Goal: Task Accomplishment & Management: Complete application form

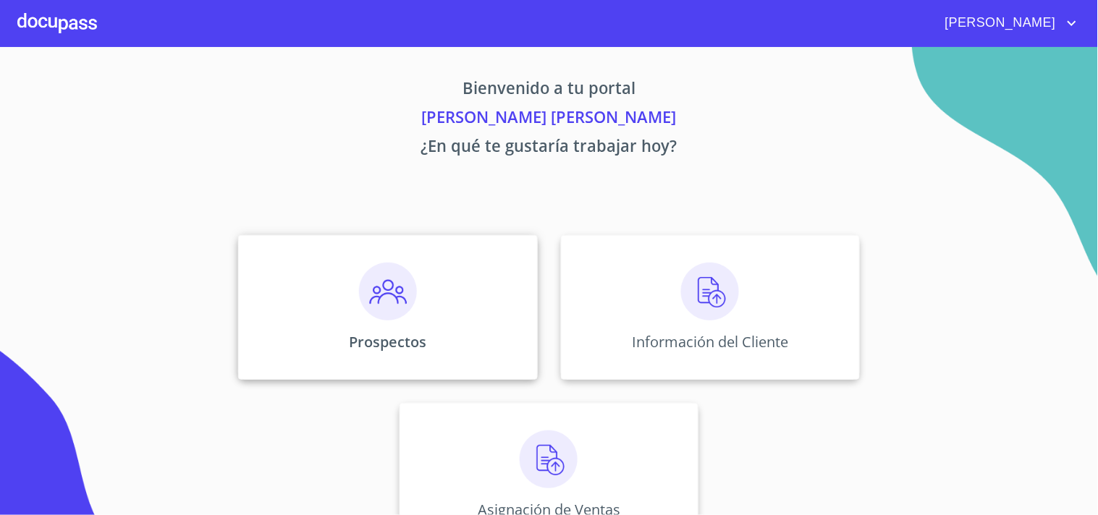
click at [404, 347] on p "Prospectos" at bounding box center [387, 342] width 77 height 20
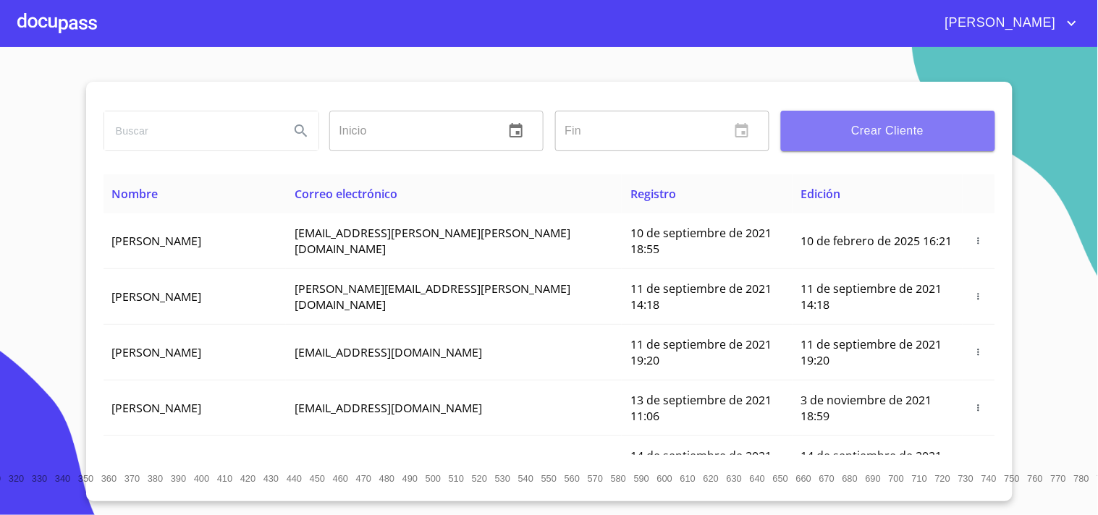
click at [887, 123] on span "Crear Cliente" at bounding box center [888, 131] width 191 height 20
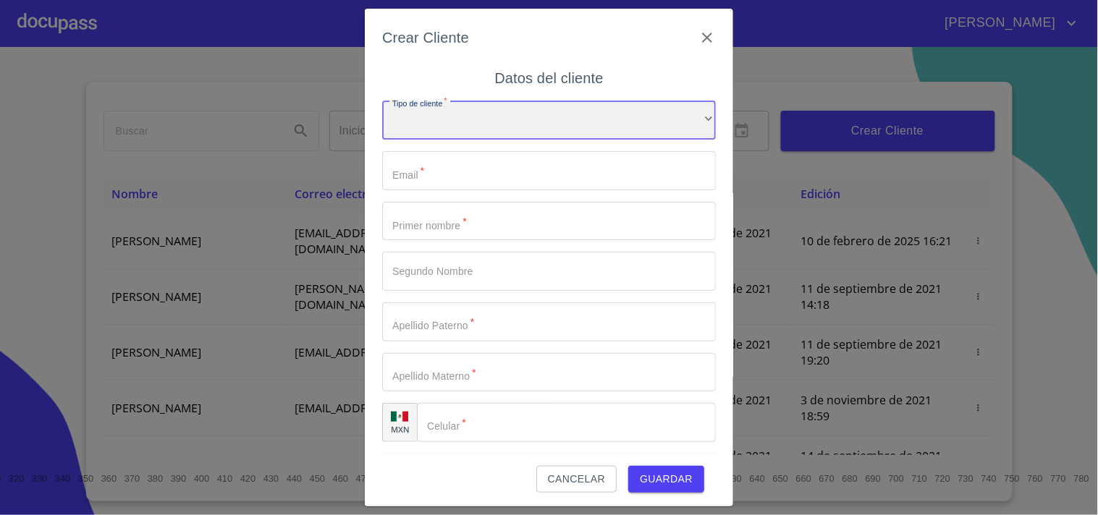
click at [459, 106] on div "​" at bounding box center [549, 120] width 334 height 39
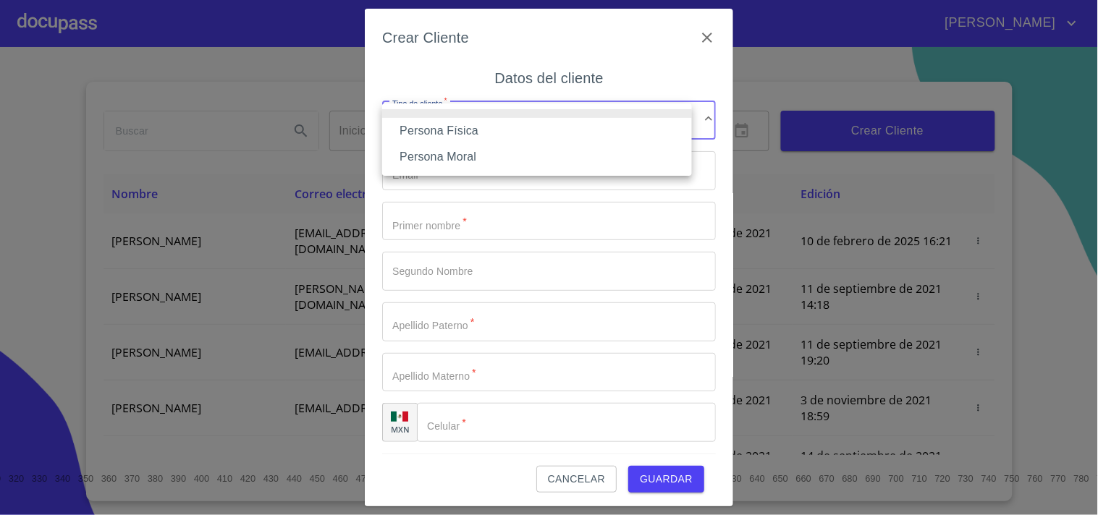
click at [485, 134] on li "Persona Física" at bounding box center [537, 131] width 310 height 26
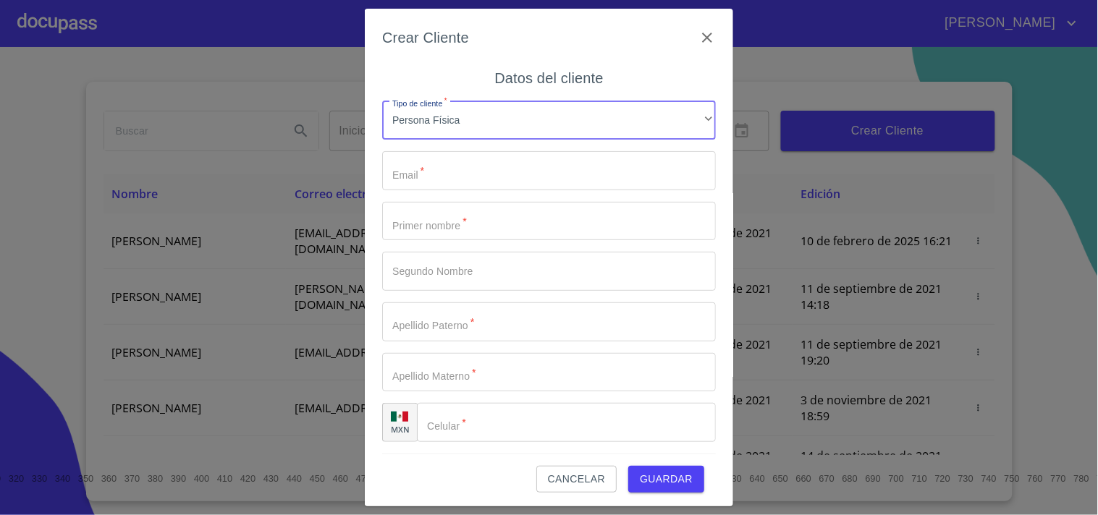
click at [471, 172] on input "Tipo de cliente   *" at bounding box center [549, 170] width 334 height 39
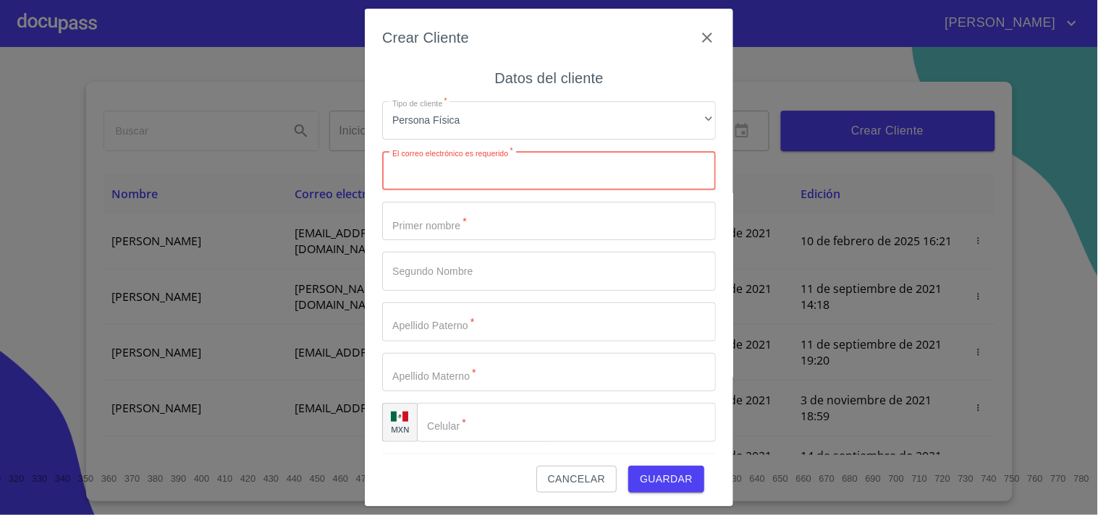
paste input "[EMAIL_ADDRESS][DOMAIN_NAME]"
type input "[EMAIL_ADDRESS][DOMAIN_NAME]"
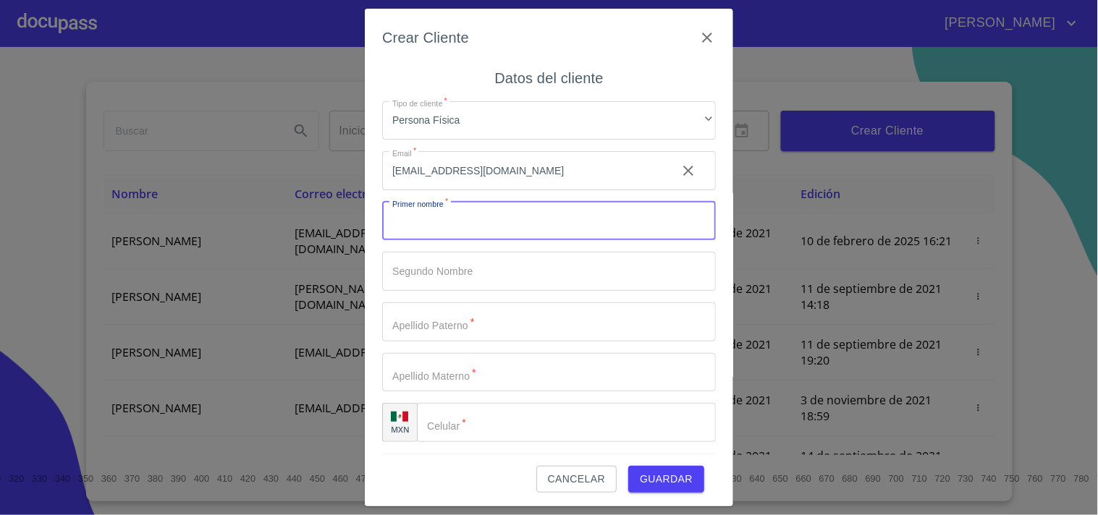
click at [551, 227] on input "Tipo de cliente   *" at bounding box center [549, 221] width 334 height 39
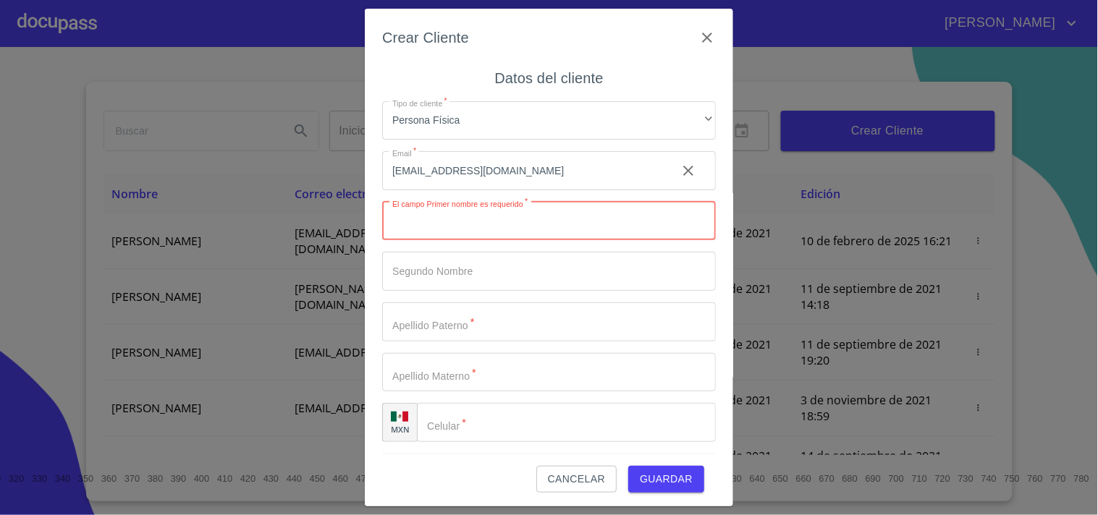
paste input "ECTOR"
type input "ECTOR"
click at [468, 280] on input "Tipo de cliente   *" at bounding box center [549, 271] width 334 height 39
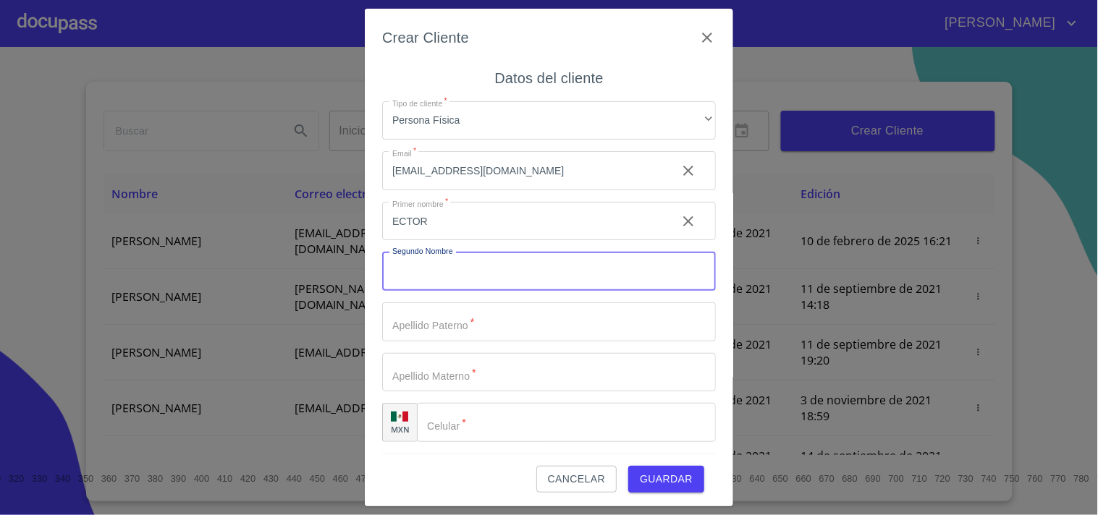
paste input "[PERSON_NAME]"
type input "[PERSON_NAME]"
click at [406, 305] on input "Tipo de cliente   *" at bounding box center [549, 322] width 334 height 39
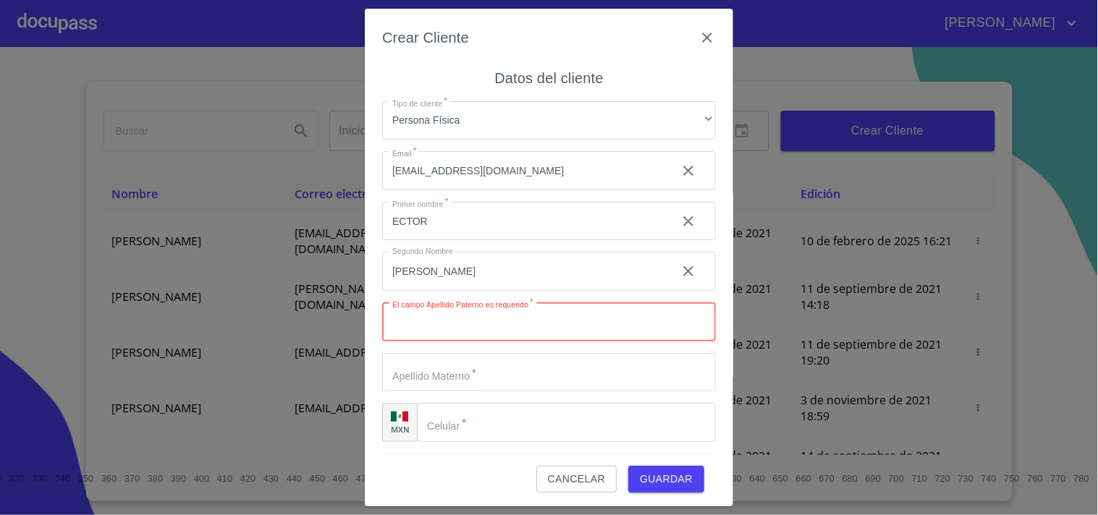
paste input "[PERSON_NAME]"
type input "[PERSON_NAME]"
click at [475, 372] on input "Tipo de cliente   *" at bounding box center [549, 370] width 334 height 39
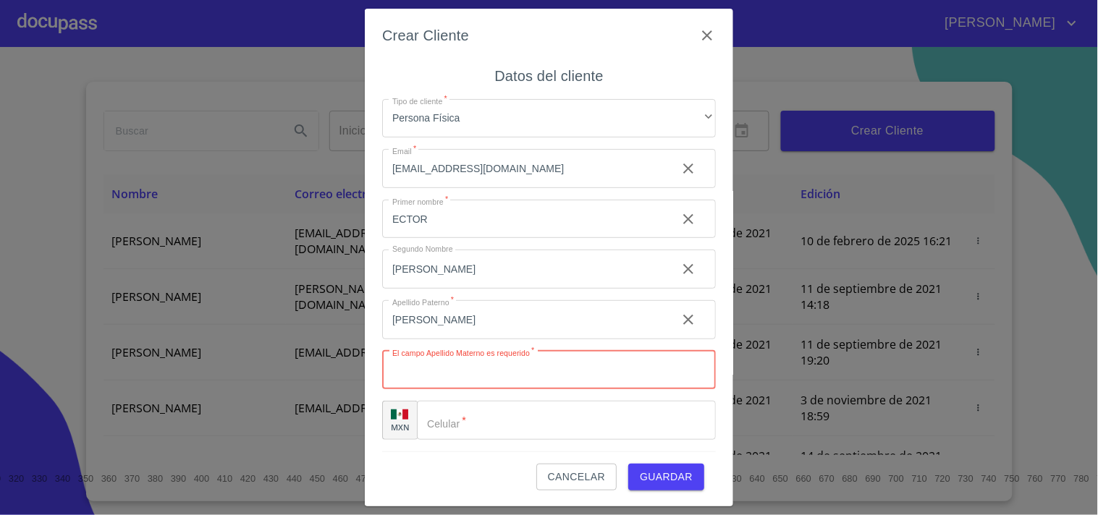
paste input "[PERSON_NAME] DE LOS MONTEROS"
type input "[PERSON_NAME] DE LOS MONTEROS"
click at [487, 424] on input "Tipo de cliente   *" at bounding box center [566, 420] width 299 height 39
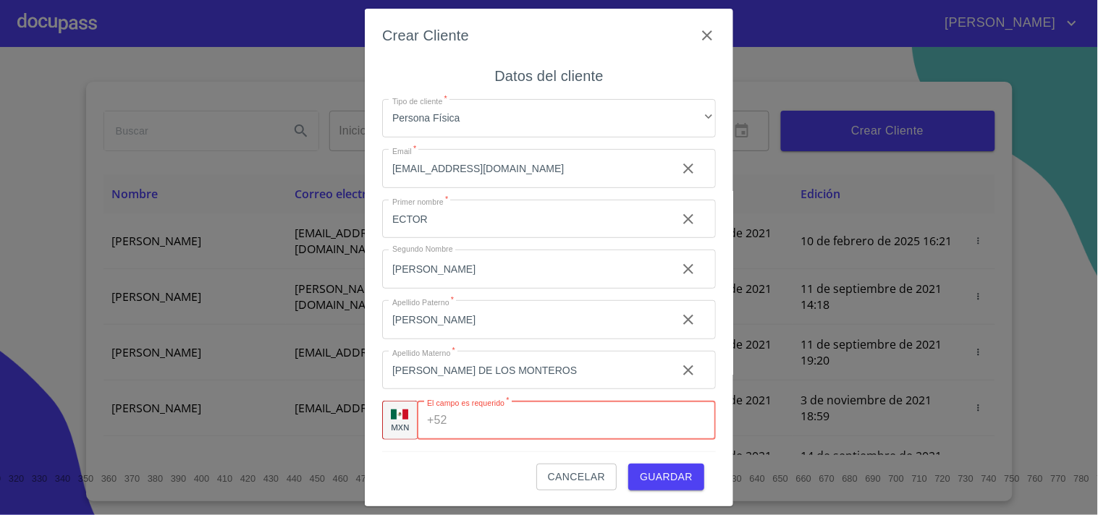
paste input "[PHONE_NUMBER]"
type input "[PHONE_NUMBER]"
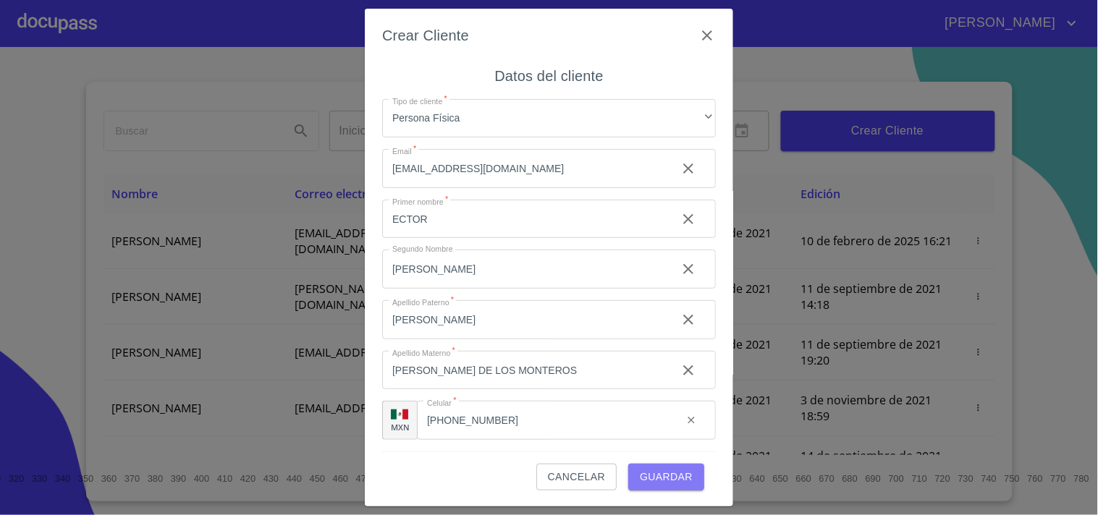
click at [640, 470] on span "Guardar" at bounding box center [666, 477] width 53 height 18
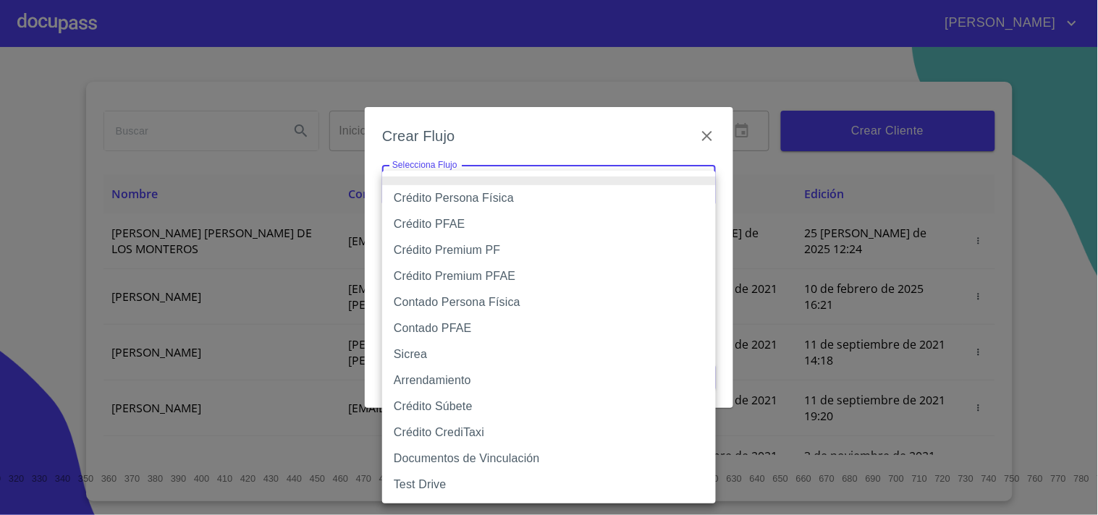
click at [494, 192] on body "[PERSON_NAME] ​ Fin ​ Crear Cliente Nombre Correo electrónico Registro Edición …" at bounding box center [549, 257] width 1098 height 515
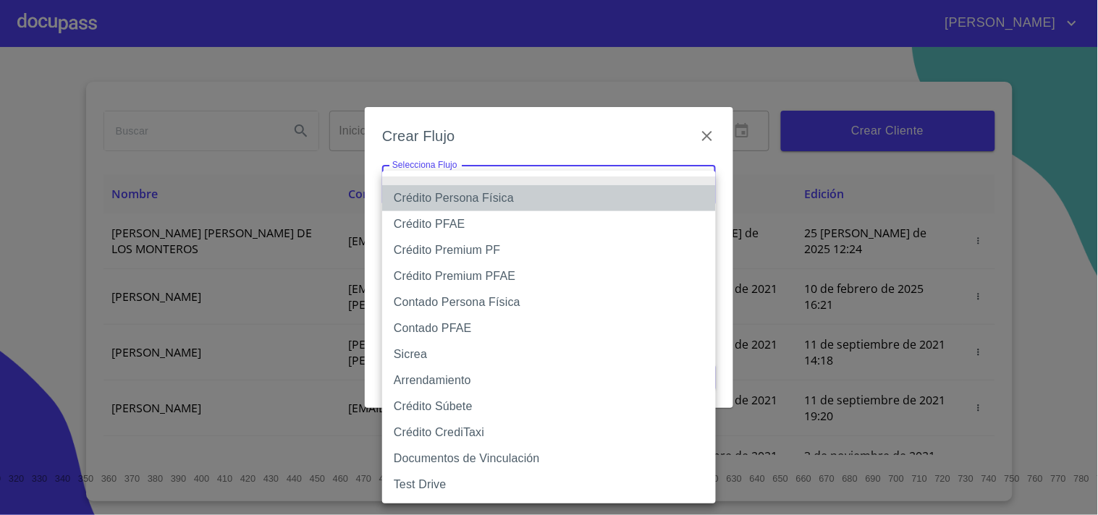
click at [491, 200] on li "Crédito Persona Física" at bounding box center [549, 198] width 334 height 26
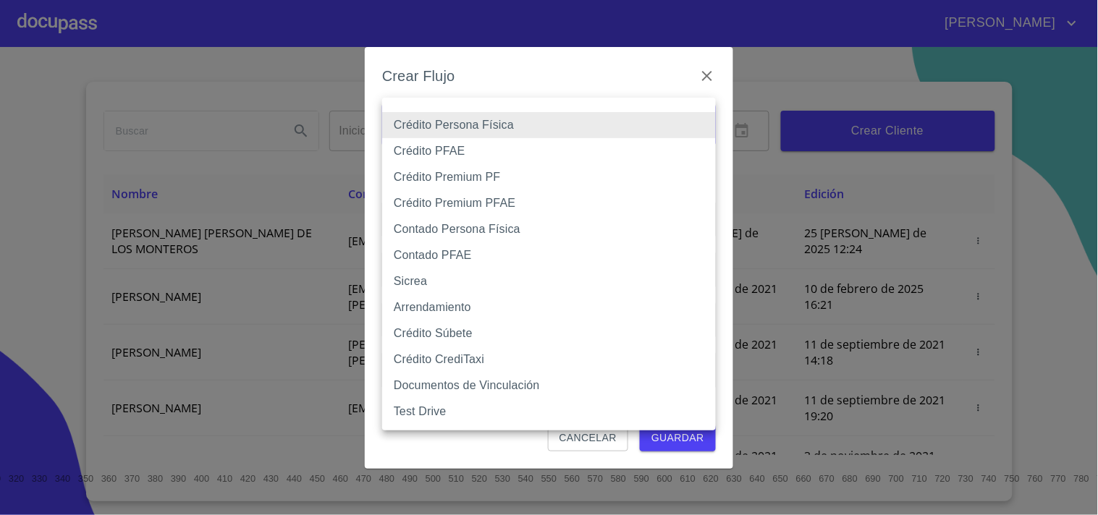
click at [546, 117] on body "[PERSON_NAME] ​ Fin ​ Crear Cliente Nombre Correo electrónico Registro Edición …" at bounding box center [549, 257] width 1098 height 515
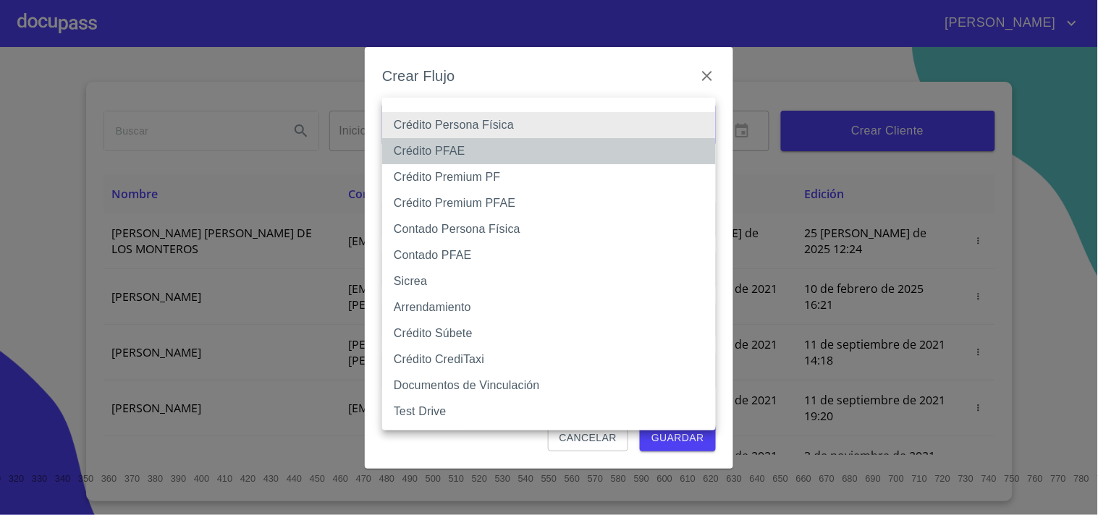
click at [541, 146] on li "Crédito PFAE" at bounding box center [549, 151] width 334 height 26
type input "60bfa0150d9865ccc24afd7c"
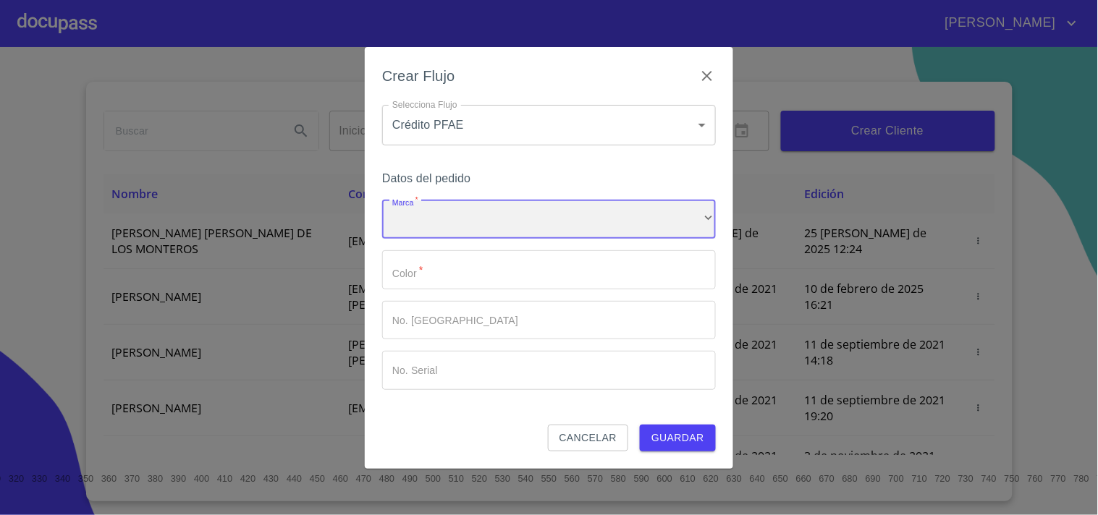
click at [496, 217] on div "​" at bounding box center [549, 219] width 334 height 39
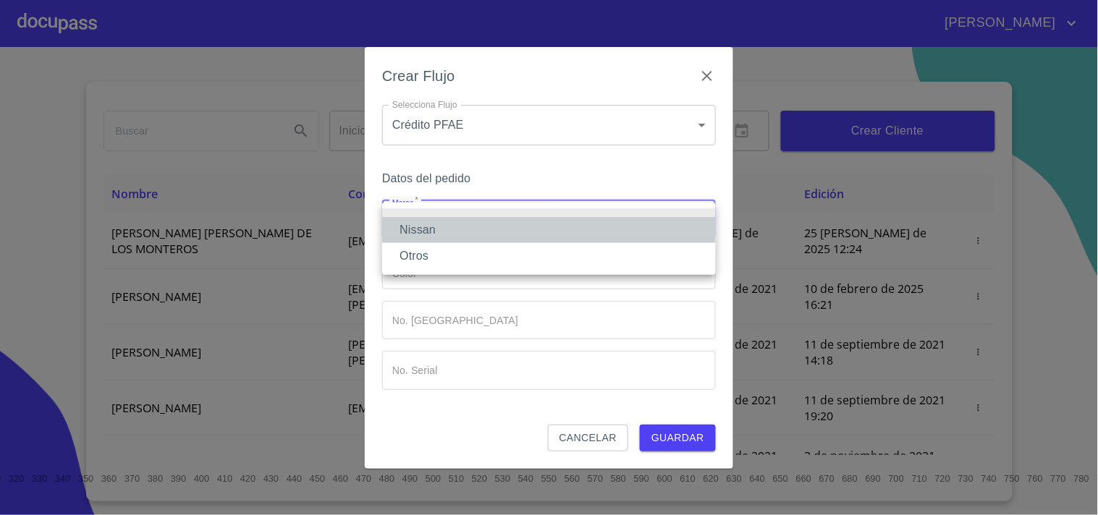
click at [455, 230] on li "Nissan" at bounding box center [549, 230] width 334 height 26
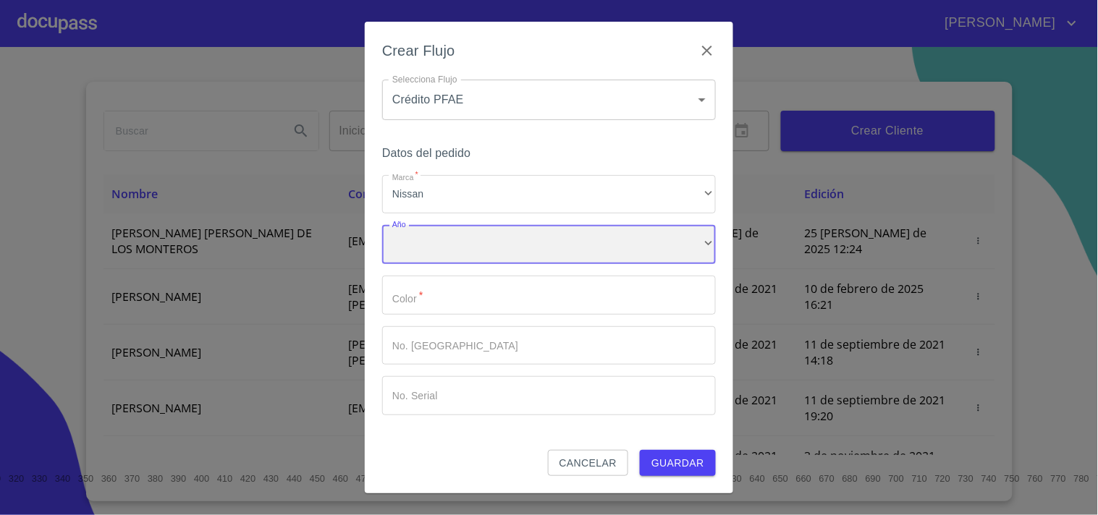
click at [457, 245] on div "​" at bounding box center [549, 244] width 334 height 39
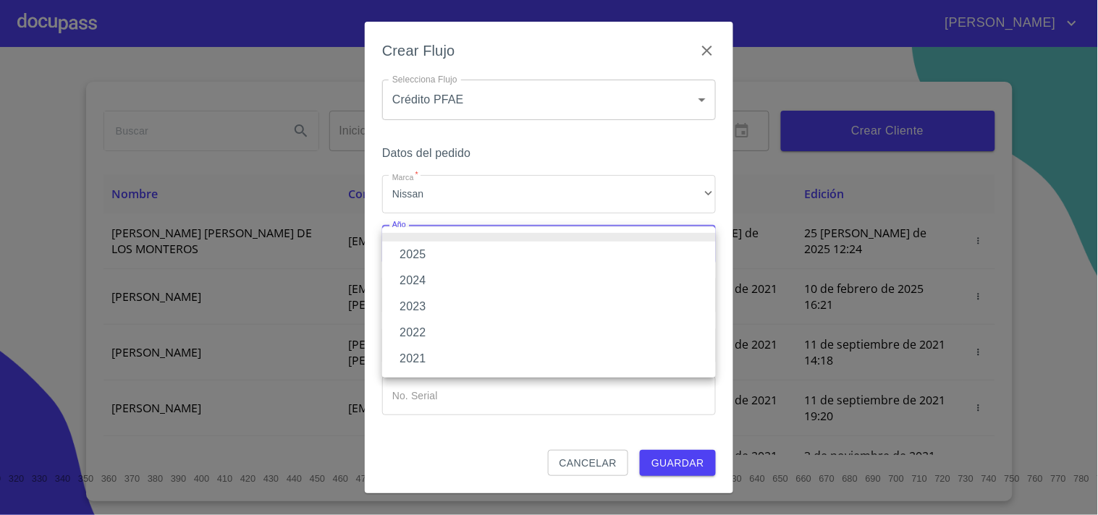
click at [457, 254] on li "2025" at bounding box center [549, 255] width 334 height 26
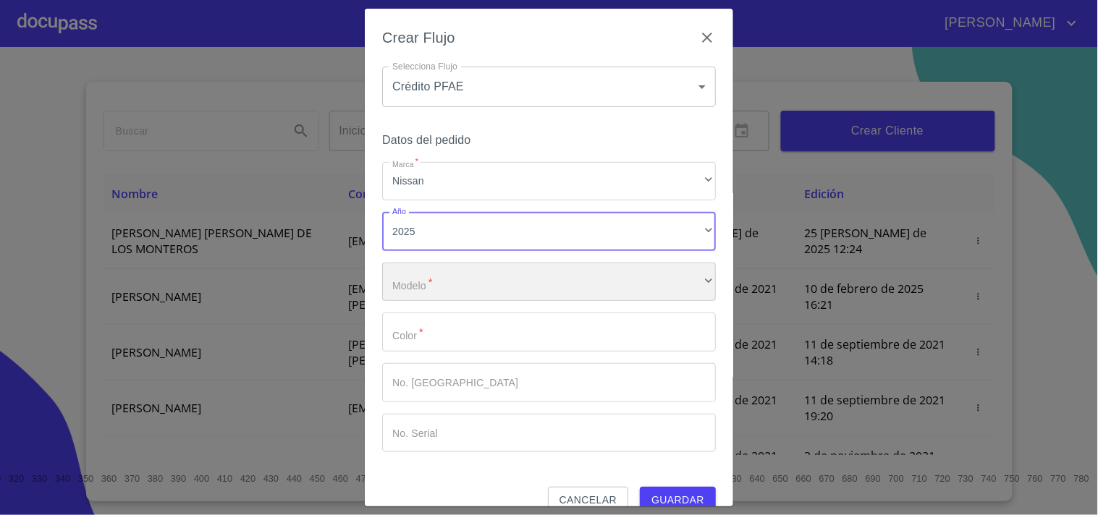
click at [454, 275] on div "​" at bounding box center [549, 282] width 334 height 39
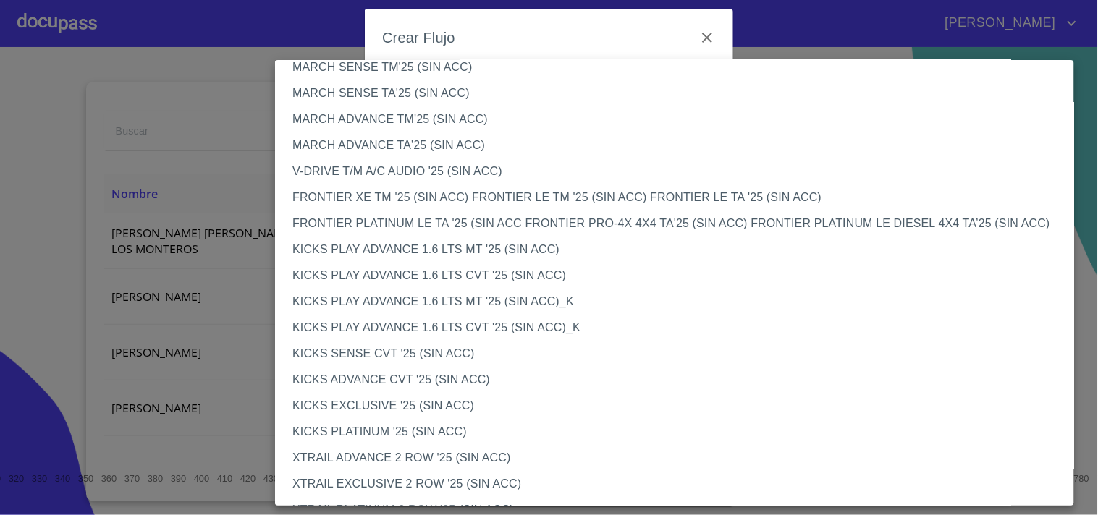
scroll to position [1137, 0]
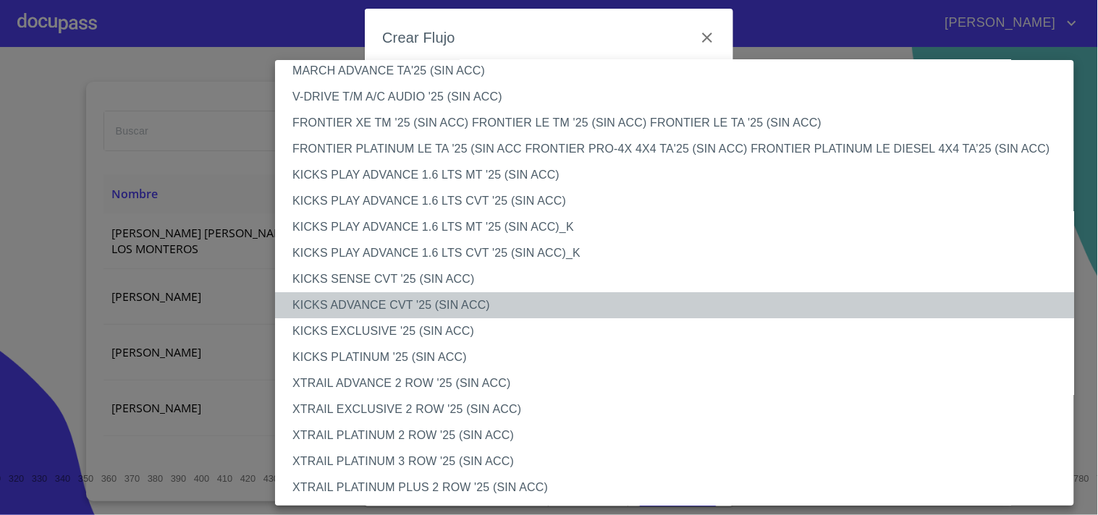
click at [438, 305] on li "KICKS ADVANCE CVT '25 (SIN ACC)" at bounding box center [680, 305] width 811 height 26
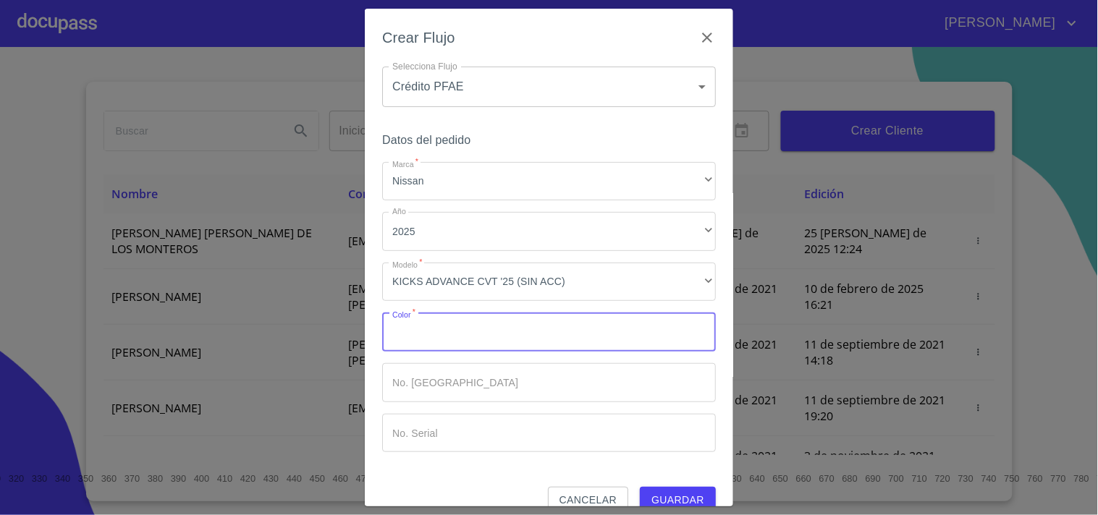
click at [495, 335] on input "Marca   *" at bounding box center [549, 332] width 334 height 39
type input "b"
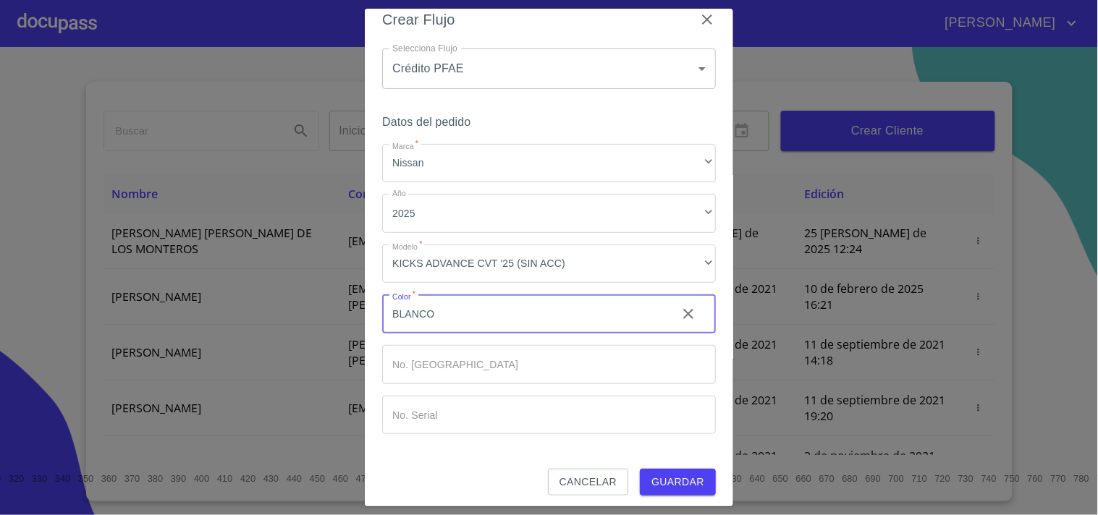
scroll to position [23, 0]
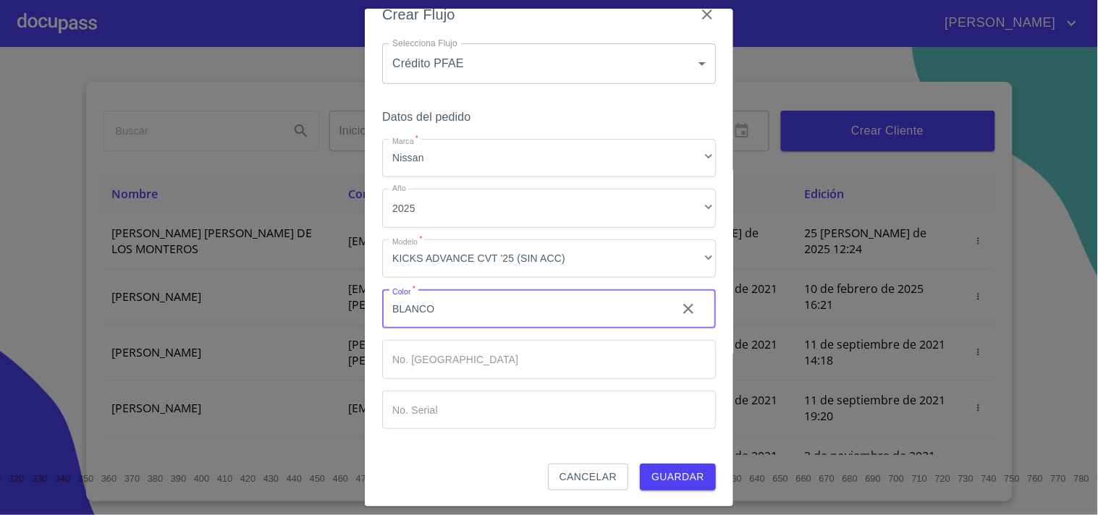
type input "BLANCO"
click at [655, 469] on span "Guardar" at bounding box center [677, 477] width 53 height 18
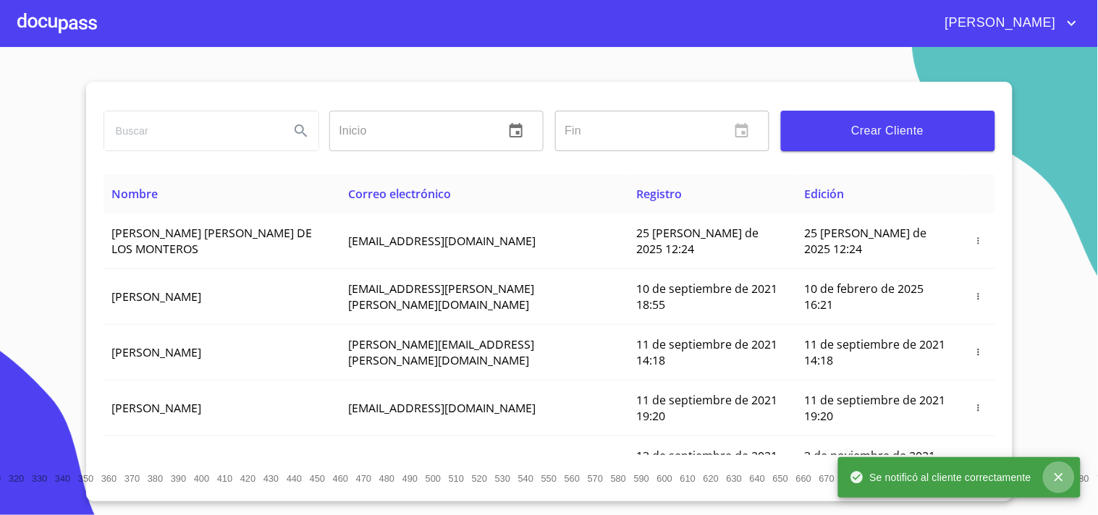
click at [1060, 479] on icon "close" at bounding box center [1059, 477] width 14 height 14
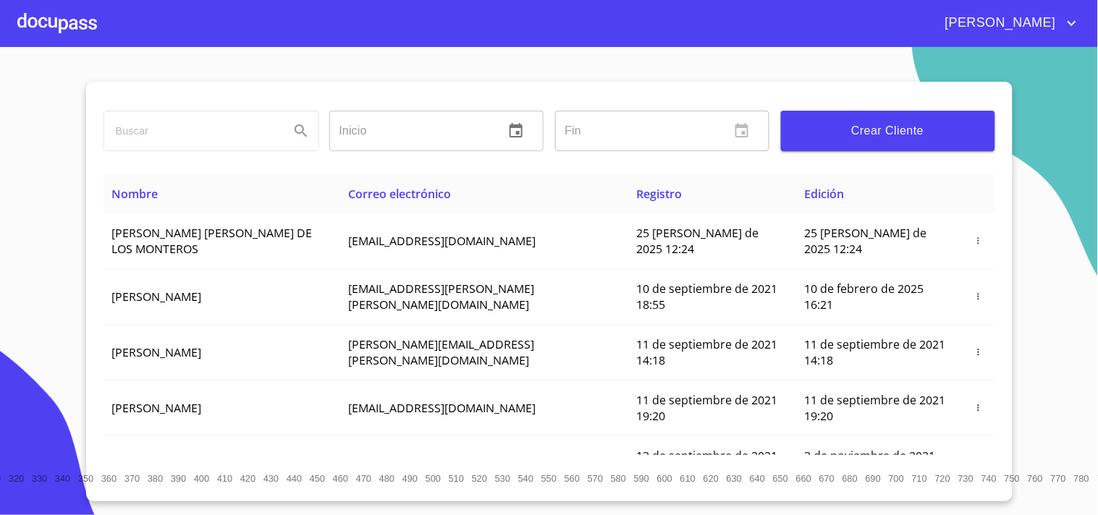
click at [78, 20] on div at bounding box center [57, 23] width 80 height 46
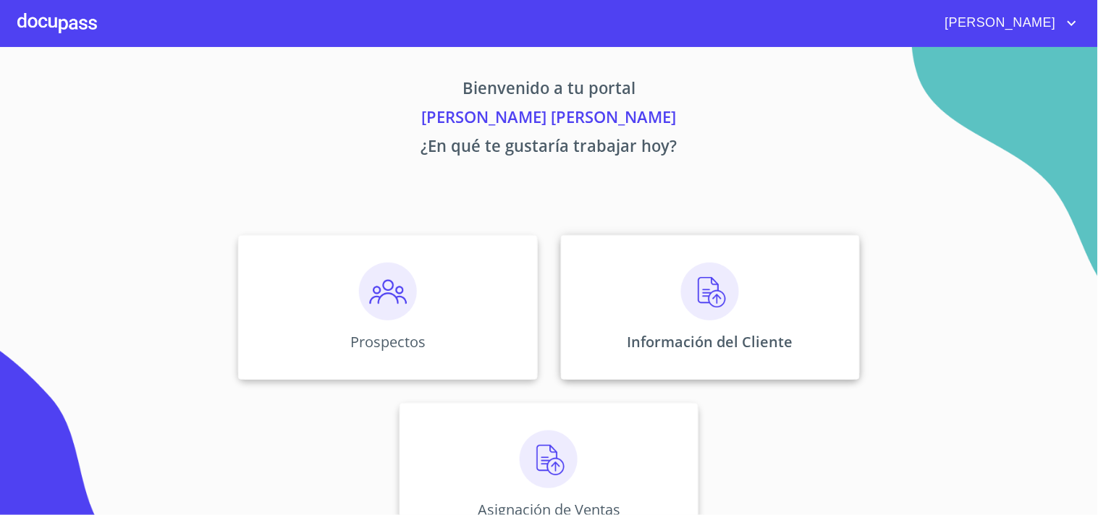
click at [732, 306] on img at bounding box center [710, 292] width 58 height 58
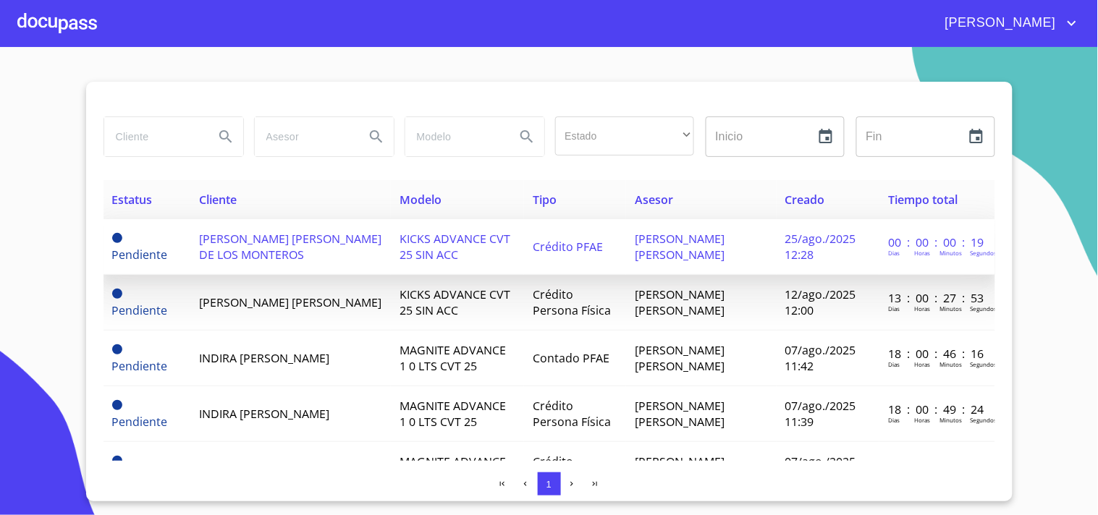
click at [331, 243] on span "[PERSON_NAME] [PERSON_NAME] DE LOS MONTEROS" at bounding box center [290, 247] width 182 height 32
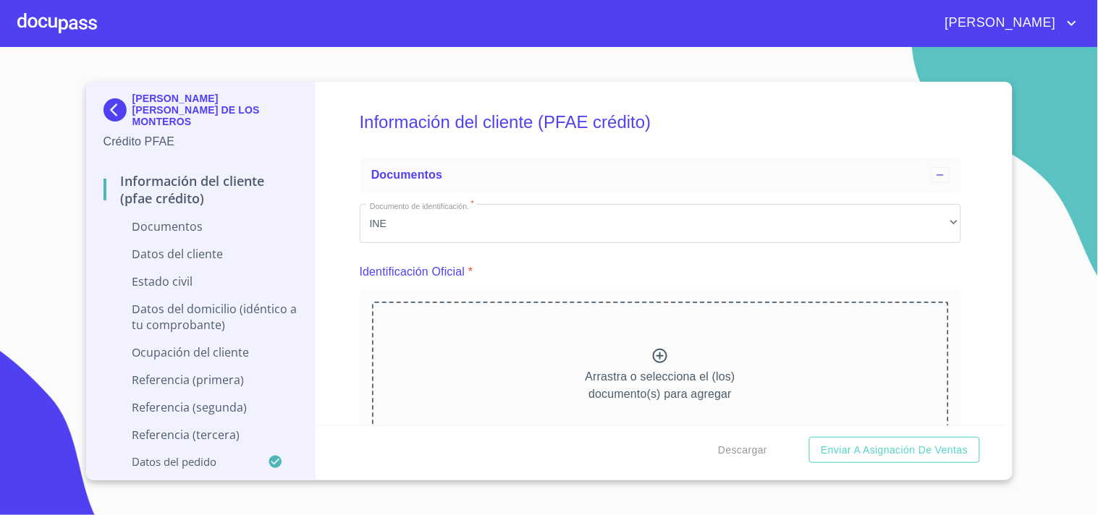
click at [609, 358] on div "Arrastra o selecciona el (los) documento(s) para agregar" at bounding box center [660, 376] width 577 height 148
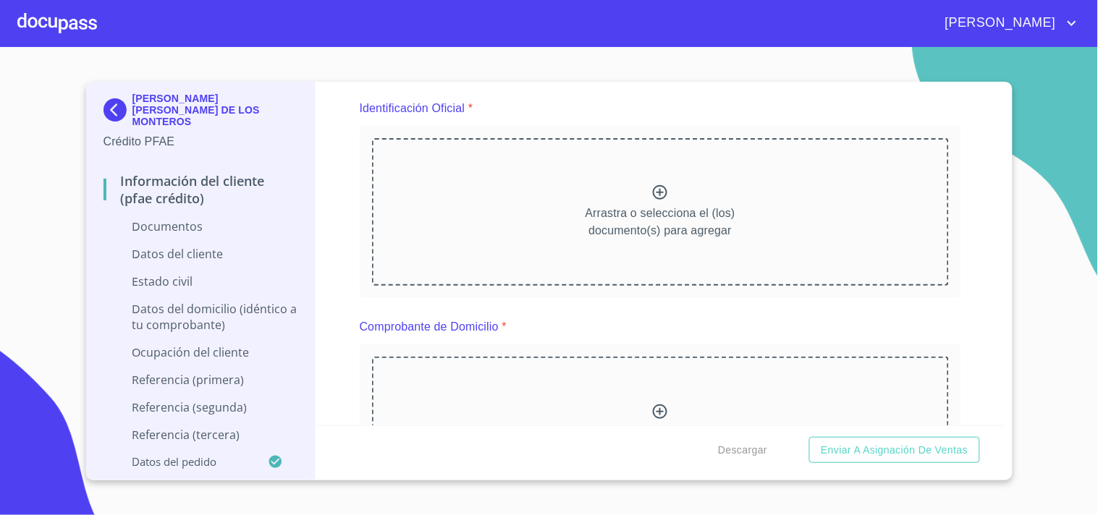
scroll to position [166, 0]
click at [659, 195] on icon at bounding box center [659, 189] width 17 height 17
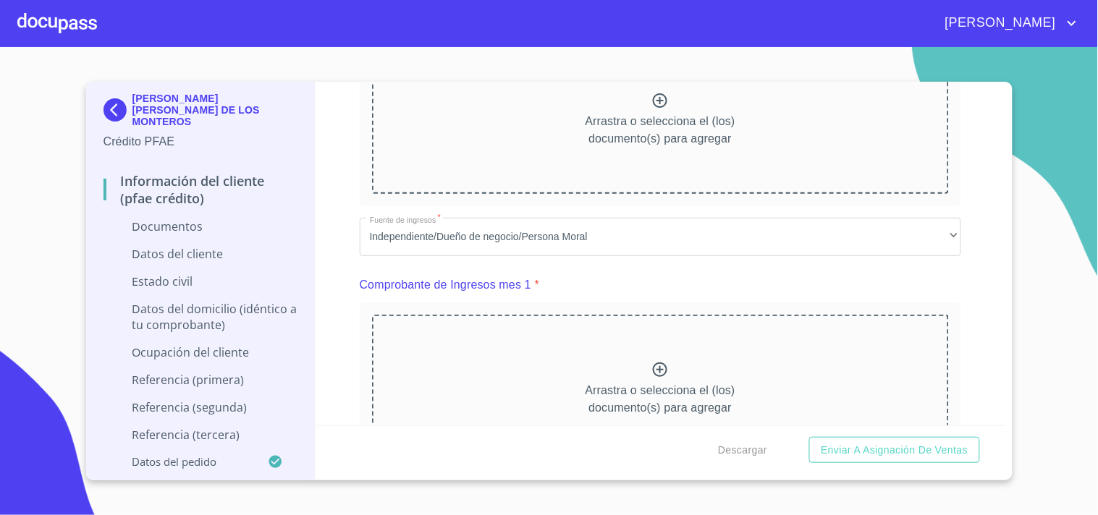
scroll to position [576, 0]
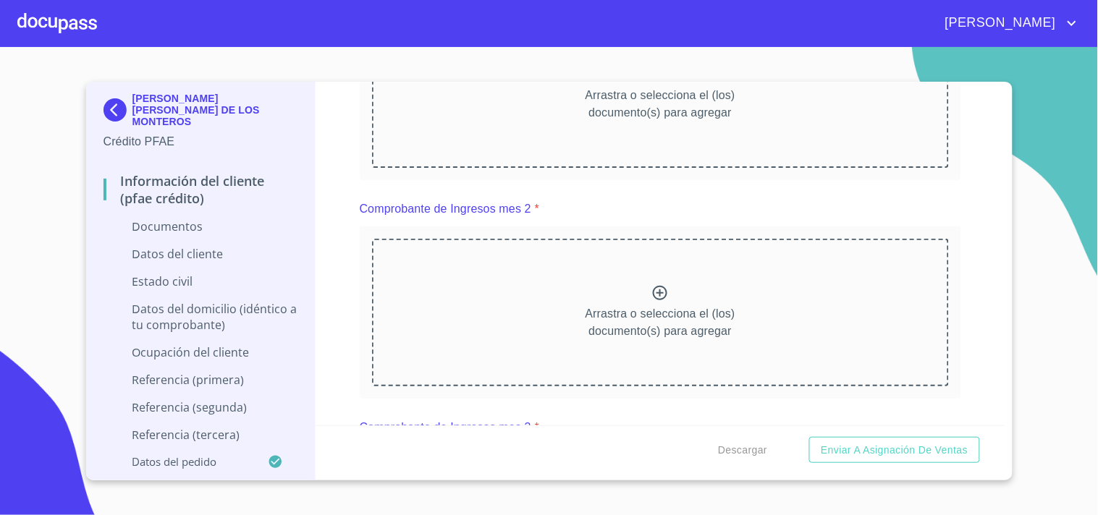
scroll to position [809, 0]
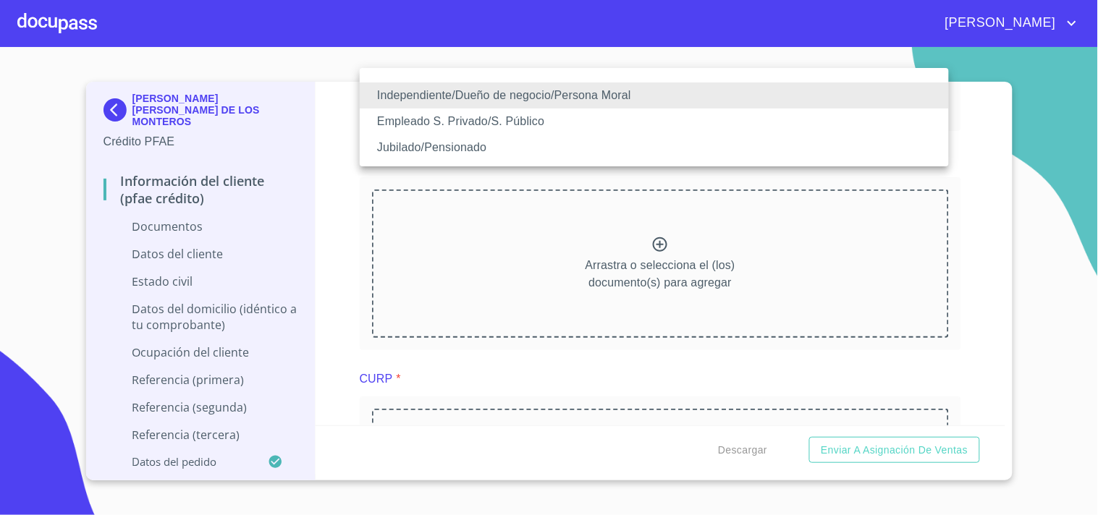
click at [569, 98] on li "Independiente/Dueño de negocio/Persona Moral" at bounding box center [654, 96] width 589 height 26
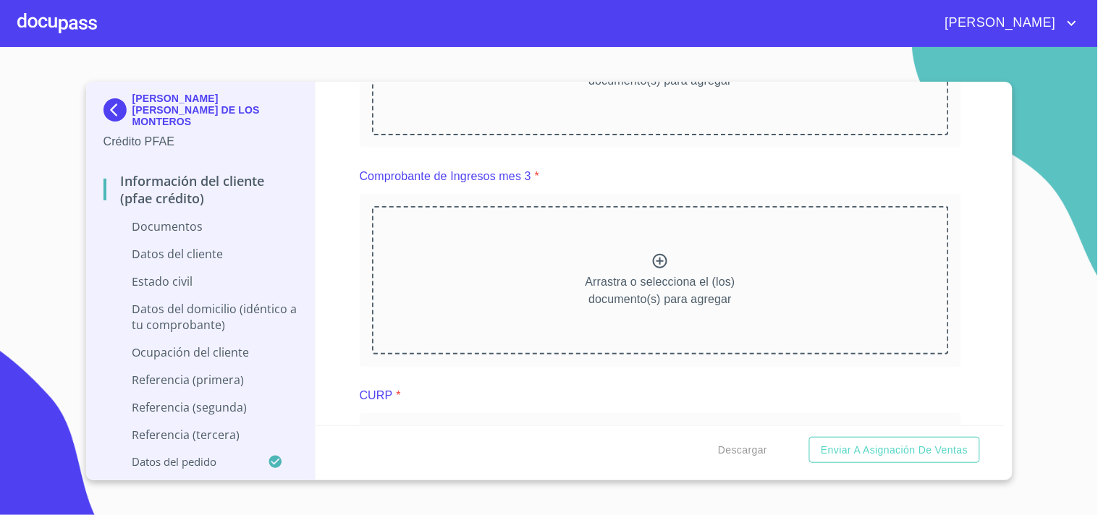
scroll to position [0, 0]
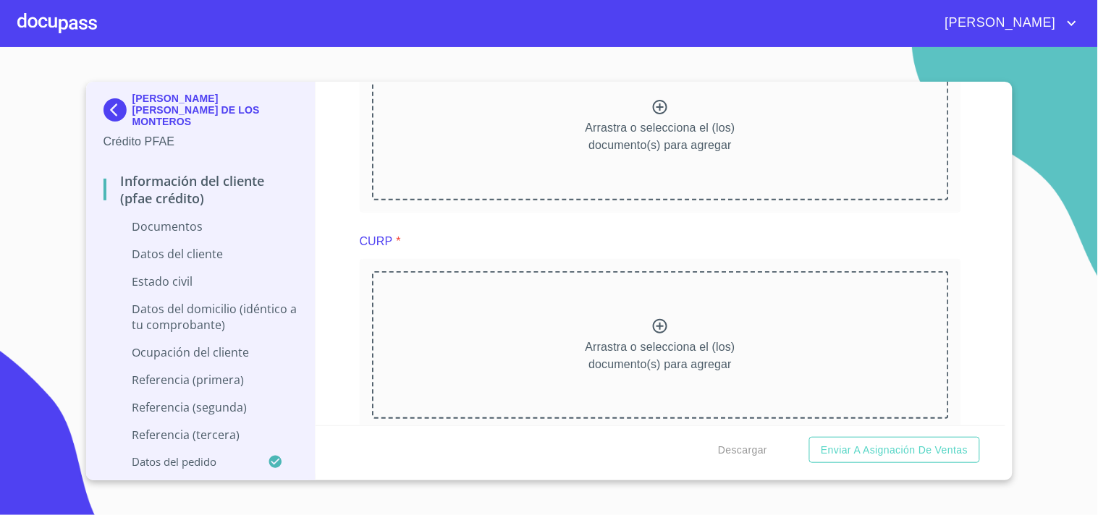
scroll to position [2027, 0]
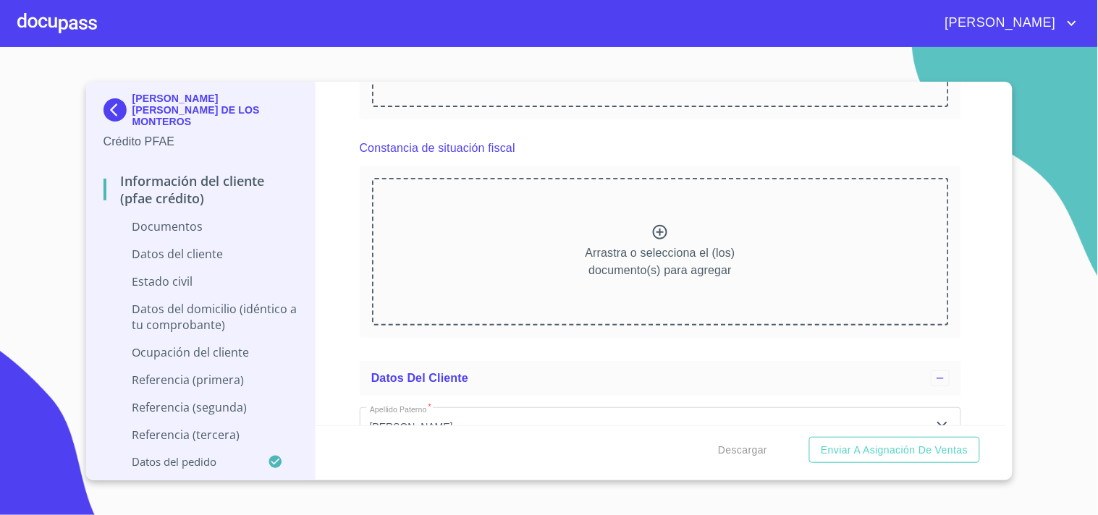
scroll to position [2714, 0]
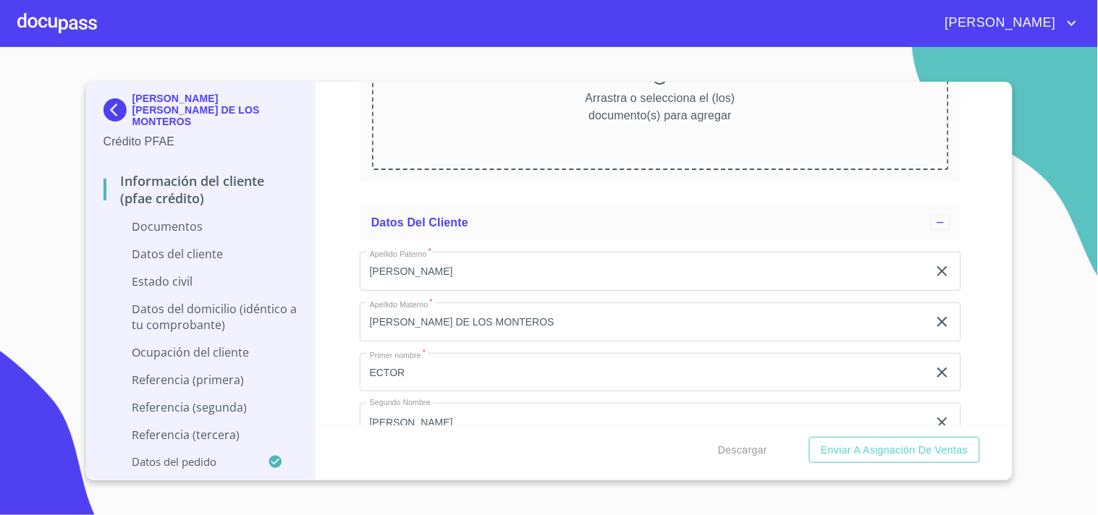
scroll to position [3318, 0]
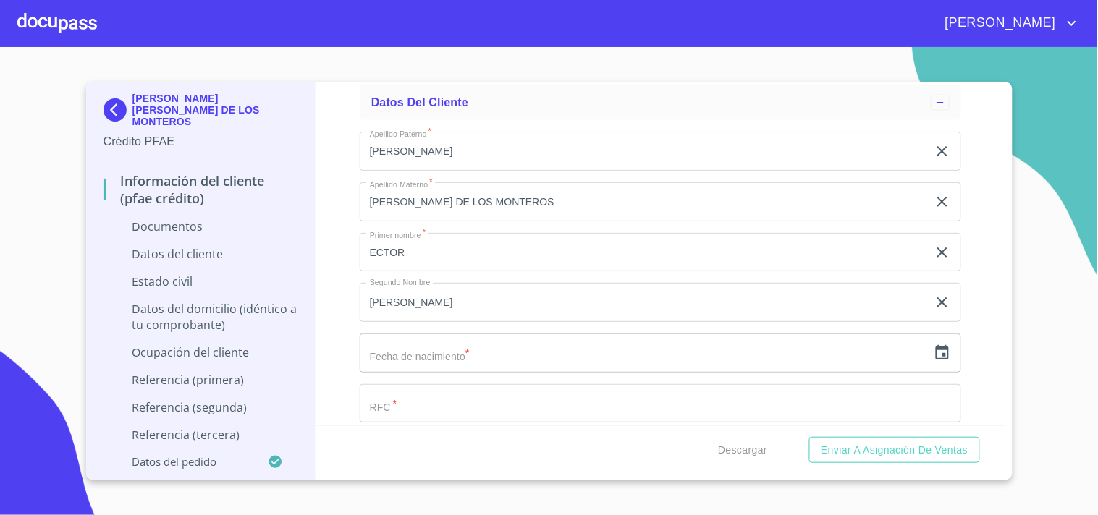
scroll to position [3444, 0]
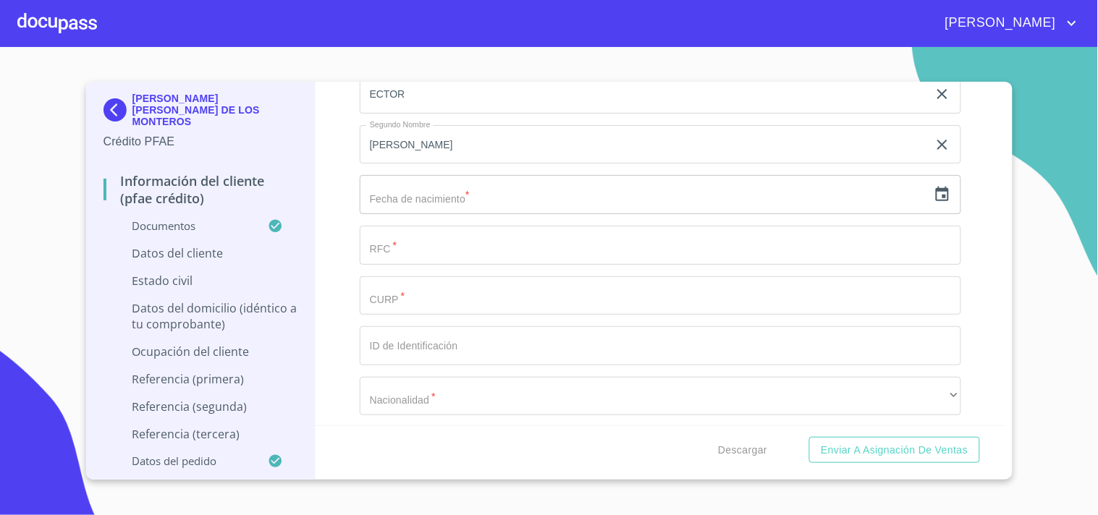
scroll to position [3991, 0]
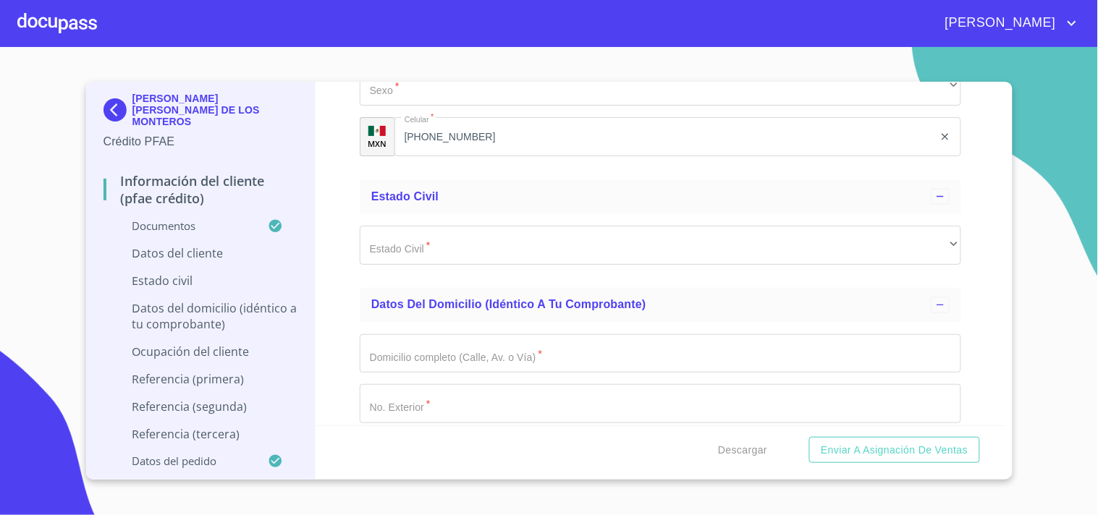
scroll to position [4817, 0]
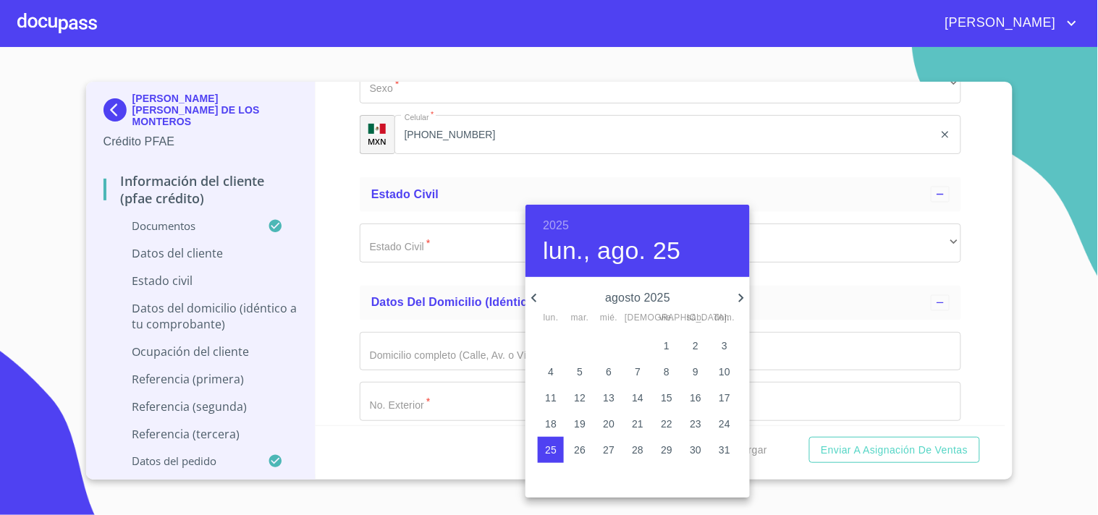
click at [650, 300] on p "agosto 2025" at bounding box center [638, 297] width 190 height 17
click at [660, 246] on h4 "lun., ago. 25" at bounding box center [612, 251] width 138 height 30
click at [562, 221] on h6 "2025" at bounding box center [556, 226] width 26 height 20
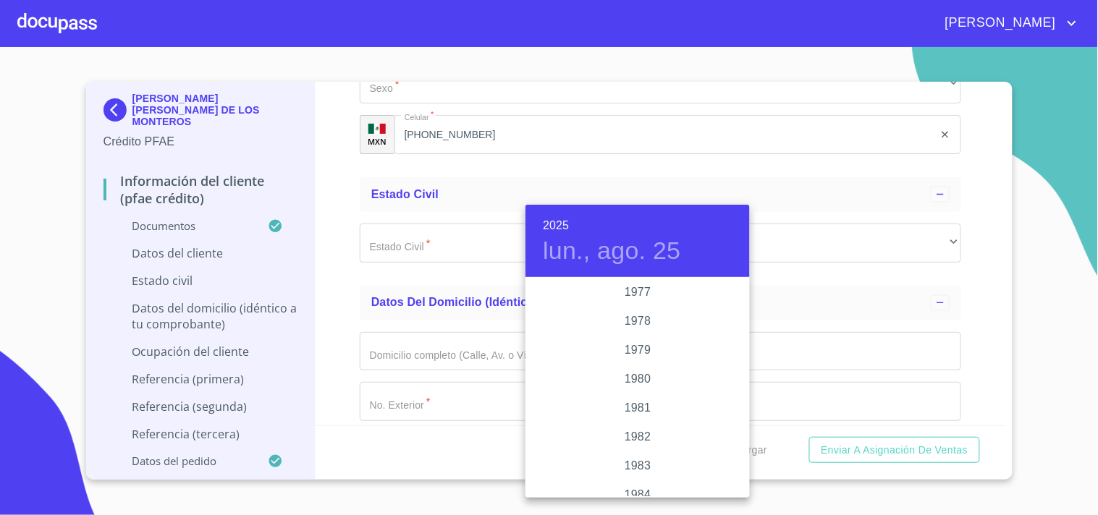
scroll to position [1500, 0]
click at [620, 329] on div "1978" at bounding box center [637, 328] width 224 height 29
type input "25 de ago. de 1978"
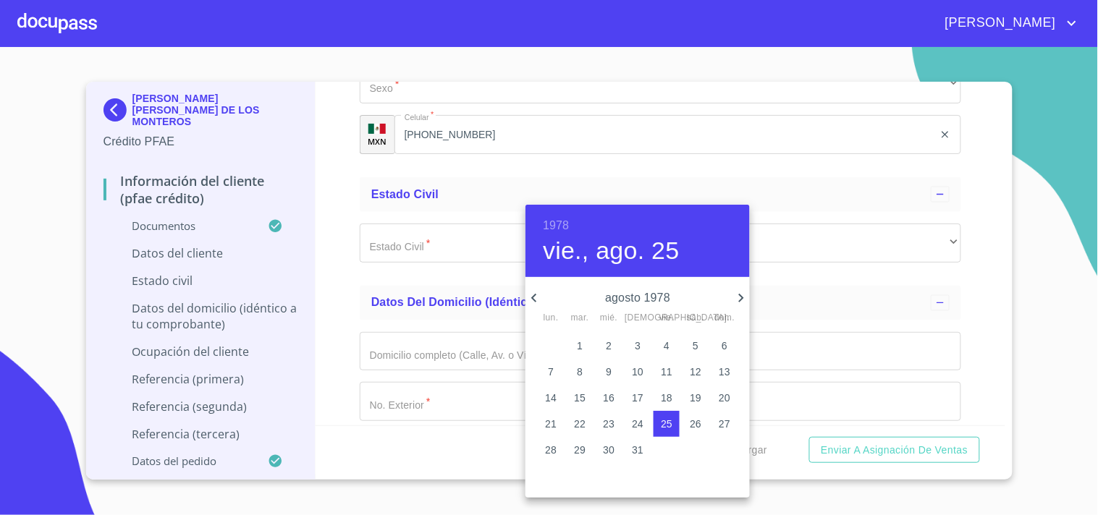
click at [446, 229] on div at bounding box center [549, 257] width 1098 height 515
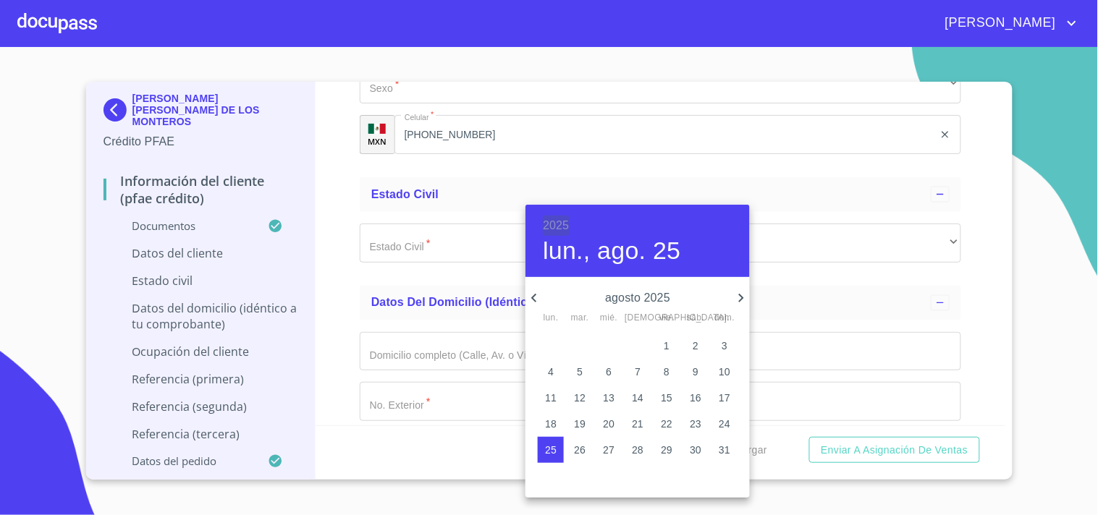
click at [558, 222] on h6 "2025" at bounding box center [556, 226] width 26 height 20
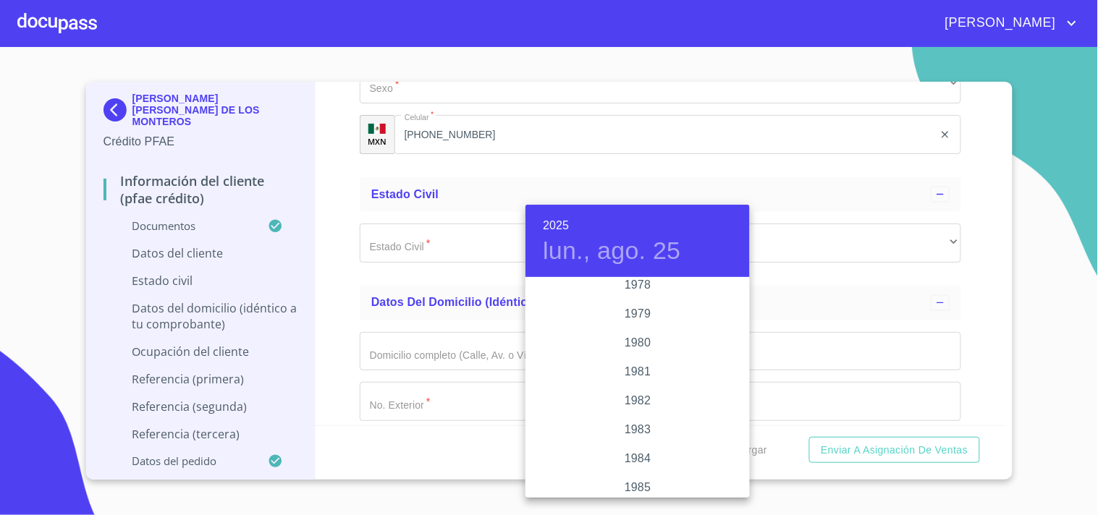
scroll to position [1510, 0]
click at [633, 314] on div "1978" at bounding box center [637, 317] width 224 height 29
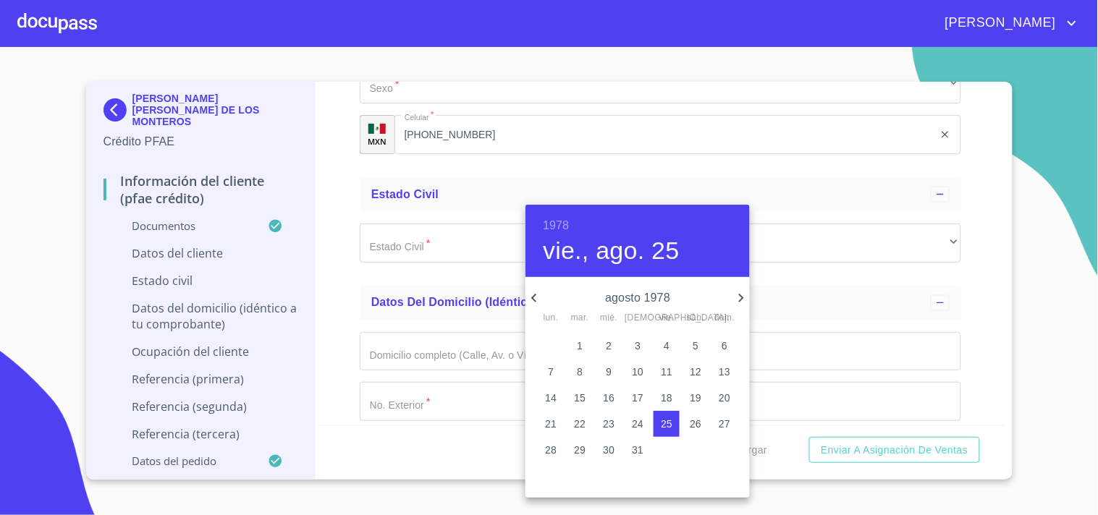
click at [532, 297] on icon "button" at bounding box center [533, 298] width 5 height 9
click at [554, 447] on p "24" at bounding box center [551, 450] width 12 height 14
type input "24 de [DATE]. de 1978"
click at [455, 229] on div at bounding box center [549, 257] width 1098 height 515
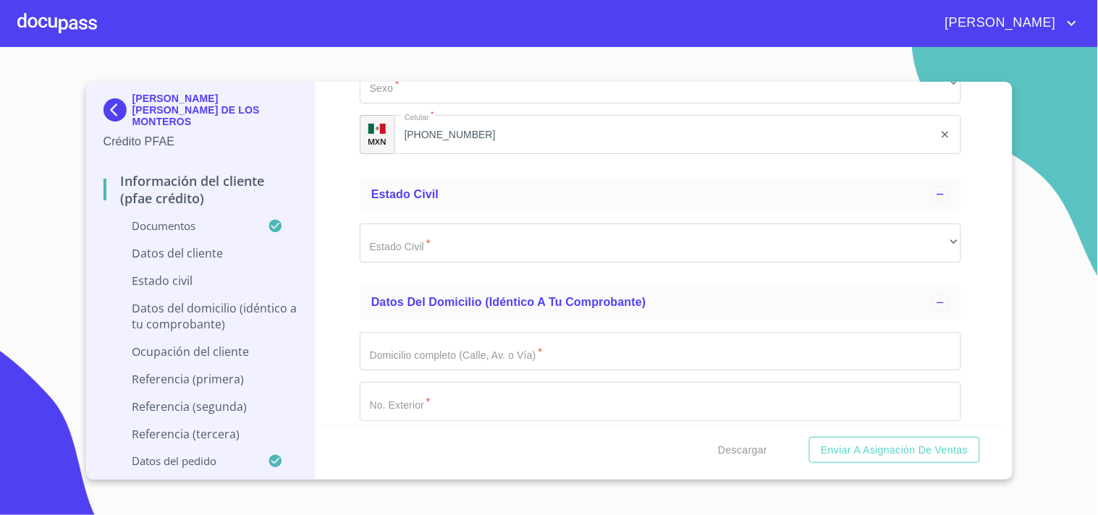
paste input "MIEE780707"
type input "MIEE780707CV9"
paste input "MIEE780724HJCRSC06"
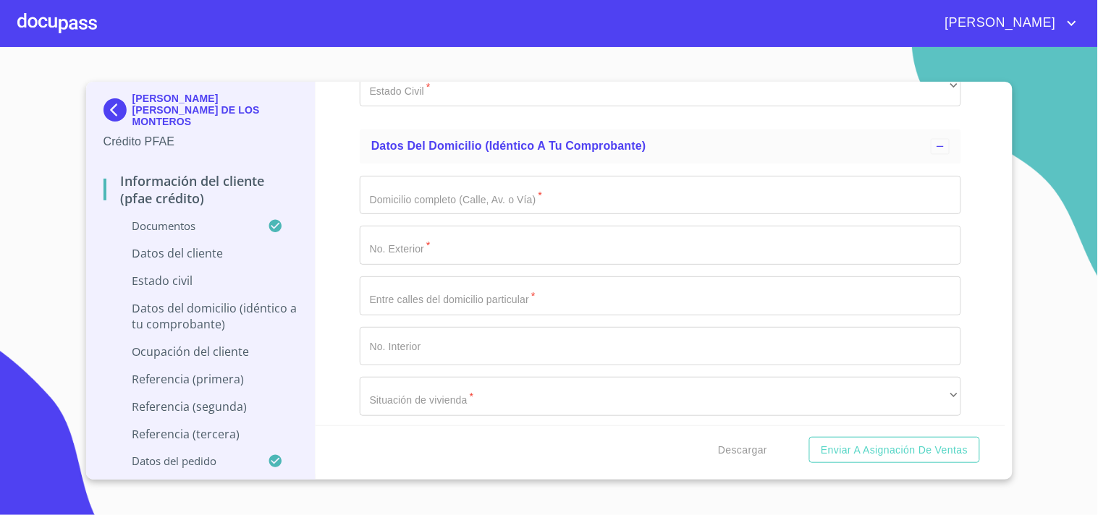
scroll to position [4974, 0]
type input "MIEE780724HJCRSC06"
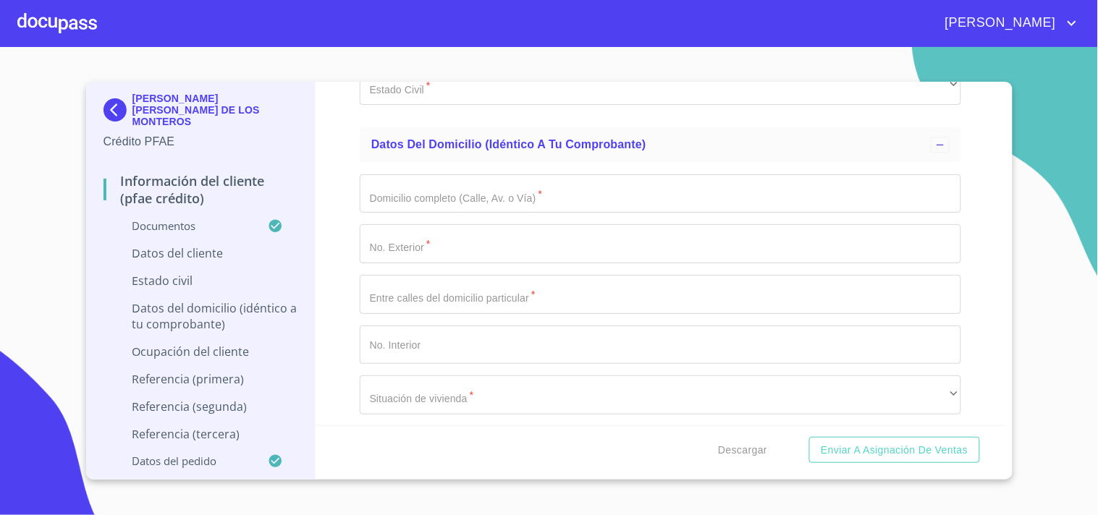
type input "0766038946227"
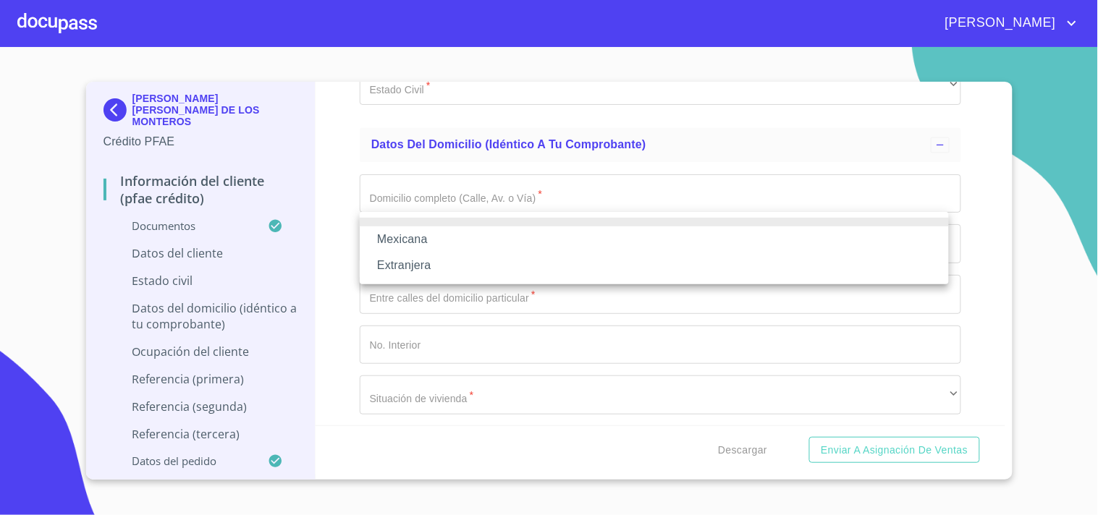
click at [425, 241] on li "Mexicana" at bounding box center [654, 240] width 589 height 26
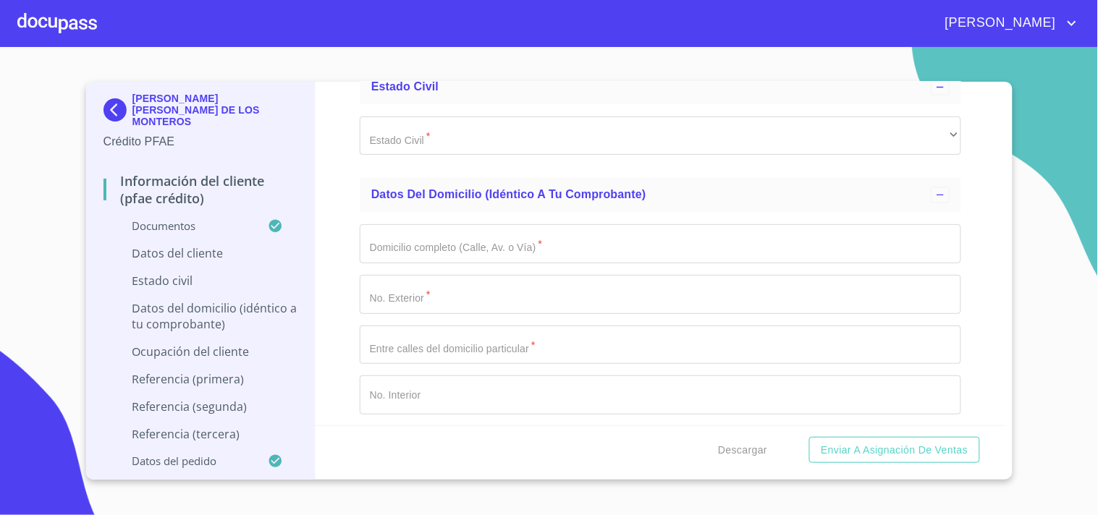
type input "m"
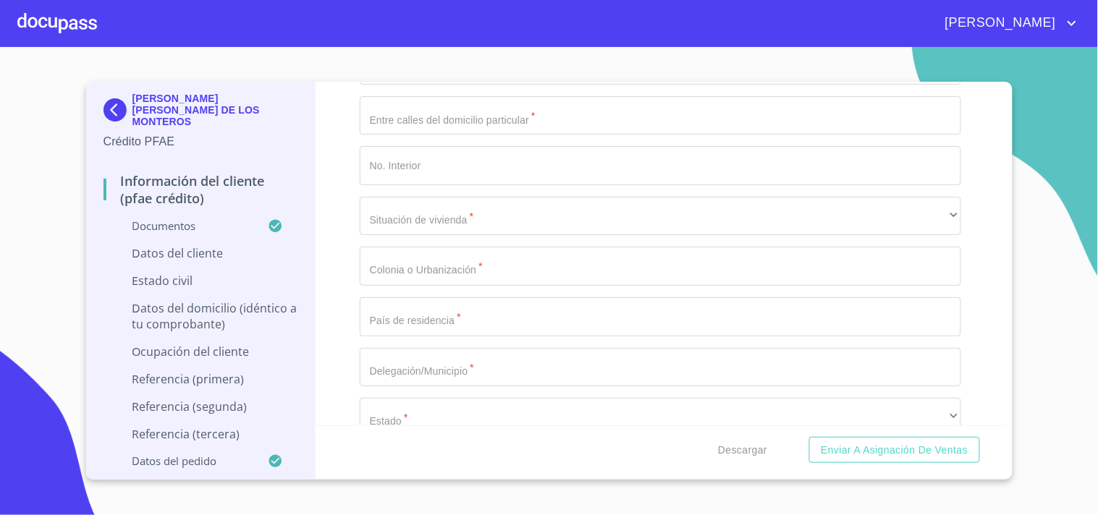
scroll to position [5207, 0]
type input "[GEOGRAPHIC_DATA]"
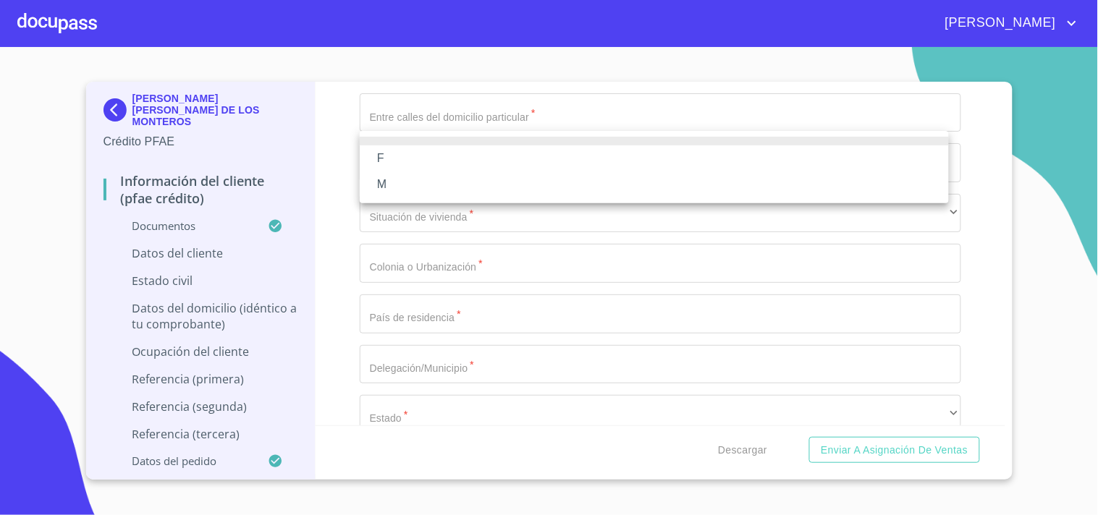
click at [400, 179] on li "M" at bounding box center [654, 185] width 589 height 26
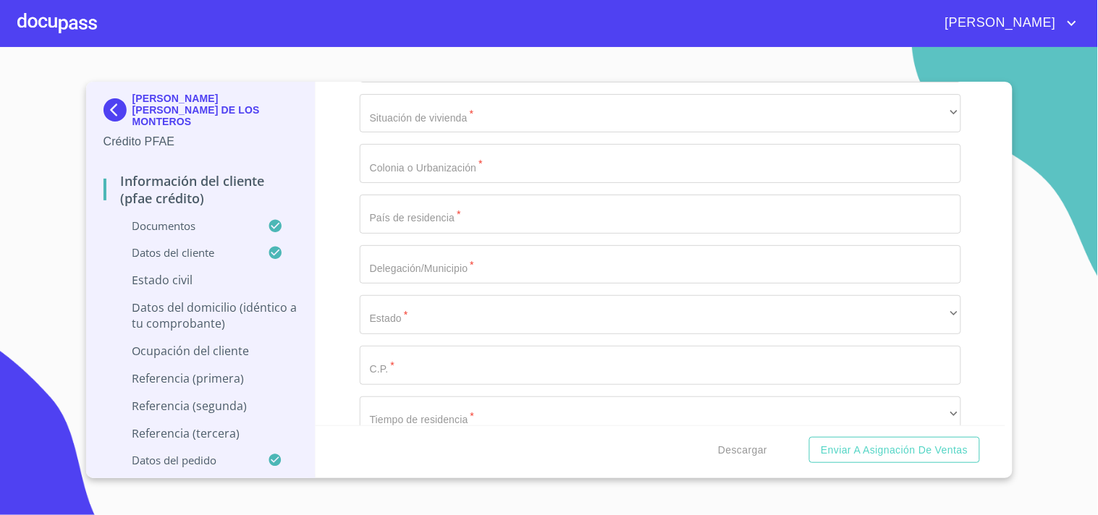
scroll to position [5337, 0]
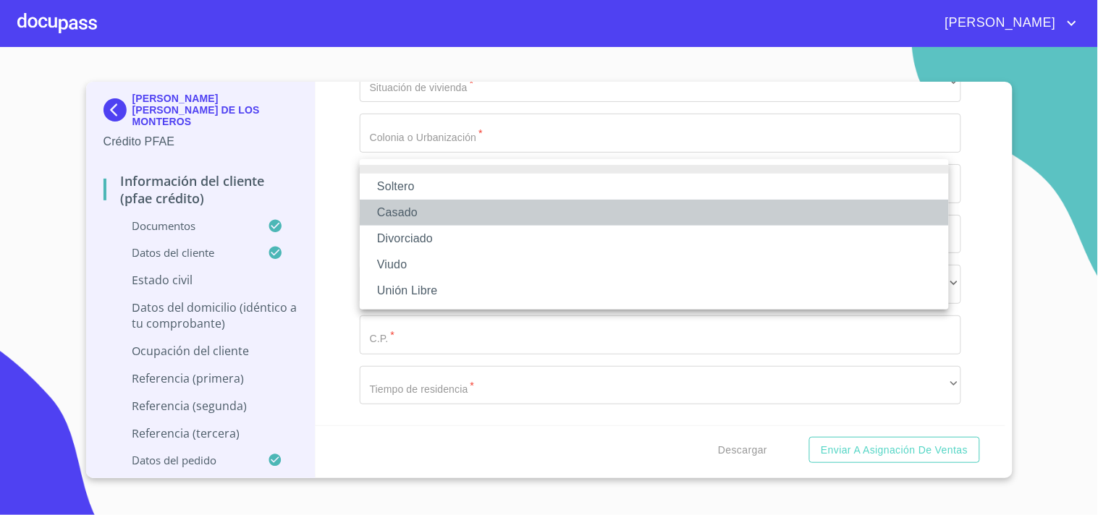
click at [428, 214] on li "Casado" at bounding box center [654, 213] width 589 height 26
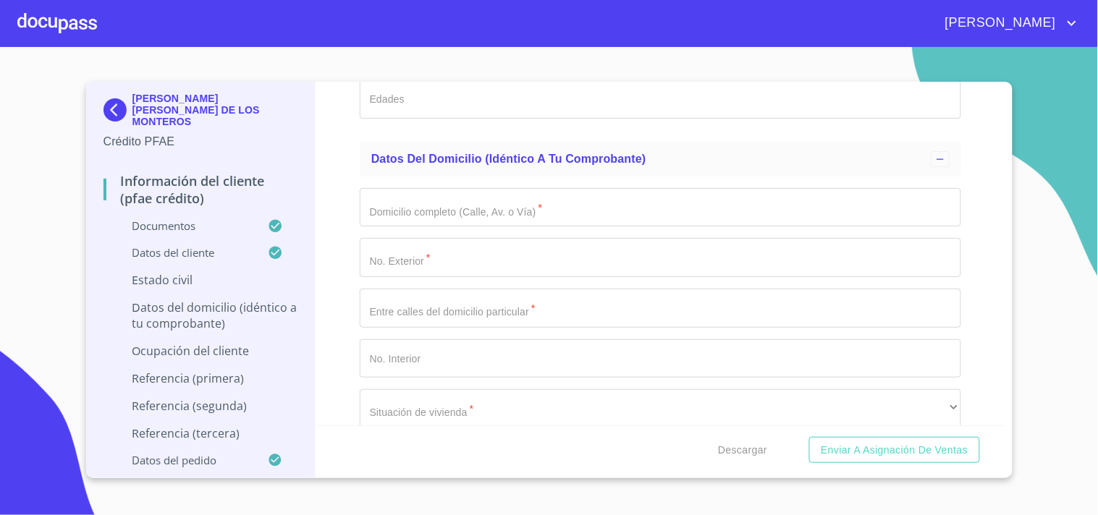
scroll to position [5401, 0]
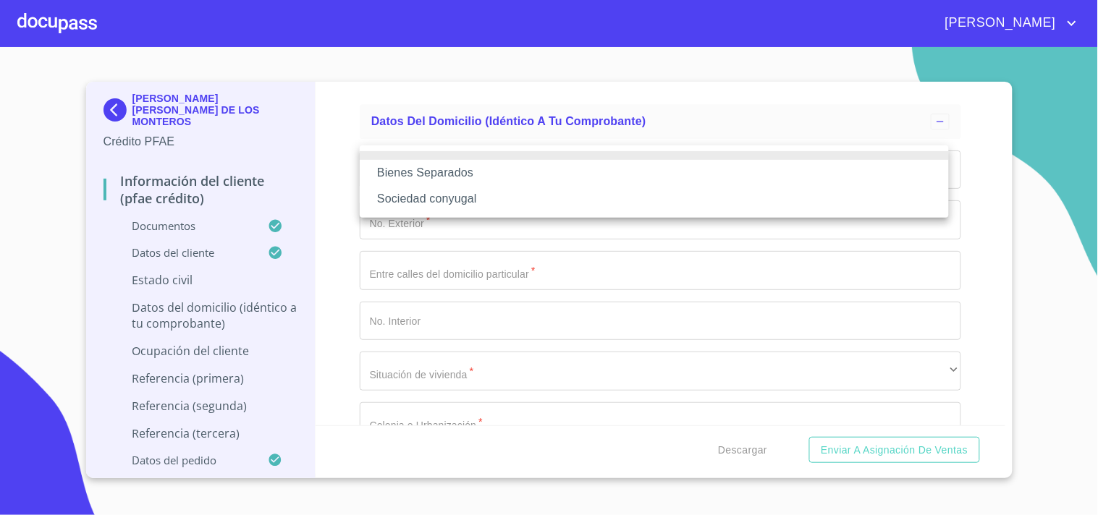
click at [461, 174] on li "Bienes Separados" at bounding box center [654, 173] width 589 height 26
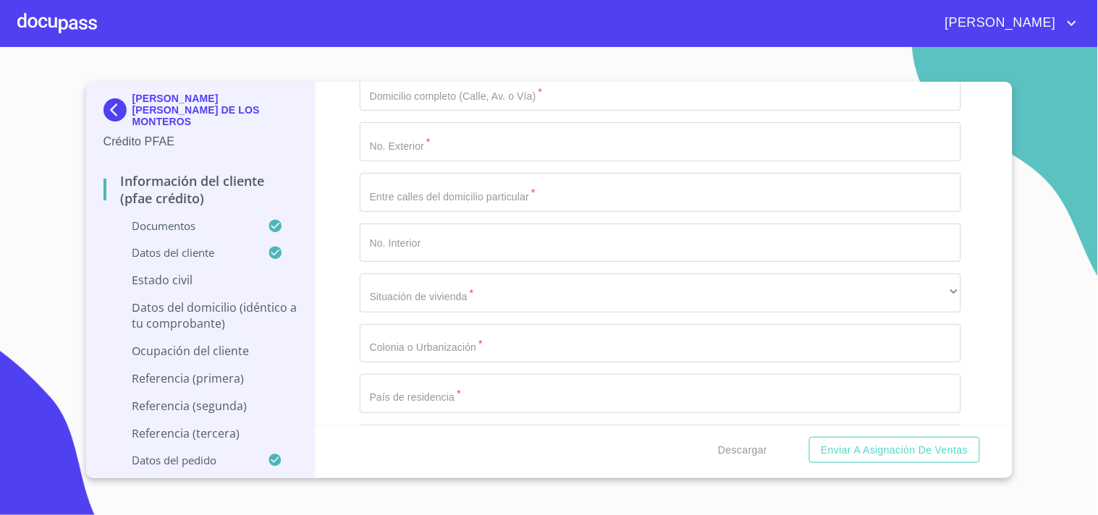
scroll to position [5476, 0]
paste input "[PERSON_NAME]"
type input "[PERSON_NAME]"
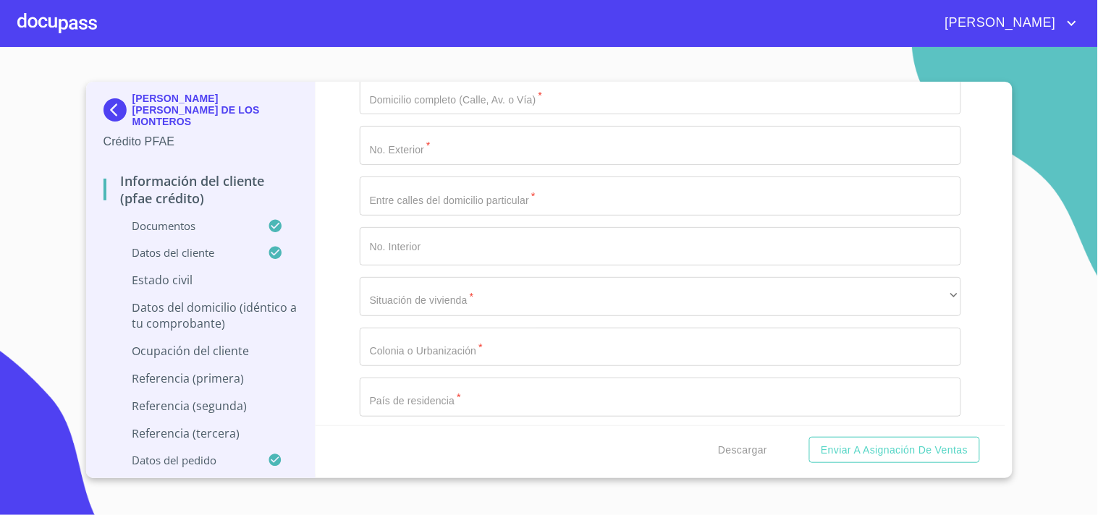
paste input "[PERSON_NAME]"
type input "[PERSON_NAME]"
paste input "[PERSON_NAME]"
type input "[PERSON_NAME]"
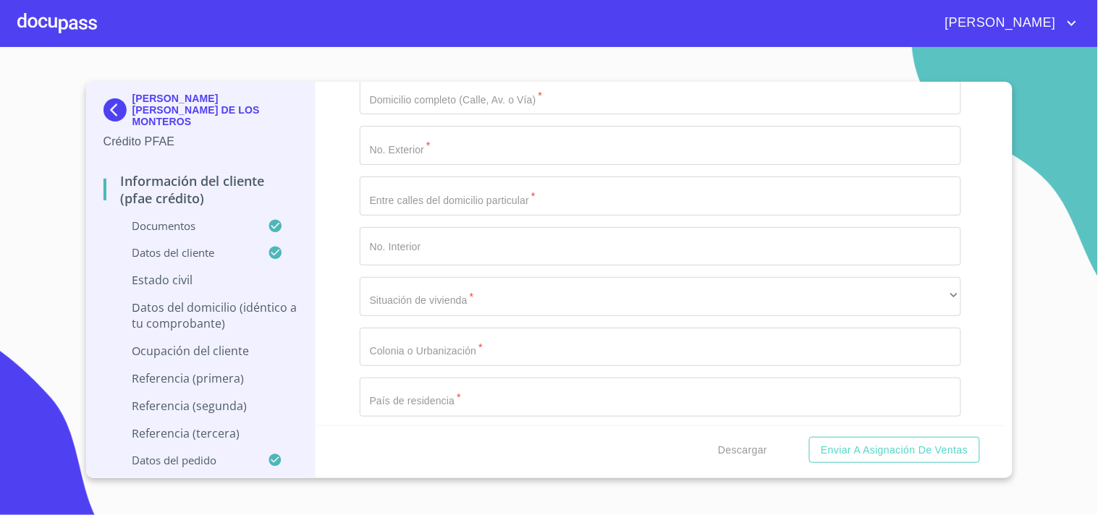
paste input "[PERSON_NAME]"
type input "[PERSON_NAME]"
type input "2"
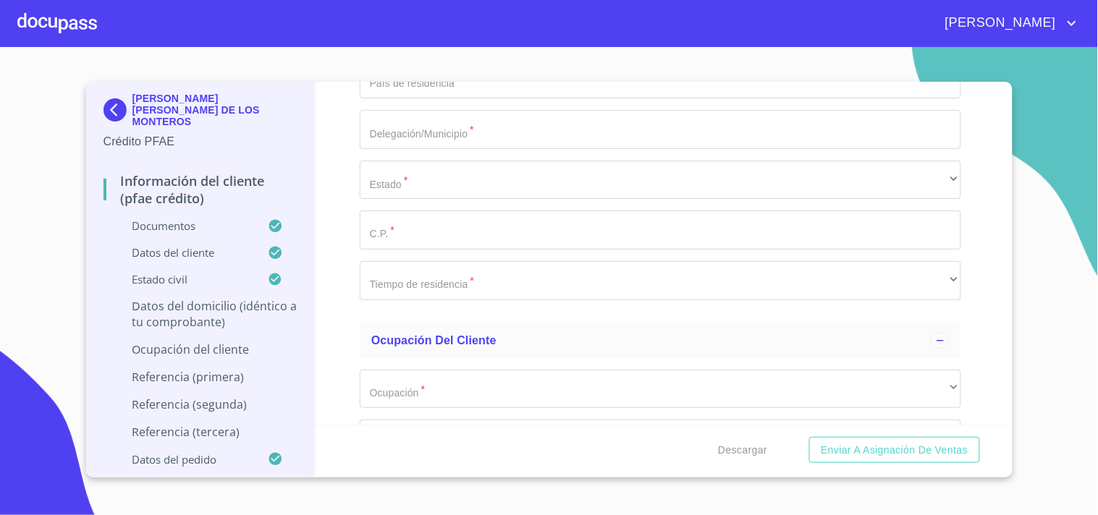
scroll to position [5796, 0]
type input "13 y 8 años"
paste input "[STREET_ADDRESS]"
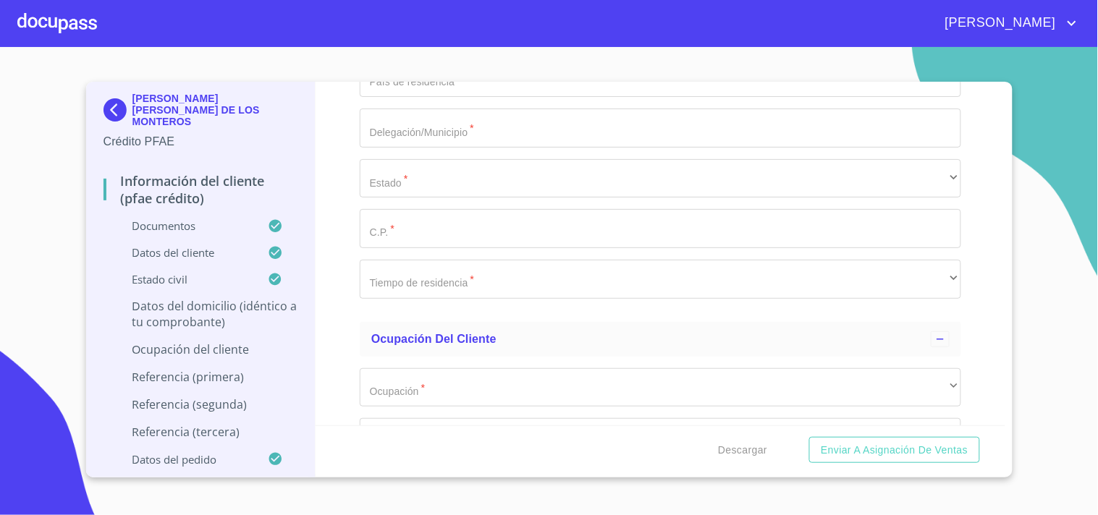
type input "C DE LAS HORTENCIAS"
type input "310"
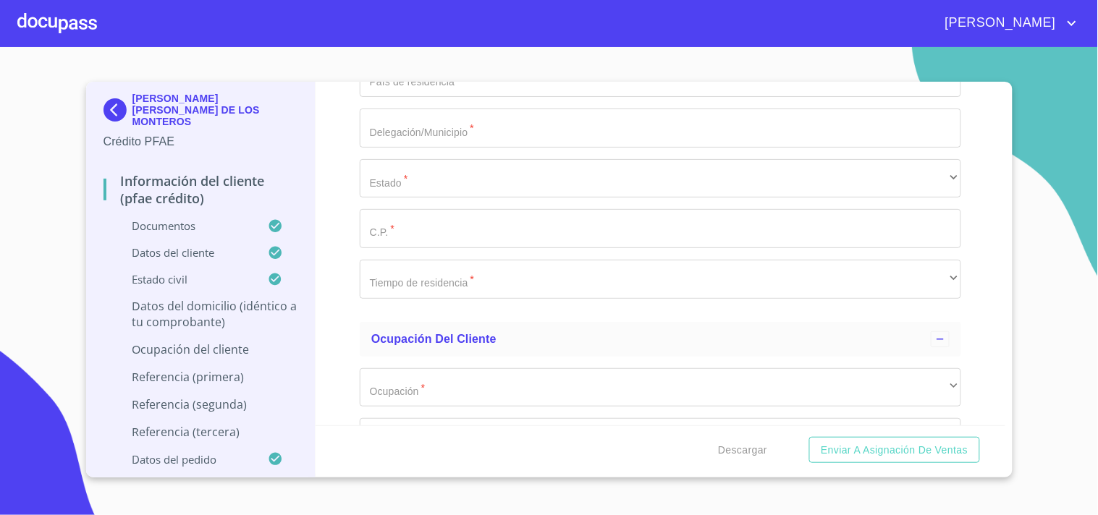
paste input "P DE LAS HORTENCIAS Y CTO D LAS [PERSON_NAME]"
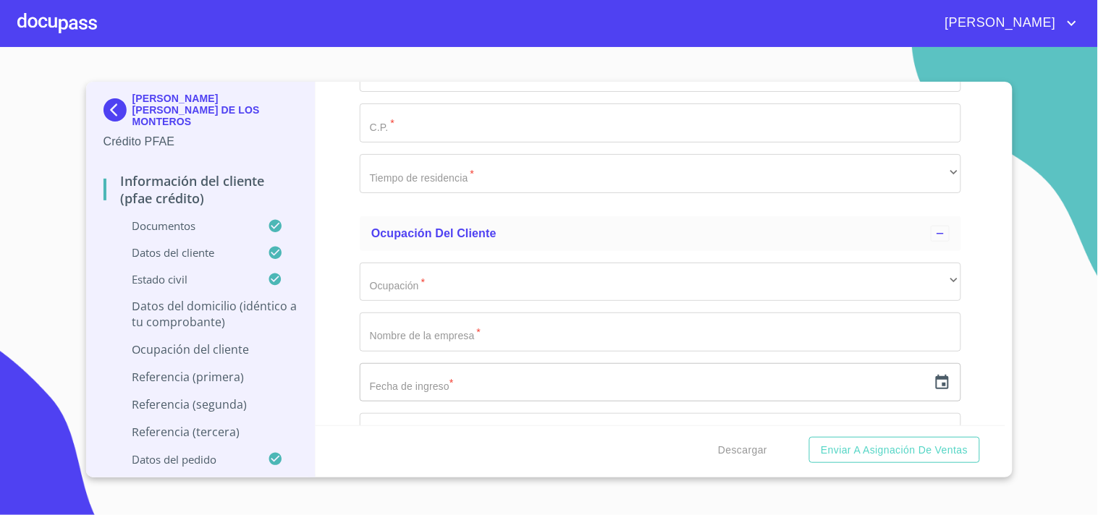
scroll to position [5917, 0]
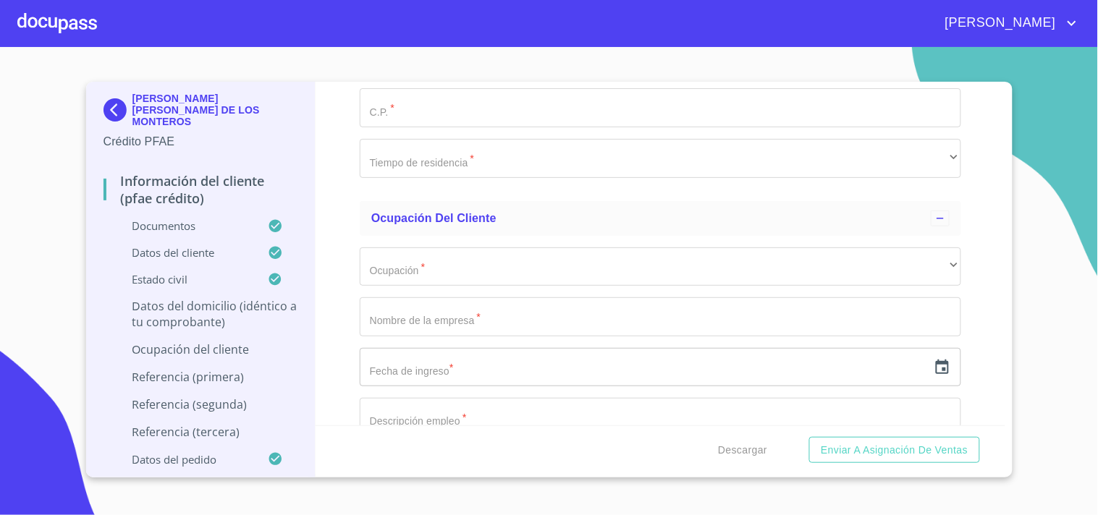
type input "P DE LAS HORTENCIAS Y CTO D LAS [PERSON_NAME]"
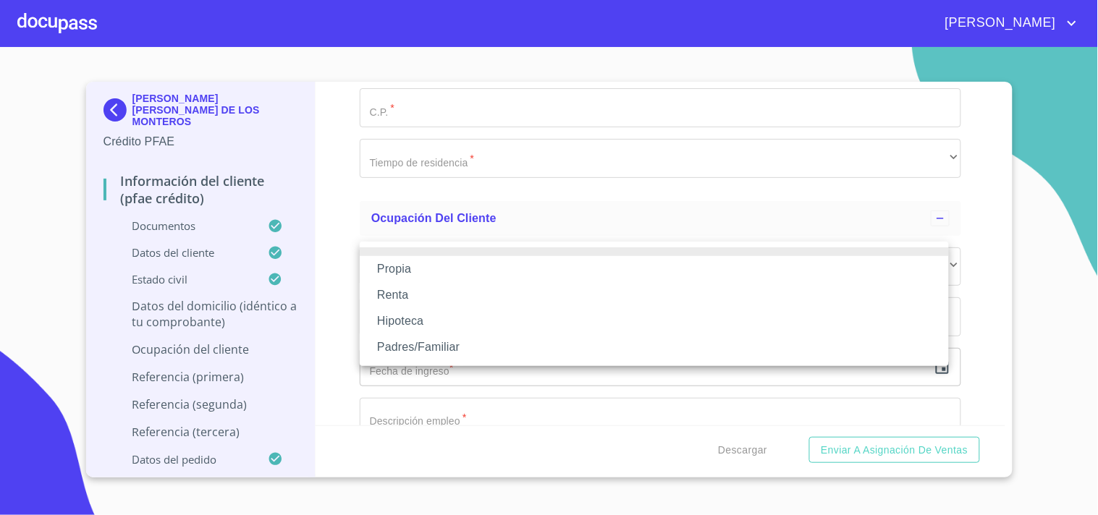
click at [427, 272] on li "Propia" at bounding box center [654, 269] width 589 height 26
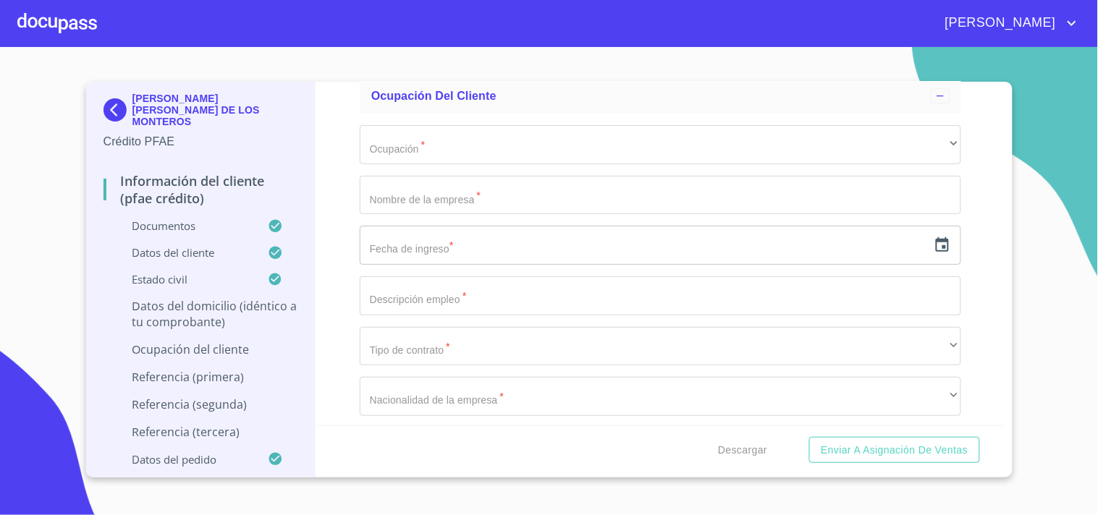
scroll to position [6099, 0]
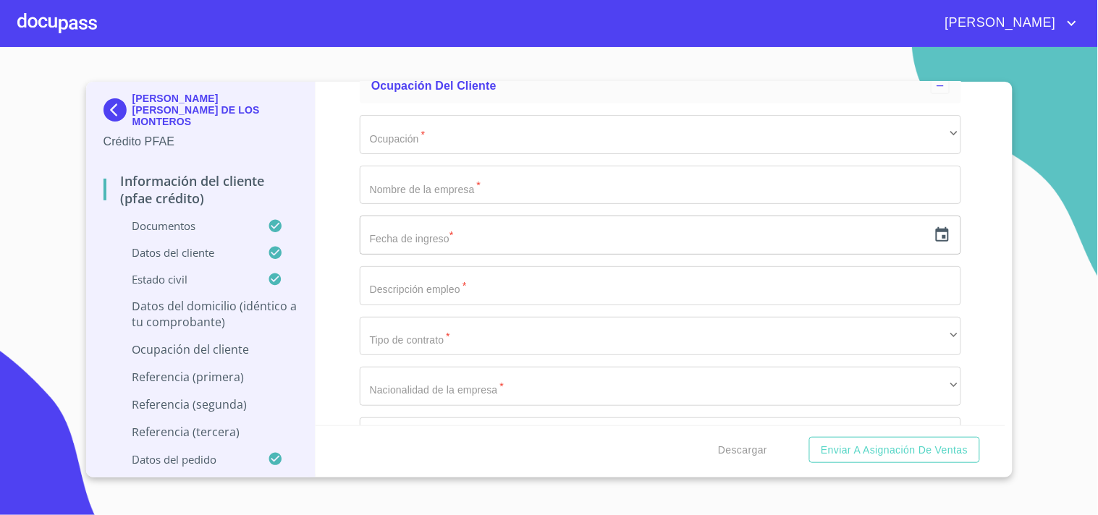
type input "$6,500,000"
paste input "BUGAMBILIAS"
type input "BUGAMBILIAS"
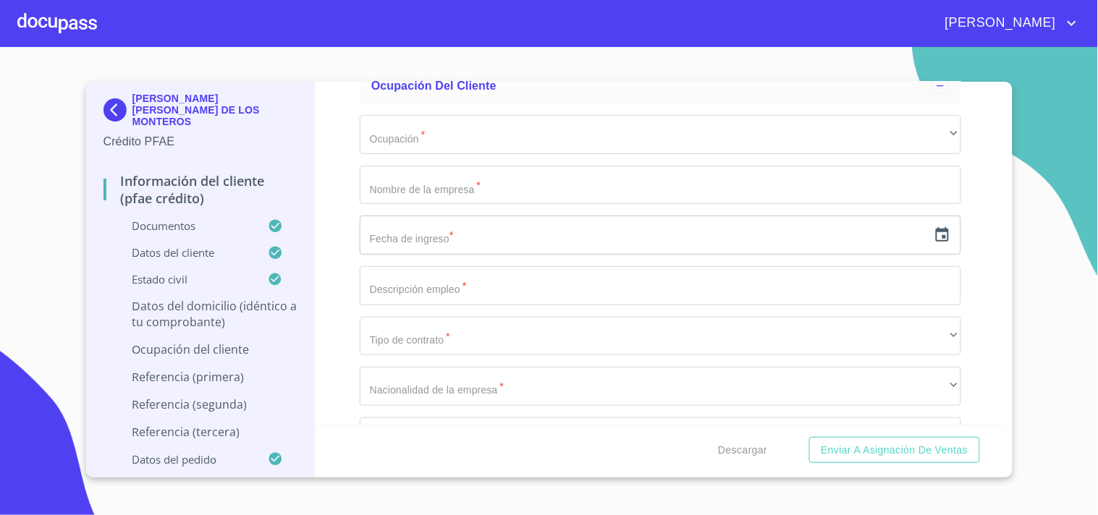
type input "m"
type input "[GEOGRAPHIC_DATA]"
type input "ZAPOPAN"
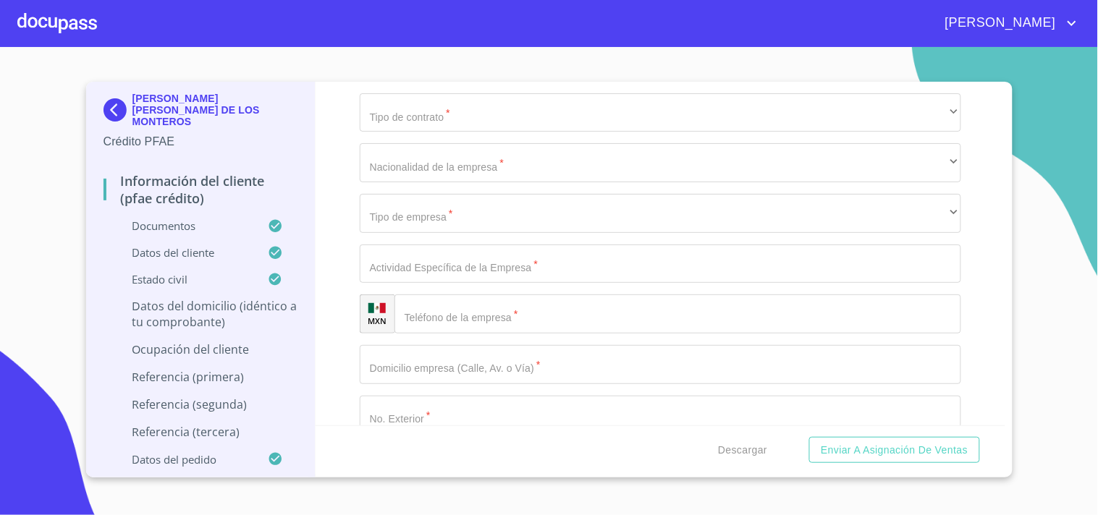
scroll to position [6324, 0]
paste input "45238"
type input "45238"
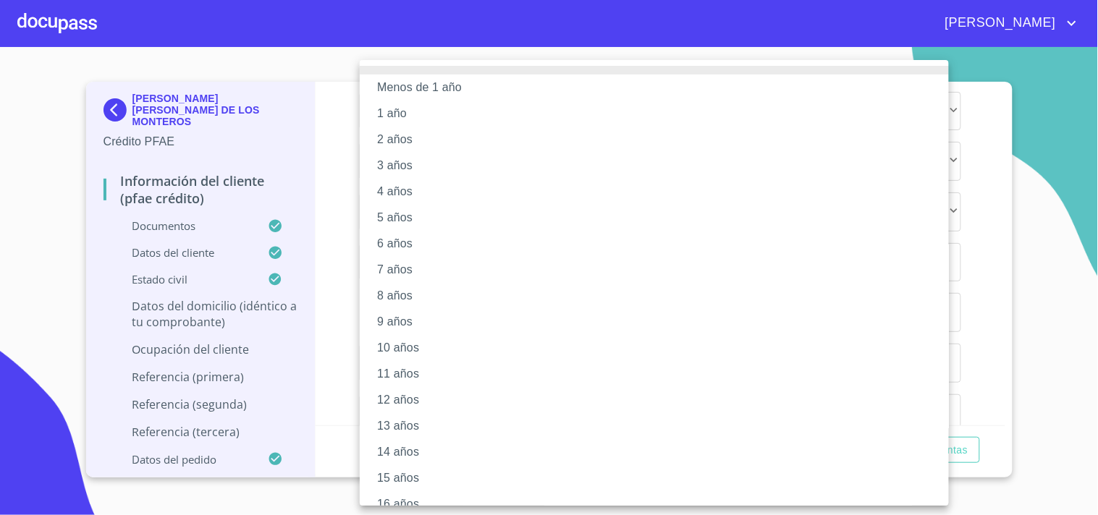
click at [324, 253] on div at bounding box center [549, 257] width 1098 height 515
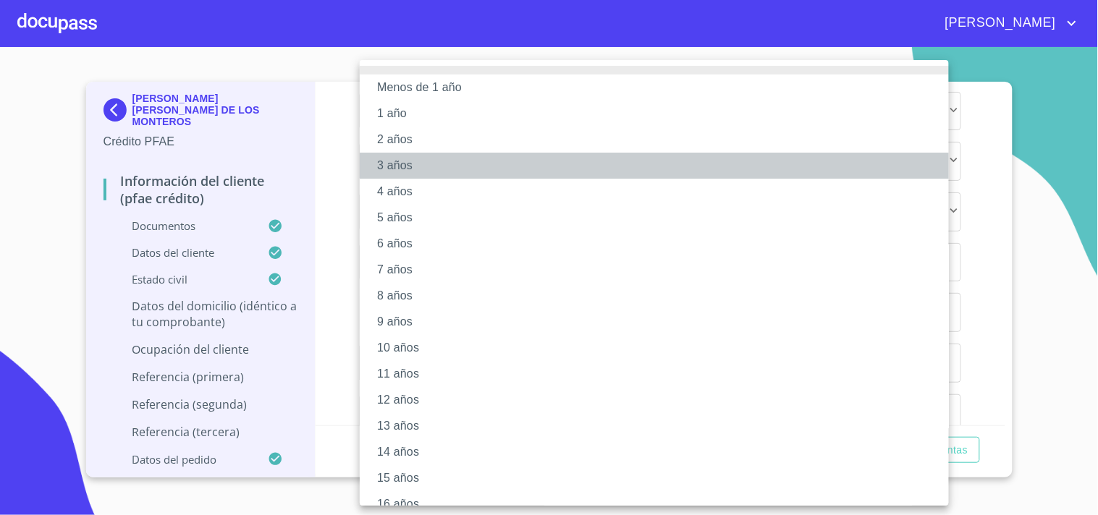
click at [438, 161] on li "3 años" at bounding box center [660, 166] width 601 height 26
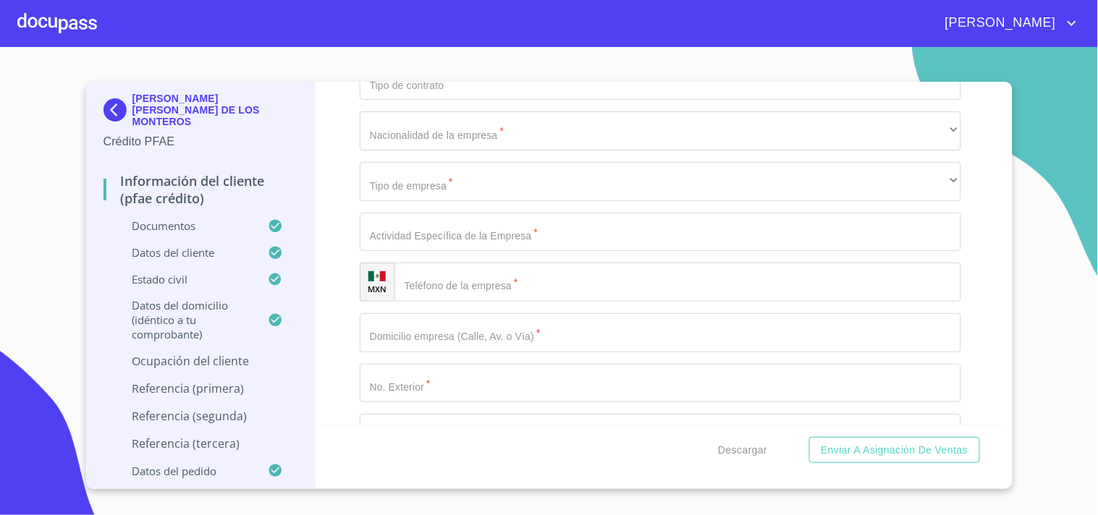
scroll to position [6459, 0]
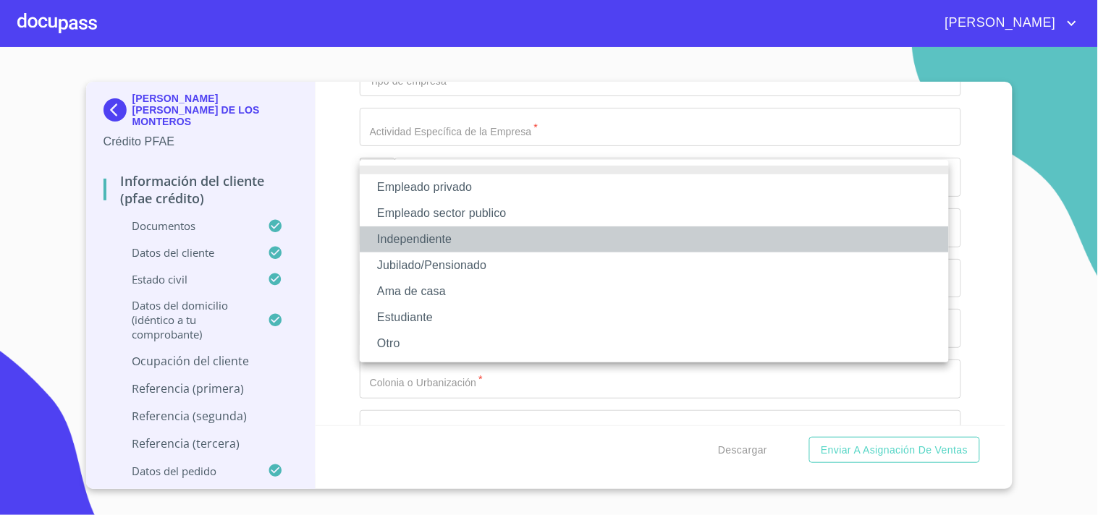
click at [444, 248] on li "Independiente" at bounding box center [654, 240] width 589 height 26
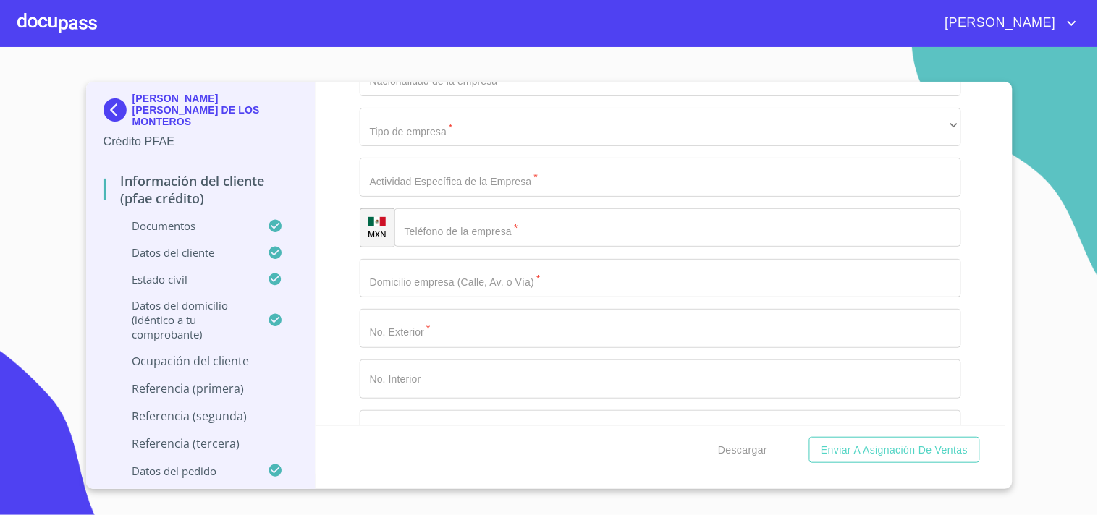
type input "bienes raíces"
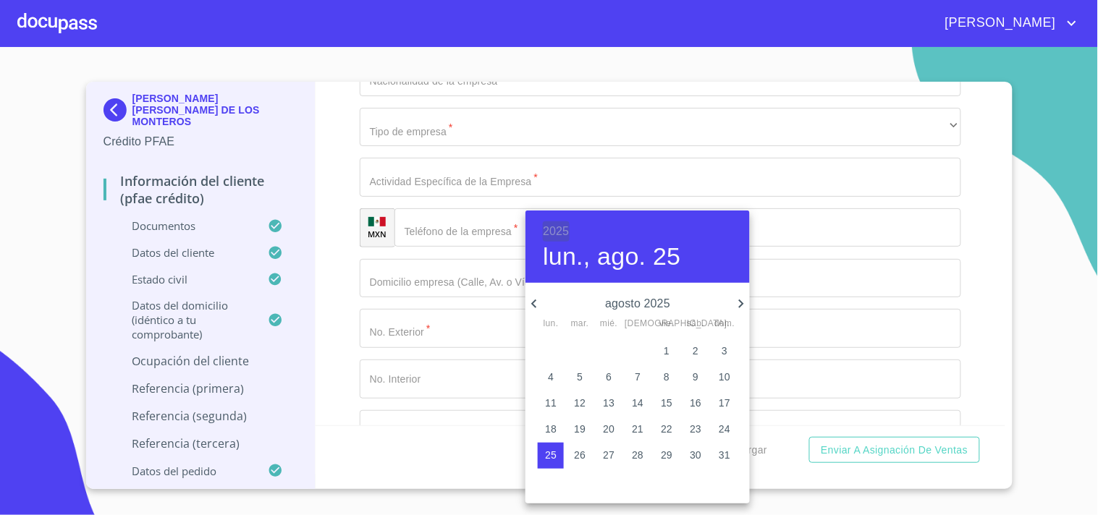
click at [563, 237] on h6 "2025" at bounding box center [556, 231] width 26 height 20
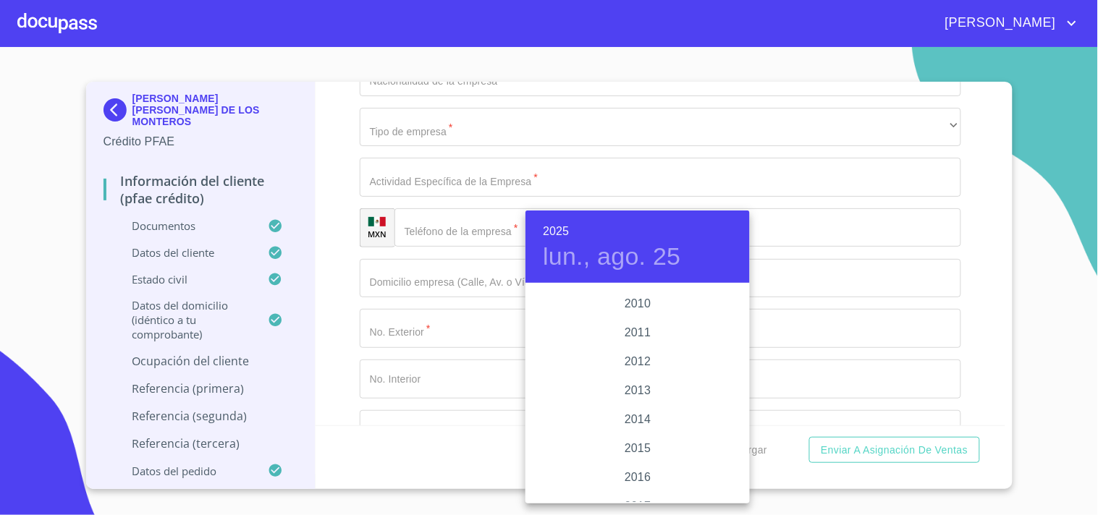
scroll to position [2454, 0]
click at [637, 331] on div "2011" at bounding box center [637, 335] width 224 height 29
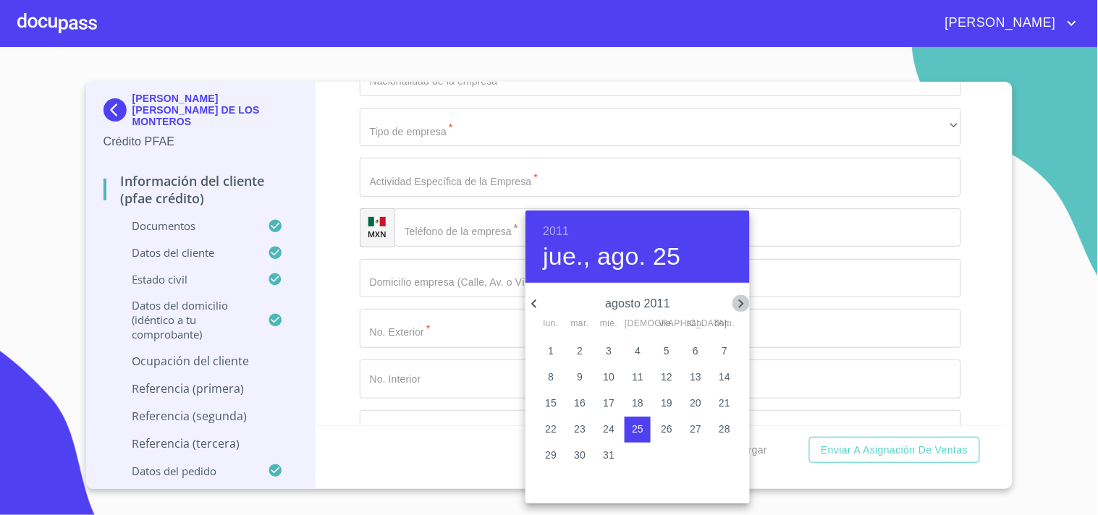
click at [740, 304] on icon "button" at bounding box center [740, 303] width 17 height 17
click at [583, 344] on span "1" at bounding box center [580, 351] width 26 height 14
type input "1 de nov. de 2011"
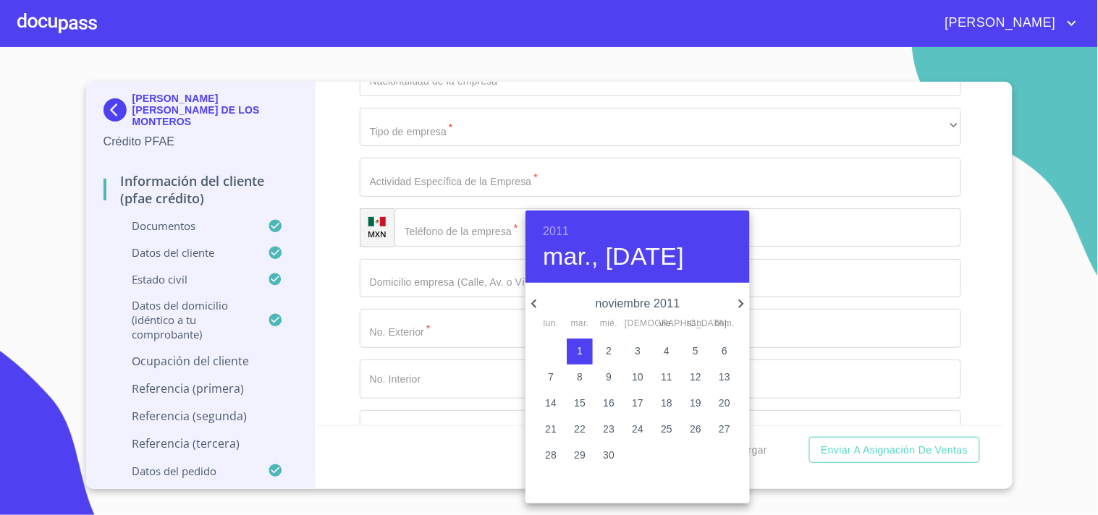
click at [423, 321] on div at bounding box center [549, 257] width 1098 height 515
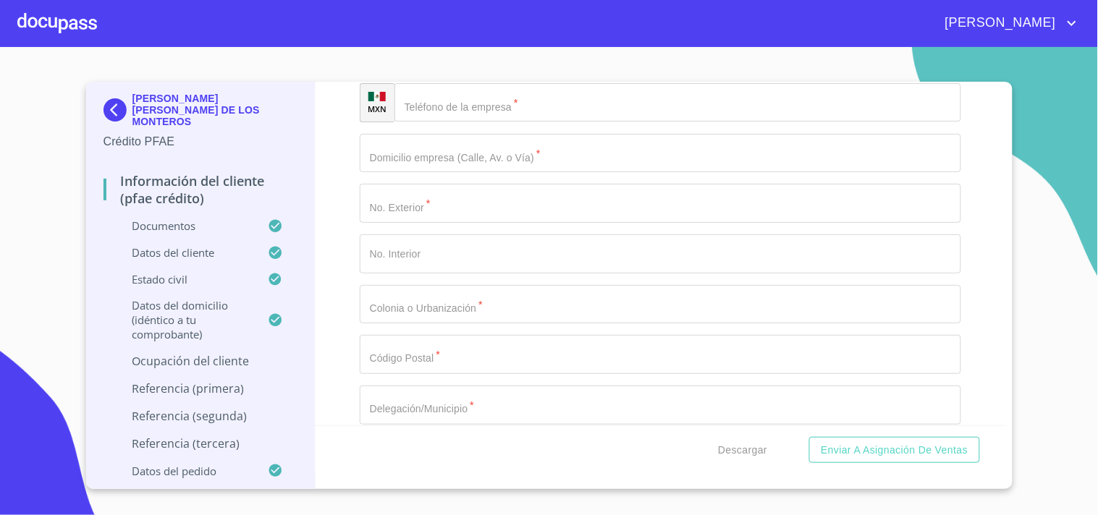
scroll to position [6635, 0]
type input "Corredor de bienes raíces"
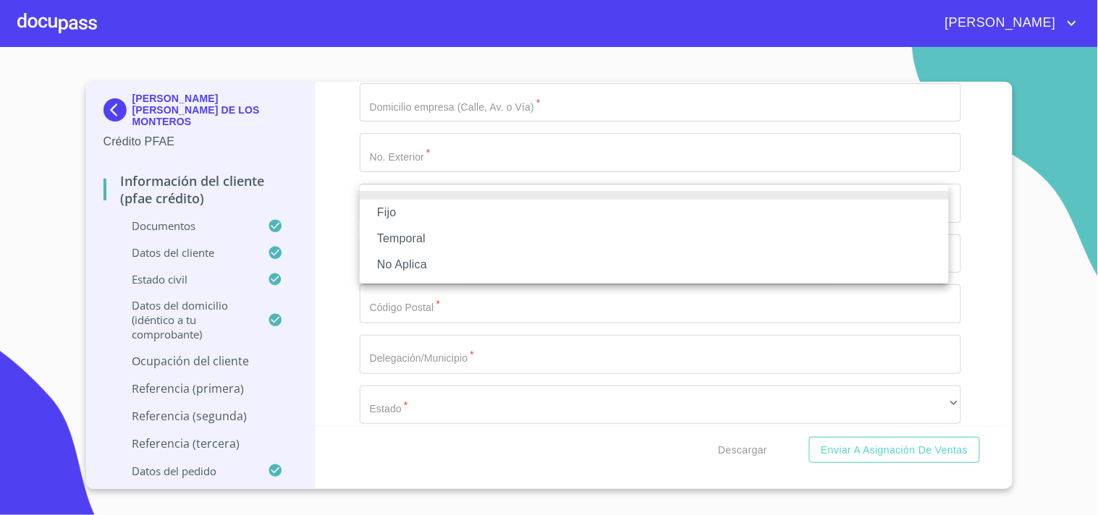
click at [408, 211] on li "Fijo" at bounding box center [654, 213] width 589 height 26
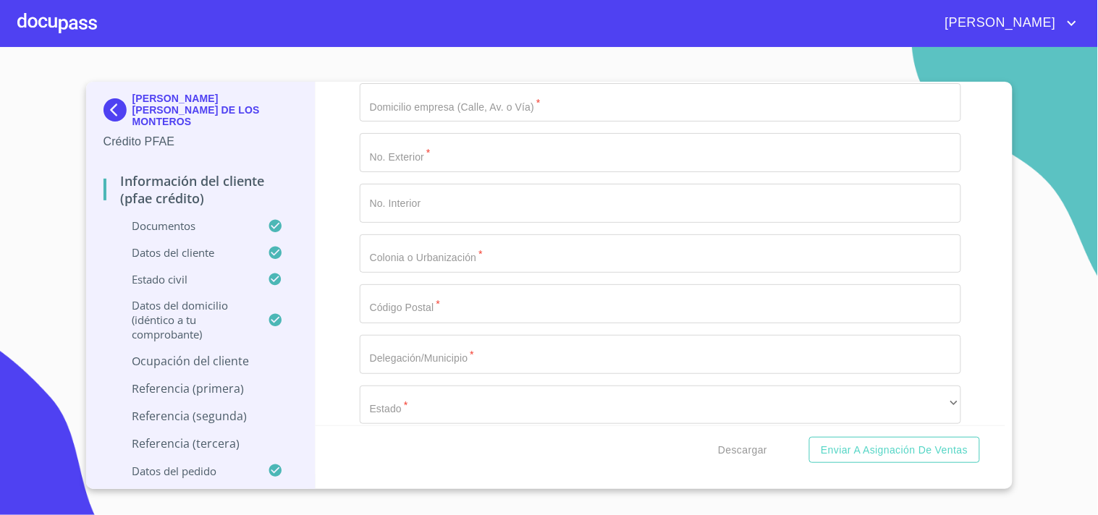
type input "80000"
click at [338, 258] on div "Información del cliente (PFAE crédito) Documentos Documento de identificación. …" at bounding box center [661, 254] width 690 height 344
drag, startPoint x: 338, startPoint y: 258, endPoint x: 331, endPoint y: 227, distance: 32.7
click at [331, 227] on div "Información del cliente (PFAE crédito) Documentos Documento de identificación. …" at bounding box center [661, 254] width 690 height 344
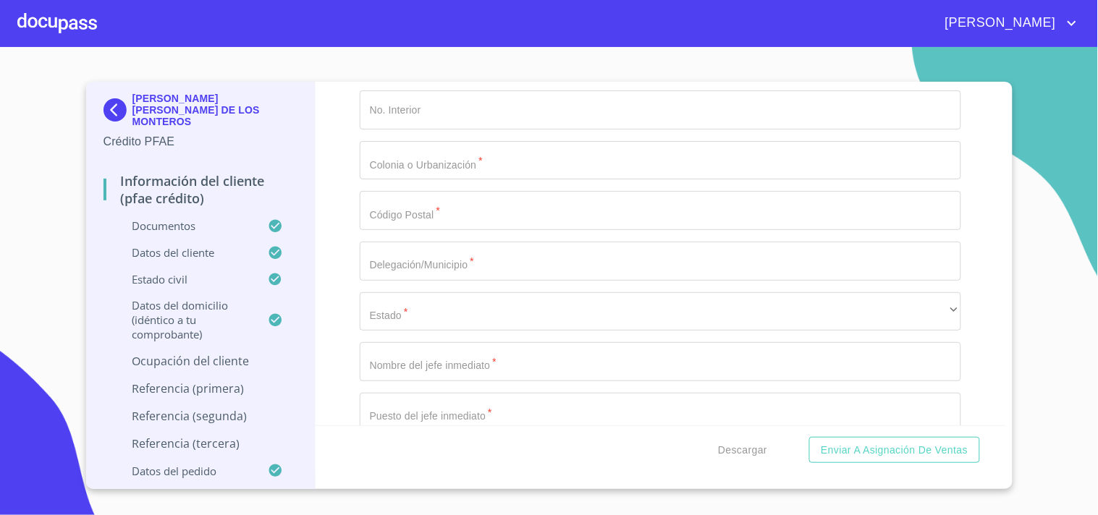
scroll to position [6745, 0]
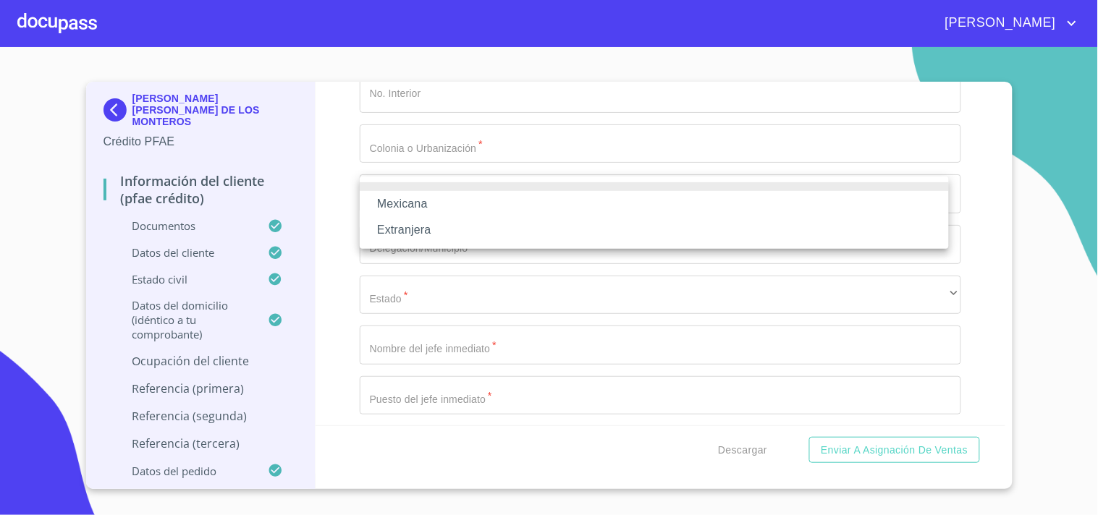
click at [418, 203] on li "Mexicana" at bounding box center [654, 204] width 589 height 26
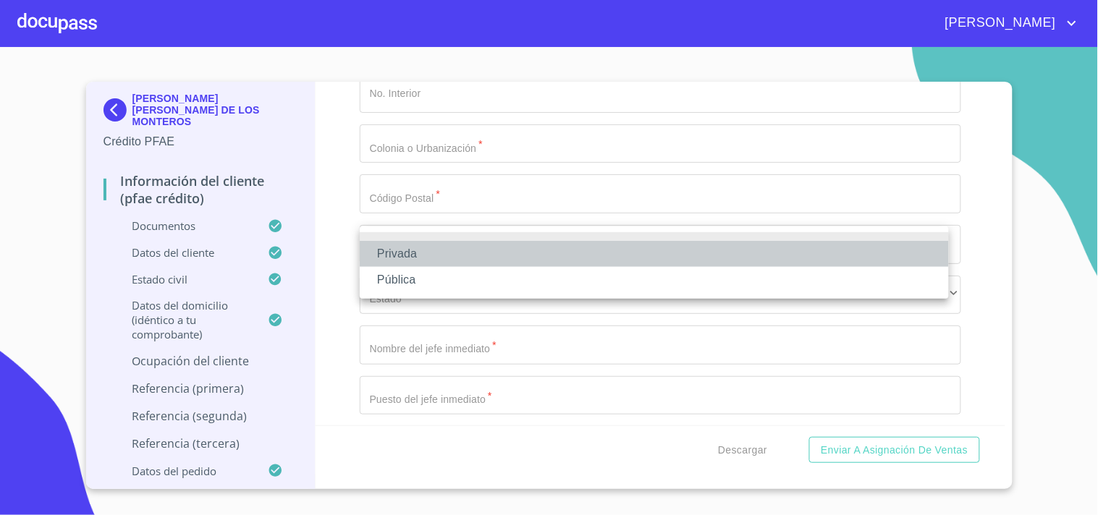
click at [411, 255] on li "Privada" at bounding box center [654, 254] width 589 height 26
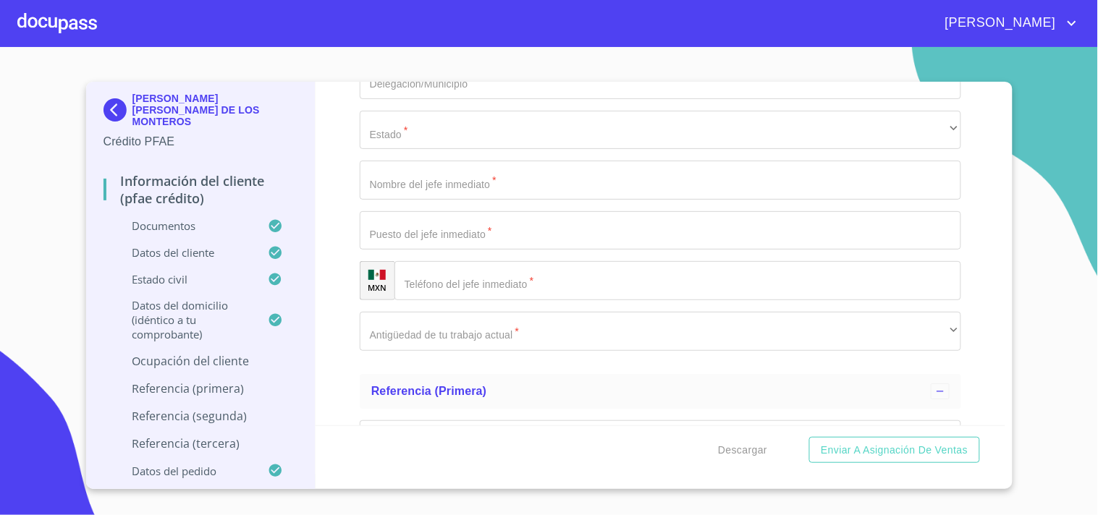
scroll to position [6913, 0]
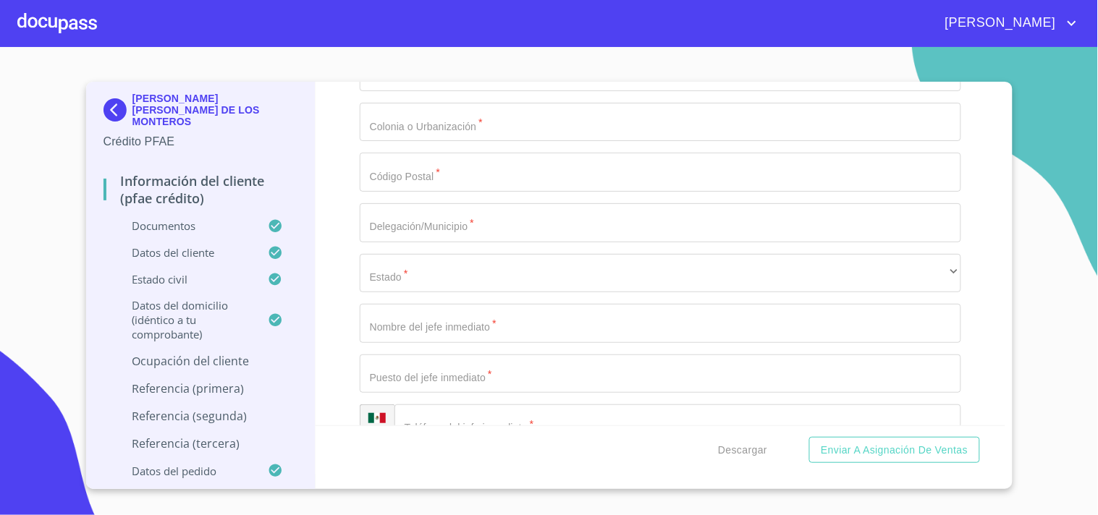
scroll to position [6742, 0]
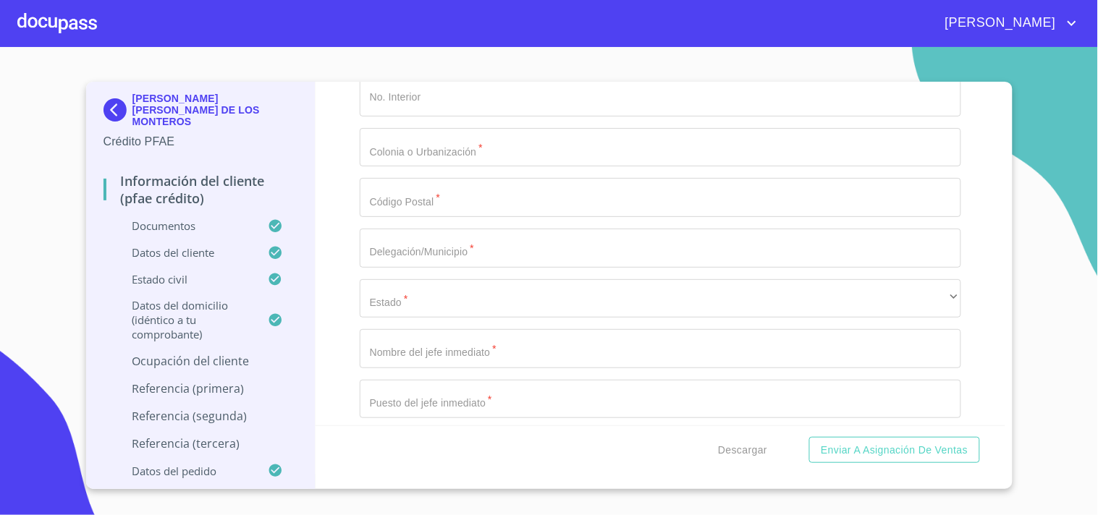
type input "regularización de bienes raíces"
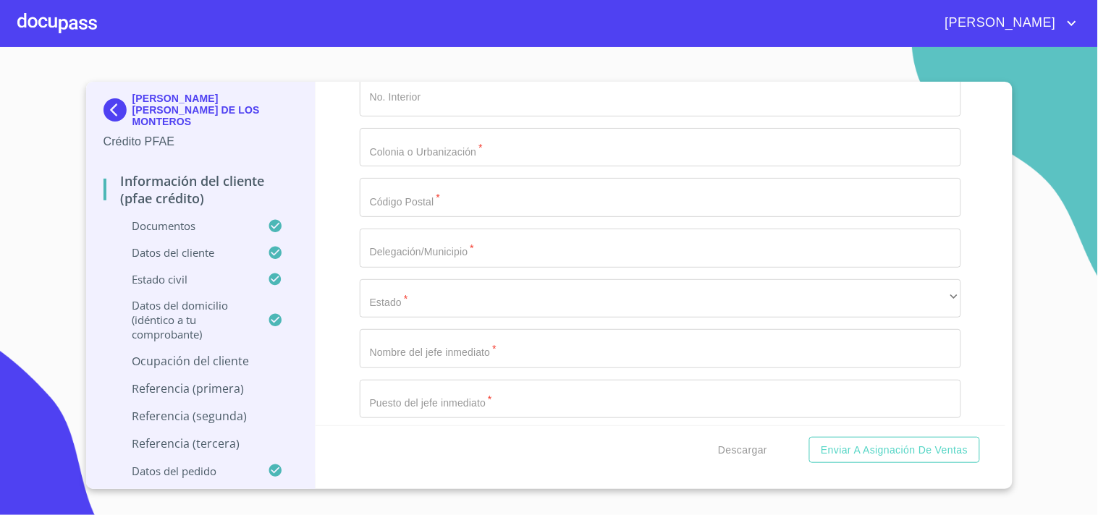
click at [350, 241] on div "Información del cliente (PFAE crédito) Documentos Documento de identificación. …" at bounding box center [661, 254] width 690 height 344
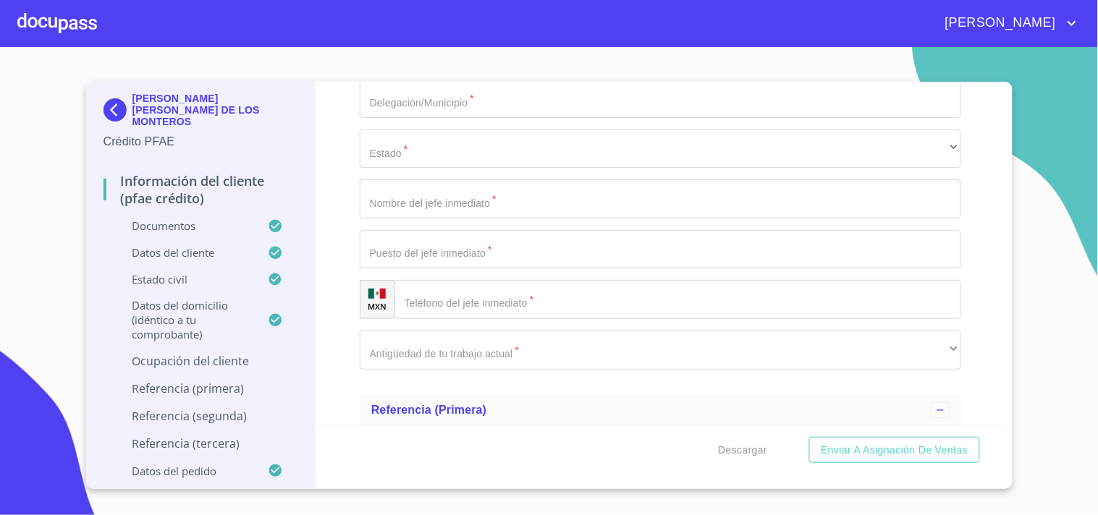
scroll to position [6892, 0]
paste input "[PHONE_NUMBER]"
type input "[PHONE_NUMBER]"
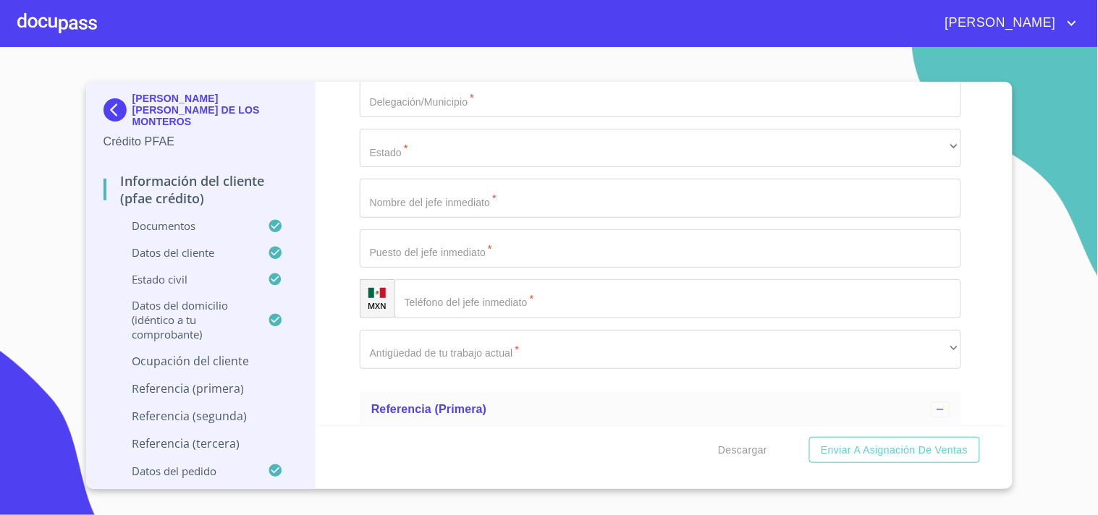
type input "p"
paste input "CERRADA DE LAS HORTENCIAS"
type input "CERRADA DE LAS HORTENCIAS"
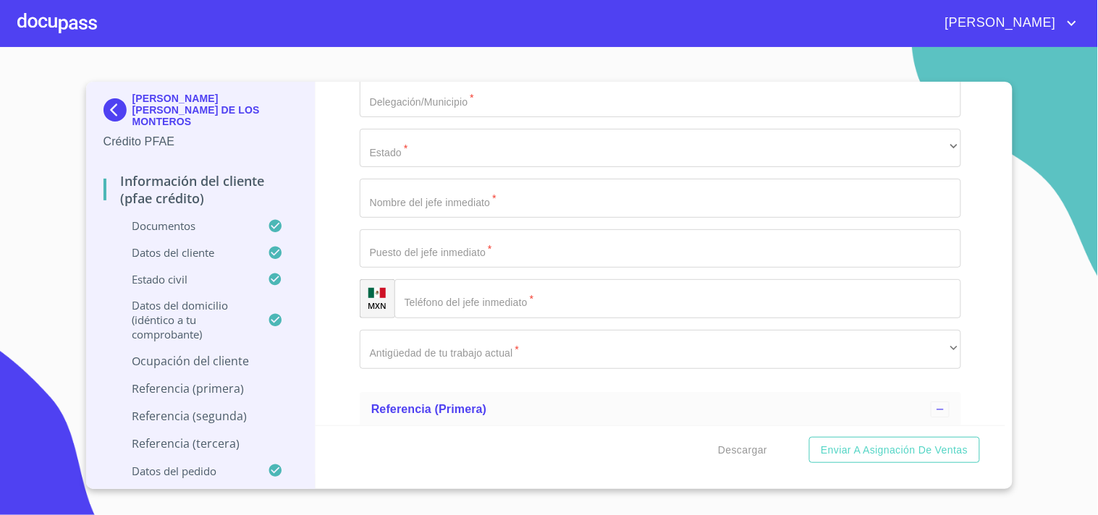
paste input "310"
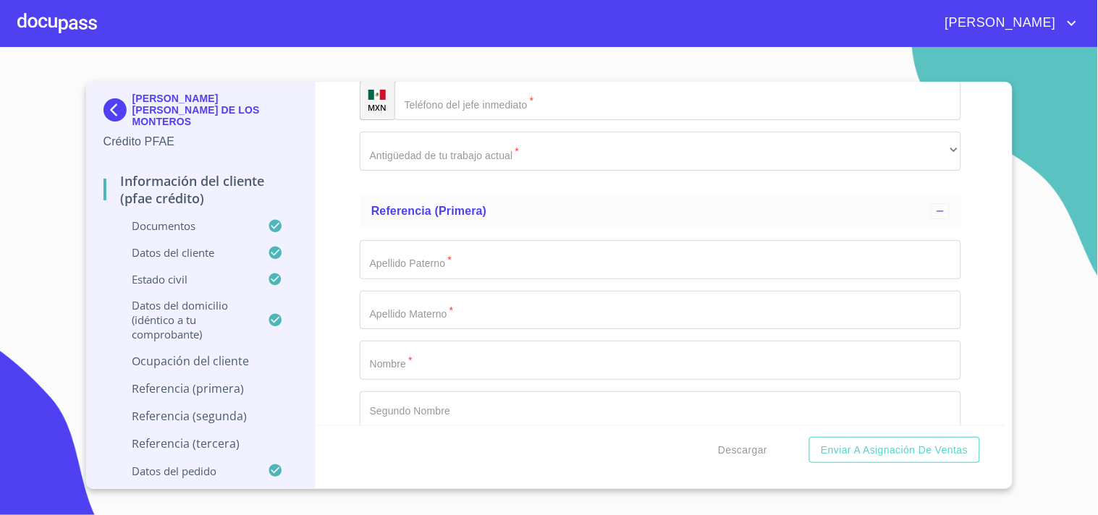
scroll to position [7091, 0]
type input "310"
paste input "BUGAMBILIAS"
type input "BUGAMBILIAS"
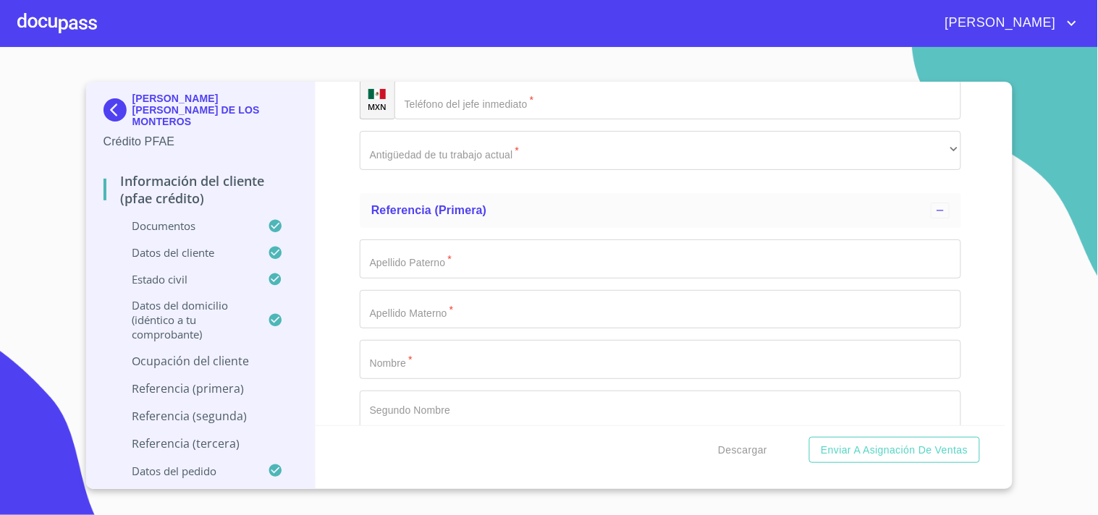
paste input "45238"
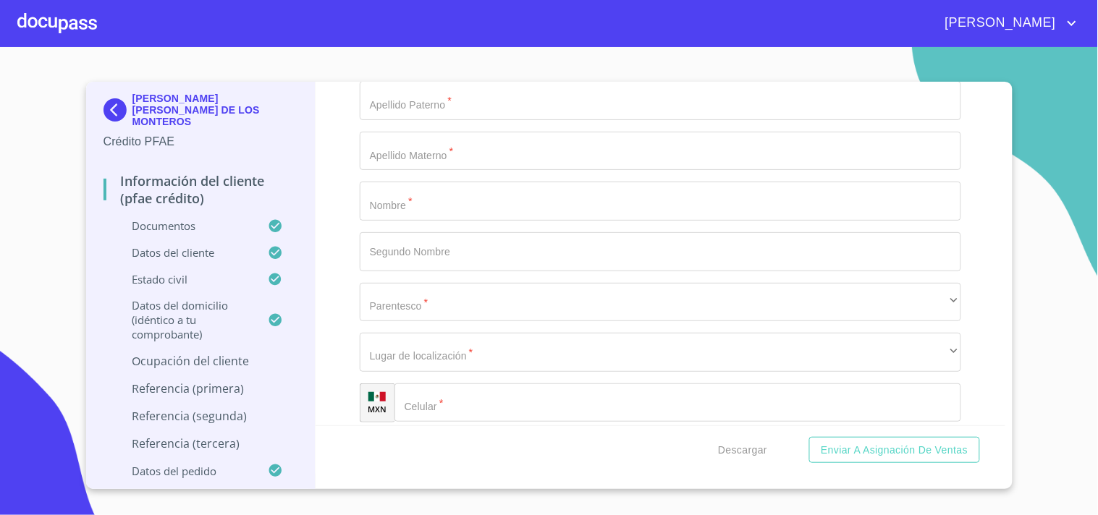
scroll to position [7250, 0]
type input "45238"
paste input "ZAPOPAN"
type input "ZAPOPAN"
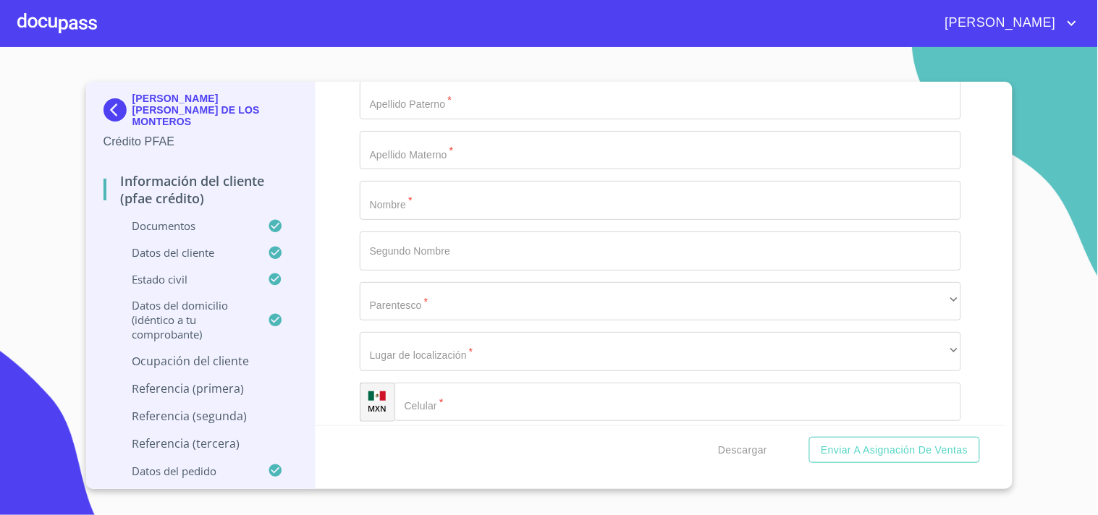
click at [331, 168] on div "Información del cliente (PFAE crédito) Documentos Documento de identificación. …" at bounding box center [661, 254] width 690 height 344
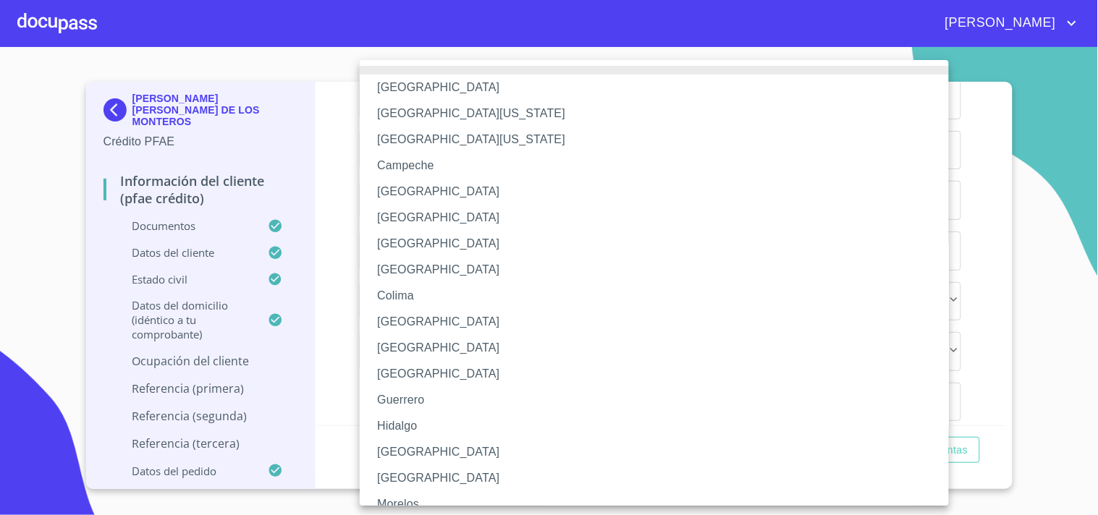
click at [400, 450] on li "[GEOGRAPHIC_DATA]" at bounding box center [660, 452] width 601 height 26
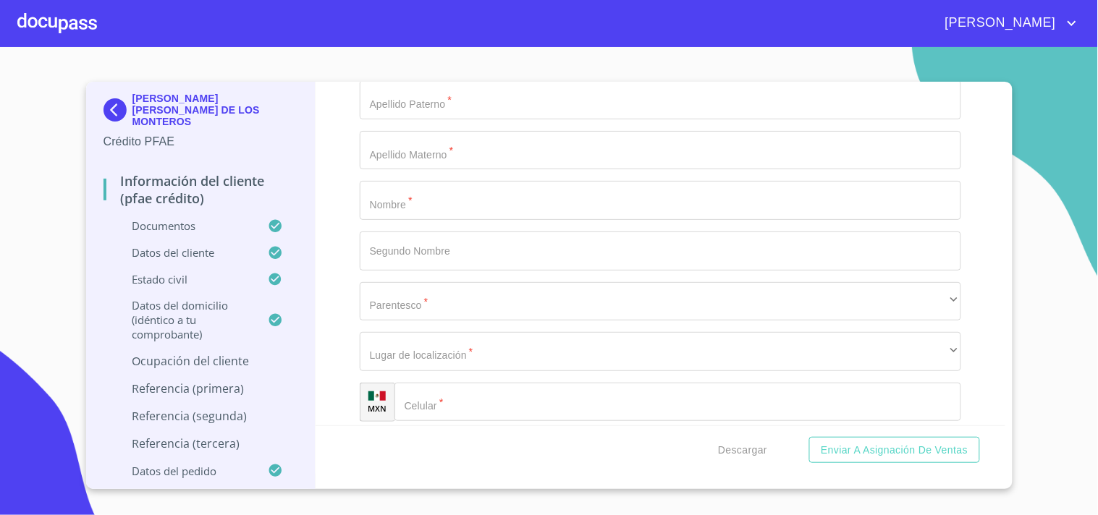
click at [319, 269] on div "Información del cliente (PFAE crédito) Documentos Documento de identificación. …" at bounding box center [661, 254] width 690 height 344
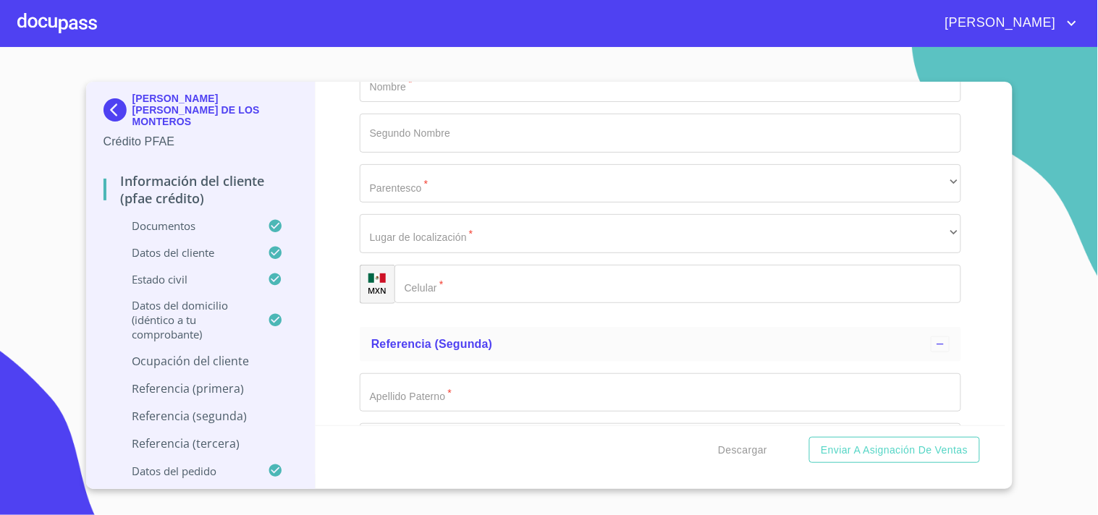
scroll to position [7369, 0]
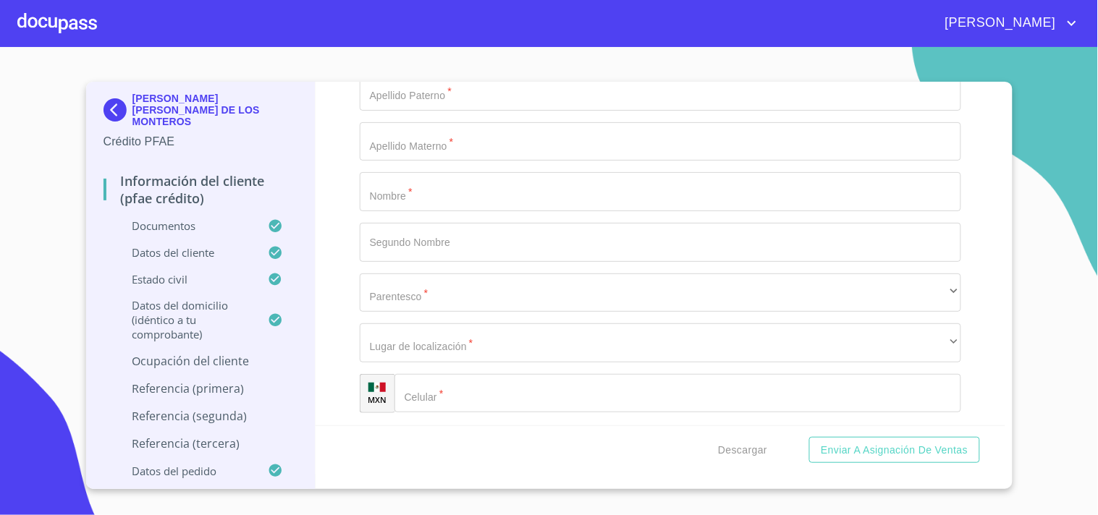
scroll to position [7290, 0]
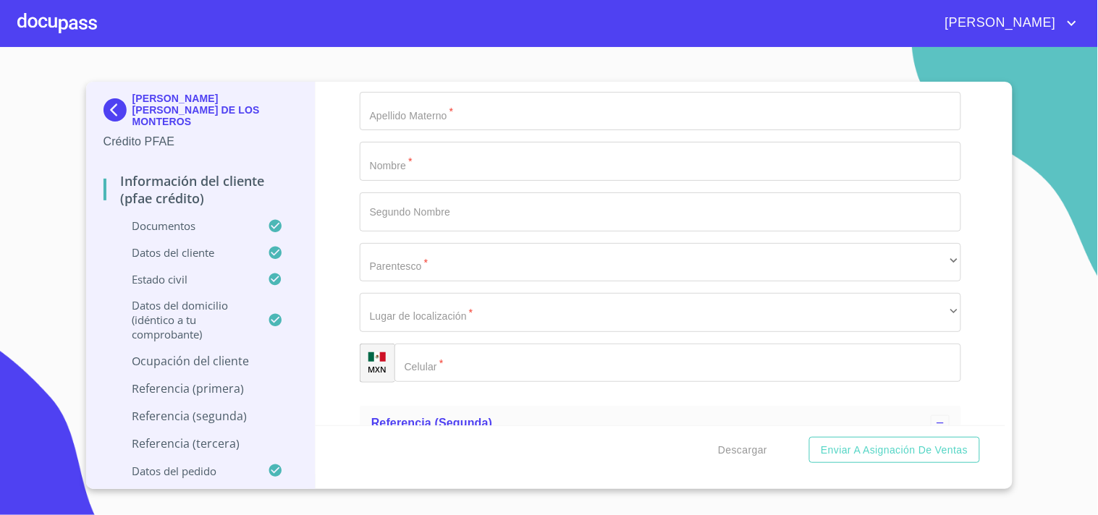
type input "[PERSON_NAME] [PERSON_NAME] DE LOS MONTOROS"
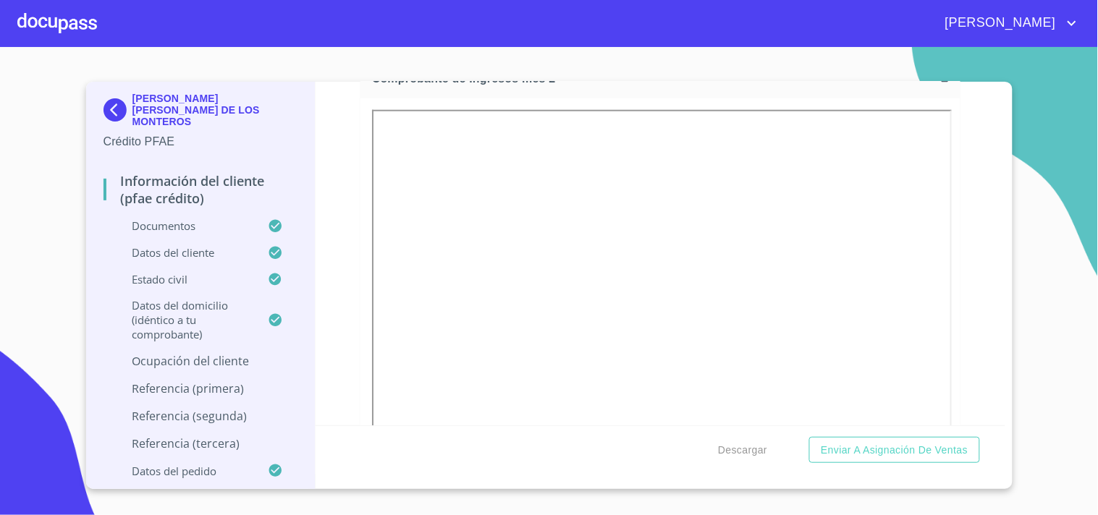
scroll to position [1792, 0]
click at [174, 251] on div "Datos del cliente" at bounding box center [200, 258] width 195 height 27
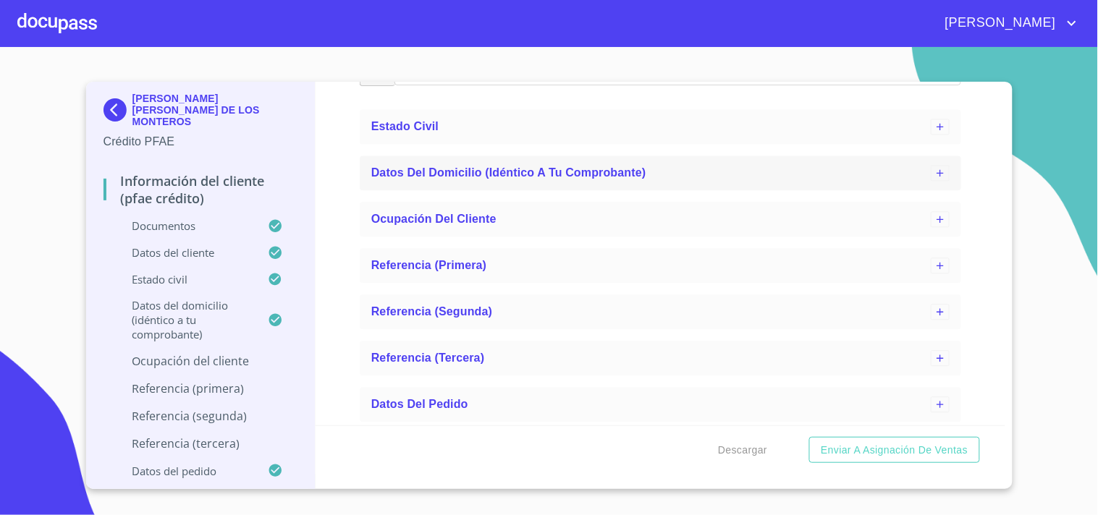
scroll to position [809, 0]
click at [465, 219] on span "Ocupación del Cliente" at bounding box center [433, 218] width 125 height 12
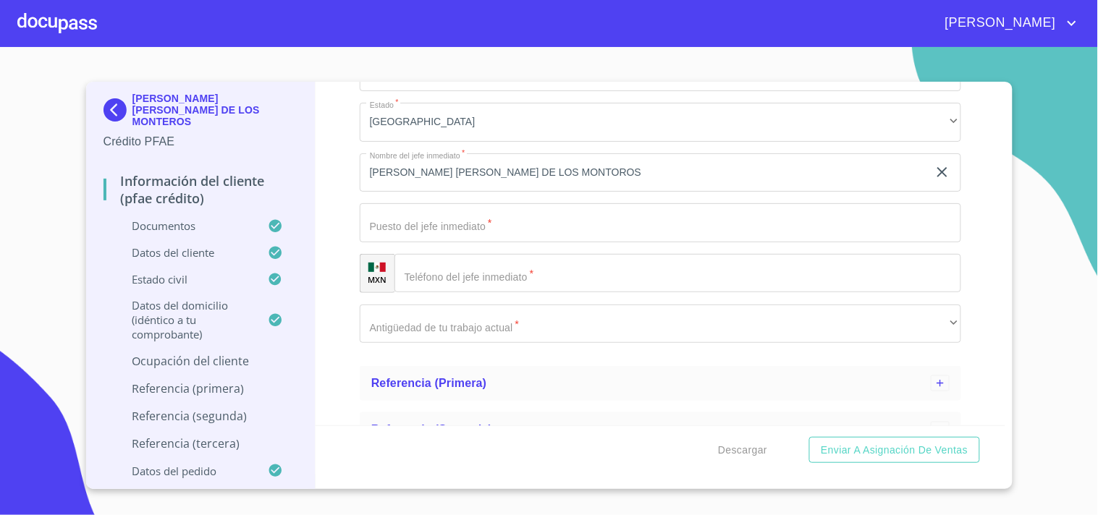
scroll to position [1761, 0]
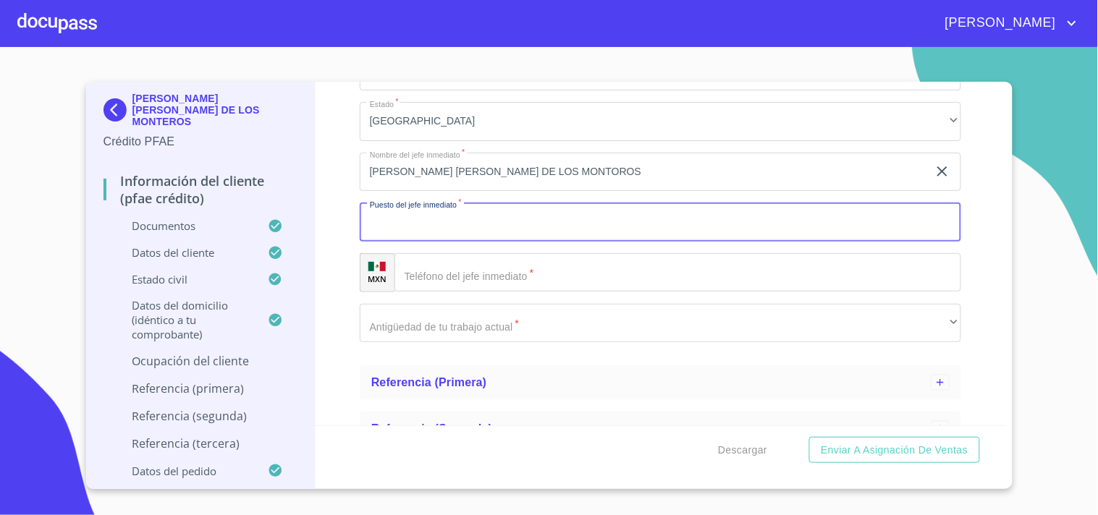
click at [416, 235] on input "Apellido Paterno   *" at bounding box center [660, 222] width 601 height 39
type input "DUEÑO"
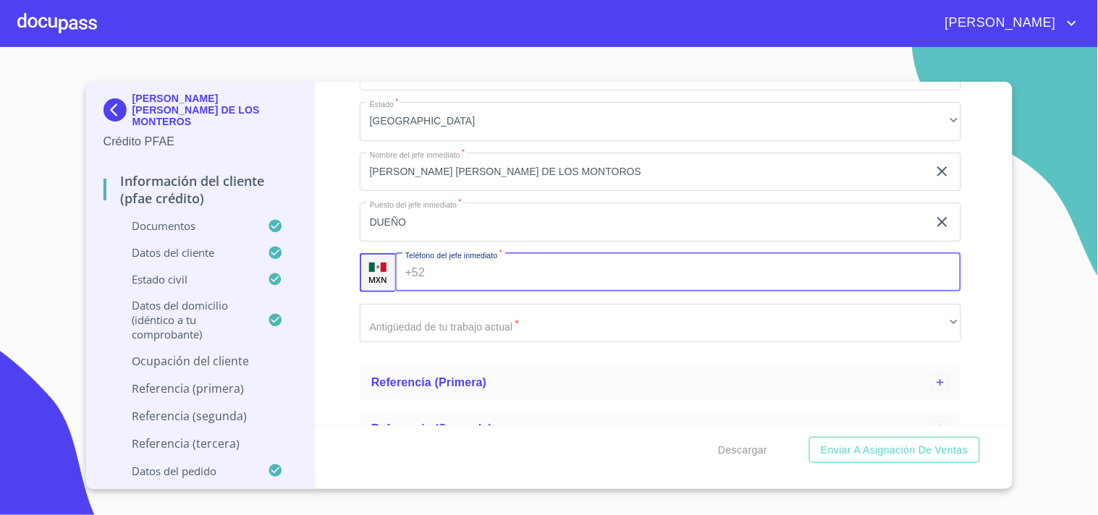
click at [494, 284] on input "Apellido Paterno   *" at bounding box center [696, 272] width 531 height 39
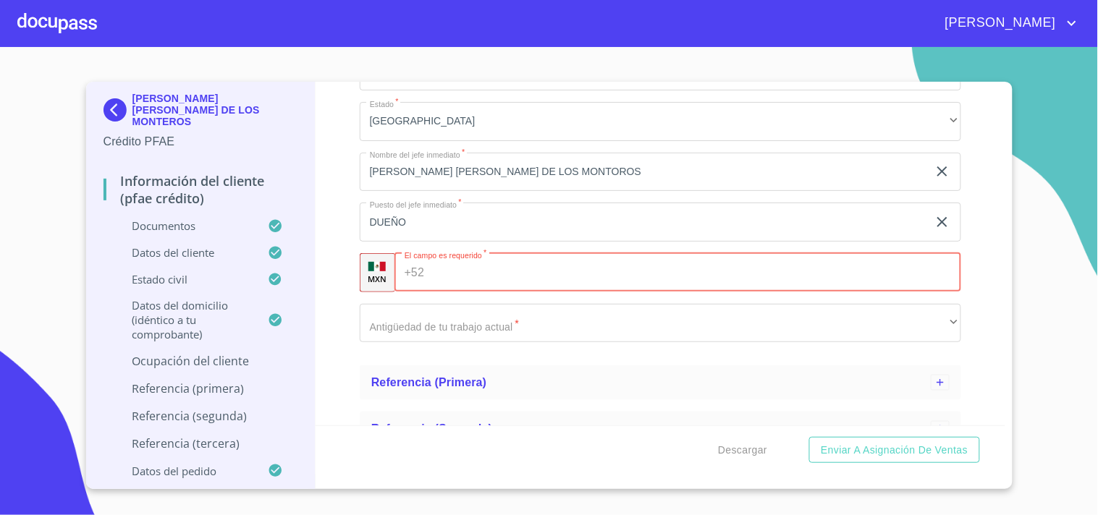
paste input "[PHONE_NUMBER]"
type input "[PHONE_NUMBER]"
click at [339, 276] on div "Información del cliente (PFAE crédito) Documentos Datos del cliente Apellido [P…" at bounding box center [661, 254] width 690 height 344
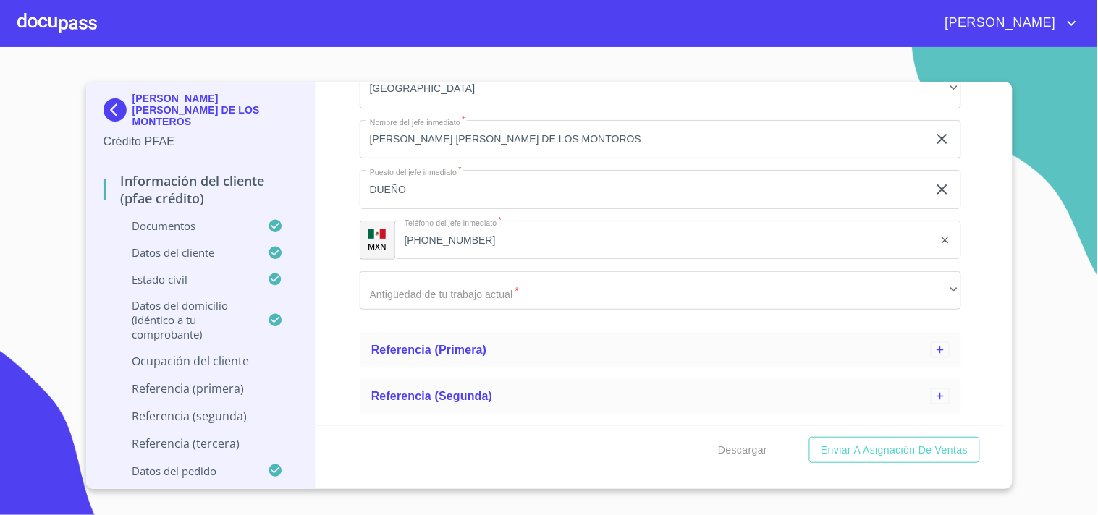
scroll to position [1879, 0]
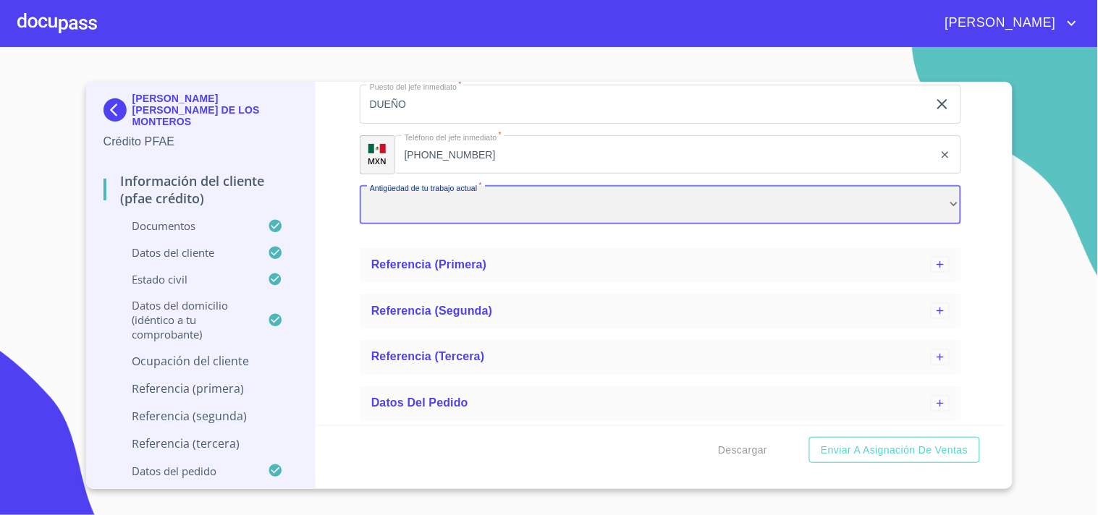
click at [473, 212] on div "​" at bounding box center [660, 205] width 601 height 39
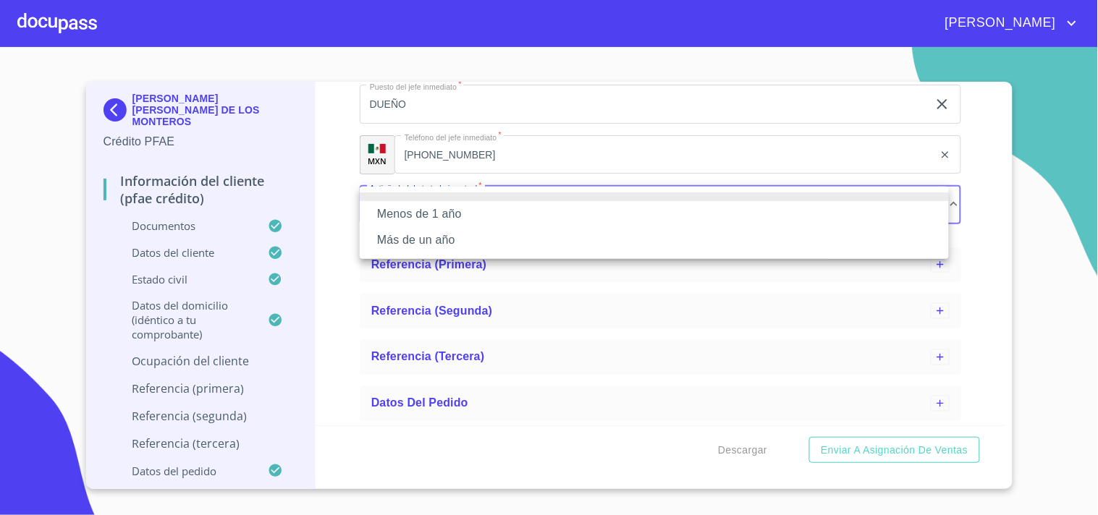
click at [400, 242] on li "Más de un año" at bounding box center [654, 240] width 589 height 26
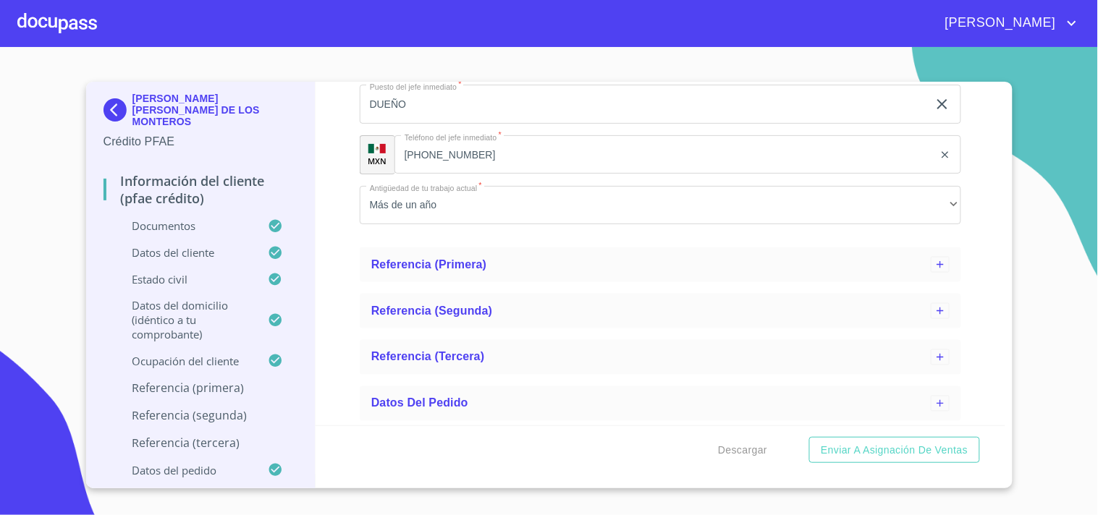
click at [342, 233] on div "Información del cliente (PFAE crédito) Documentos Datos del cliente Apellido [P…" at bounding box center [661, 254] width 690 height 344
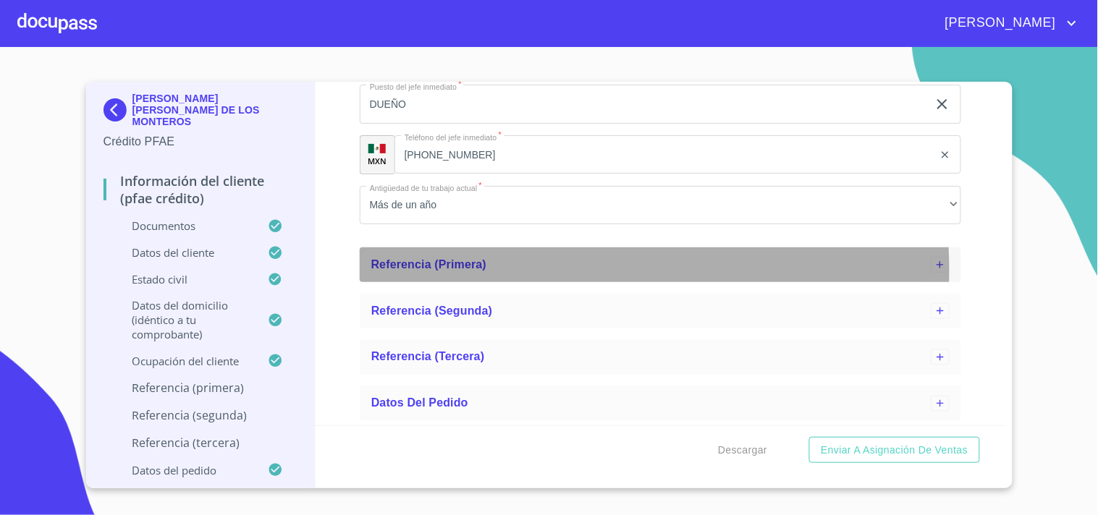
click at [413, 269] on span "Referencia (primera)" at bounding box center [429, 264] width 116 height 12
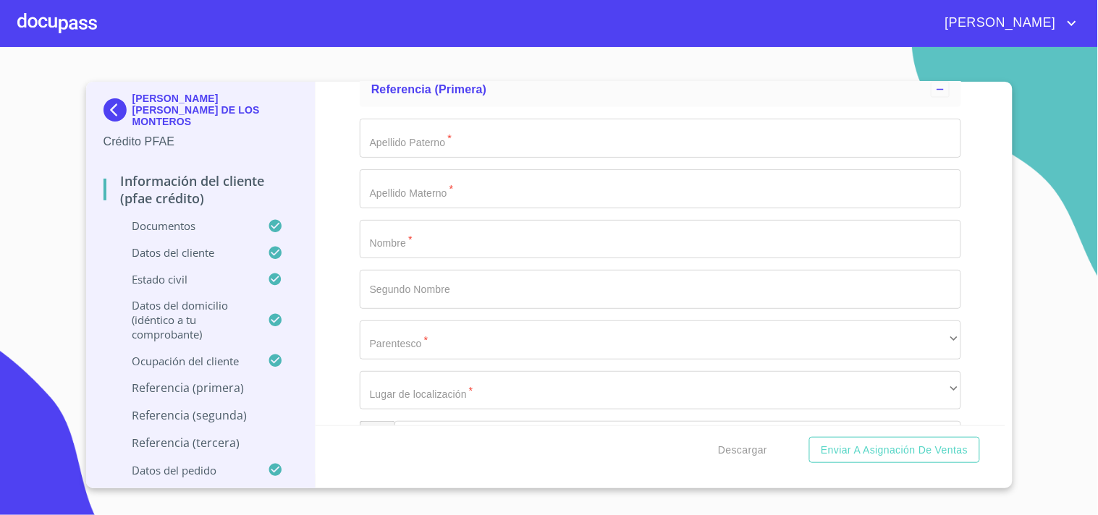
scroll to position [2059, 0]
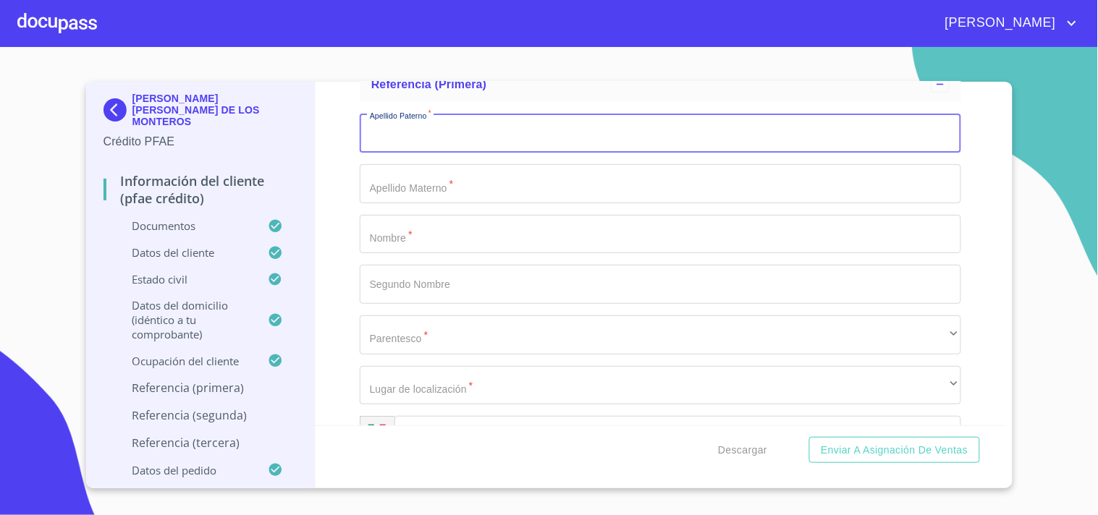
click at [408, 129] on input "Apellido Paterno   *" at bounding box center [660, 133] width 601 height 39
paste input "[PERSON_NAME]"
type input "[PERSON_NAME]"
click at [489, 174] on input "Apellido Paterno   *" at bounding box center [660, 183] width 601 height 39
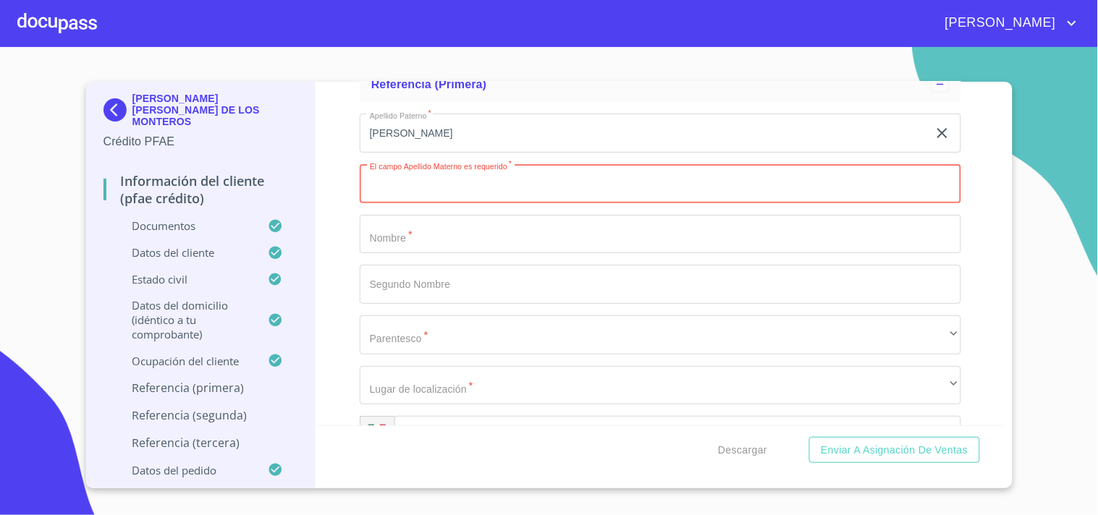
paste input "ARIAS"
type input "ARIAS"
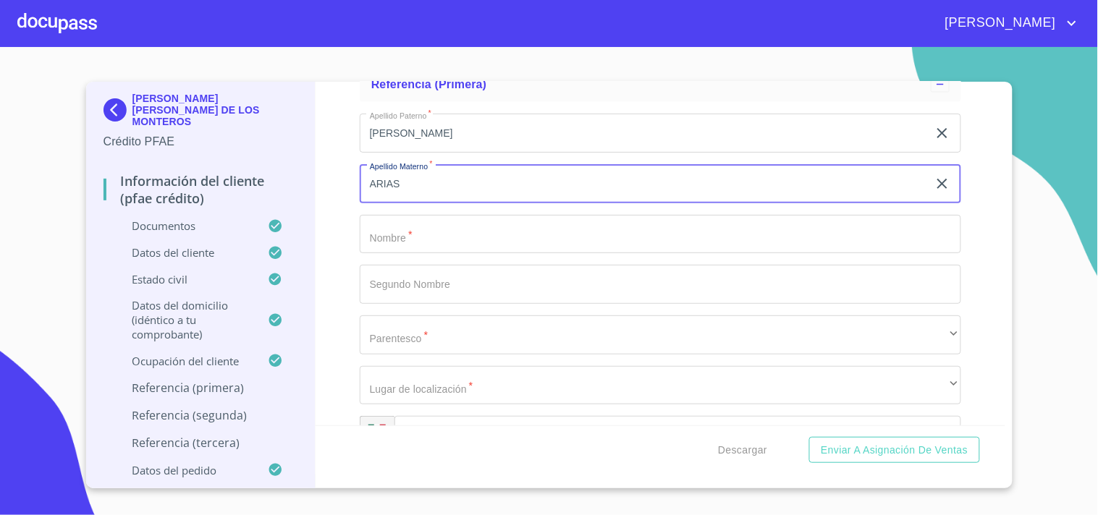
click at [415, 229] on input "Apellido Paterno   *" at bounding box center [660, 234] width 601 height 39
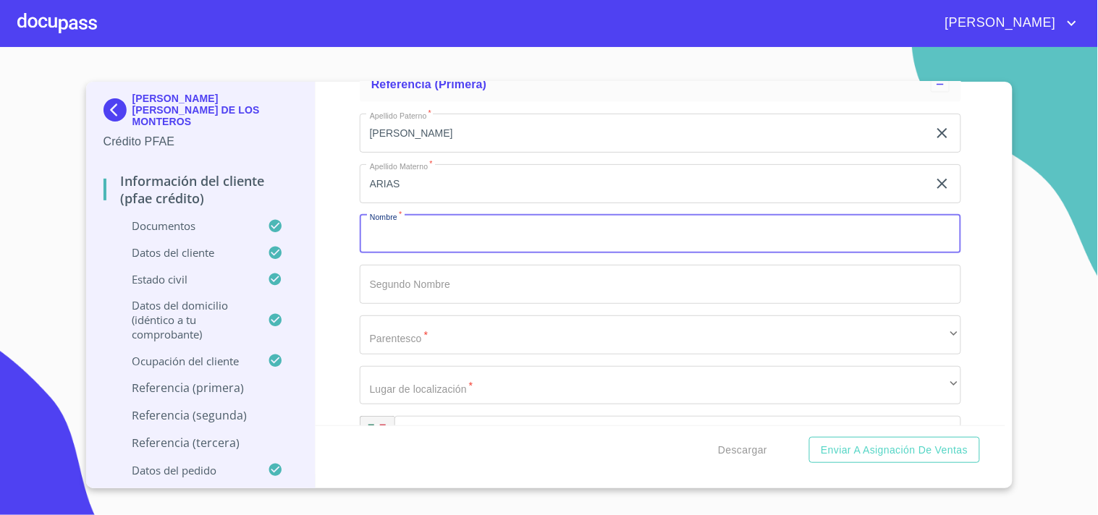
paste input "[PERSON_NAME]"
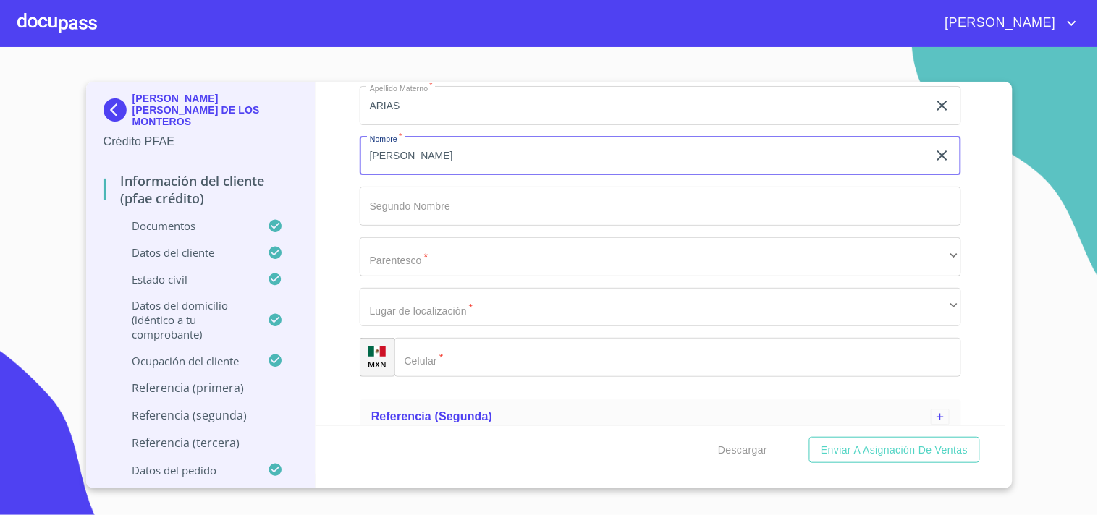
scroll to position [2170, 0]
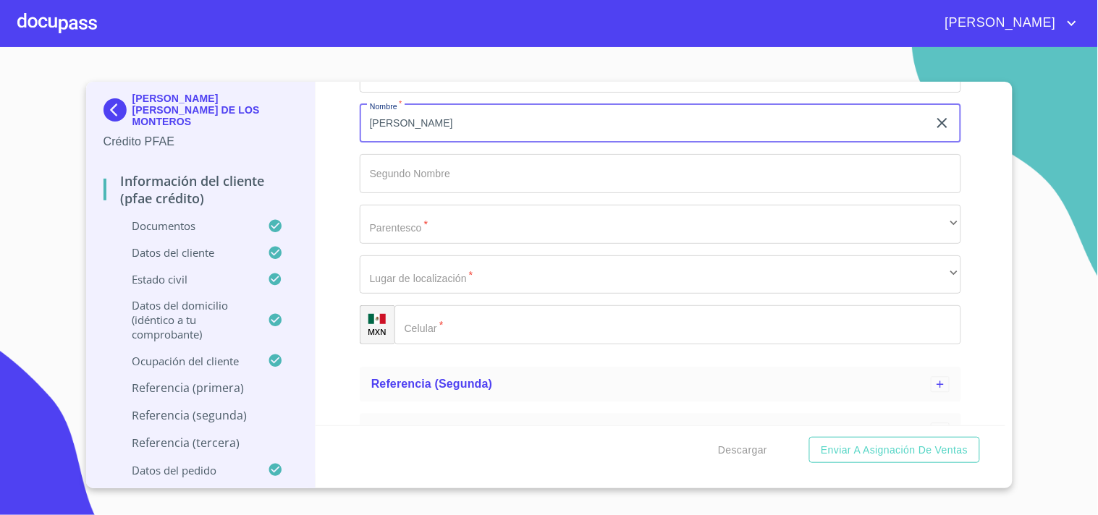
type input "[PERSON_NAME]"
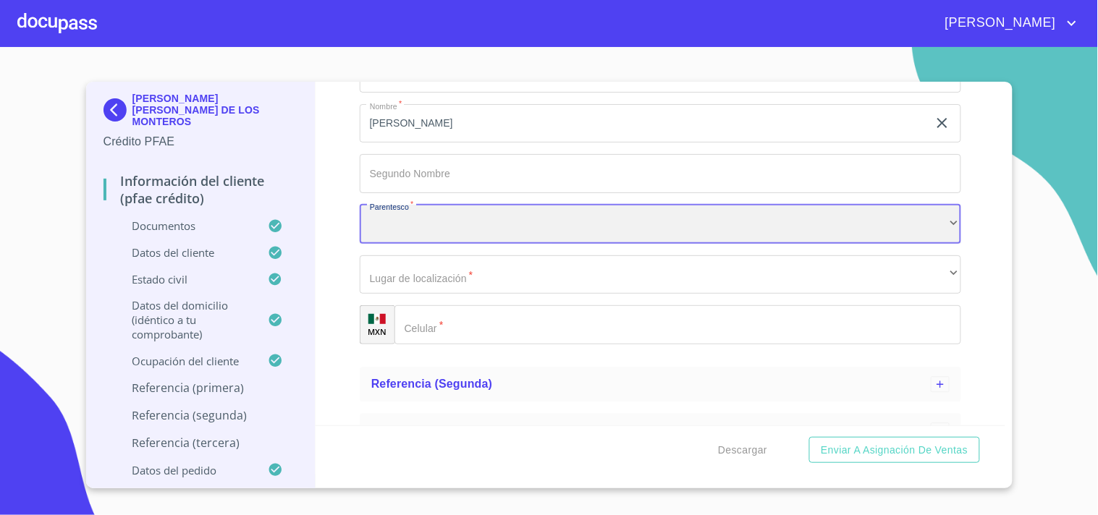
click at [498, 215] on div "​" at bounding box center [660, 224] width 601 height 39
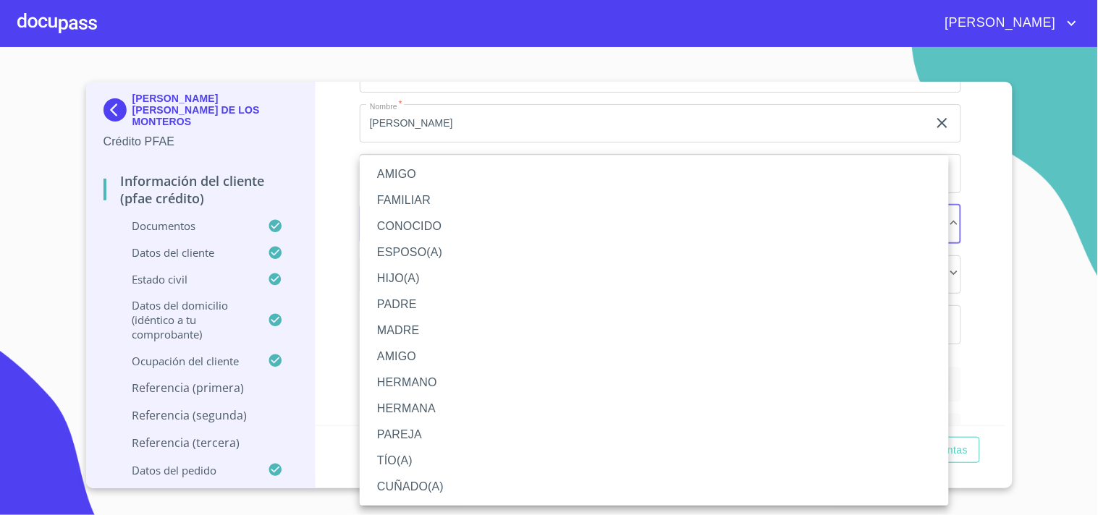
click at [436, 177] on li "AMIGO" at bounding box center [654, 174] width 589 height 26
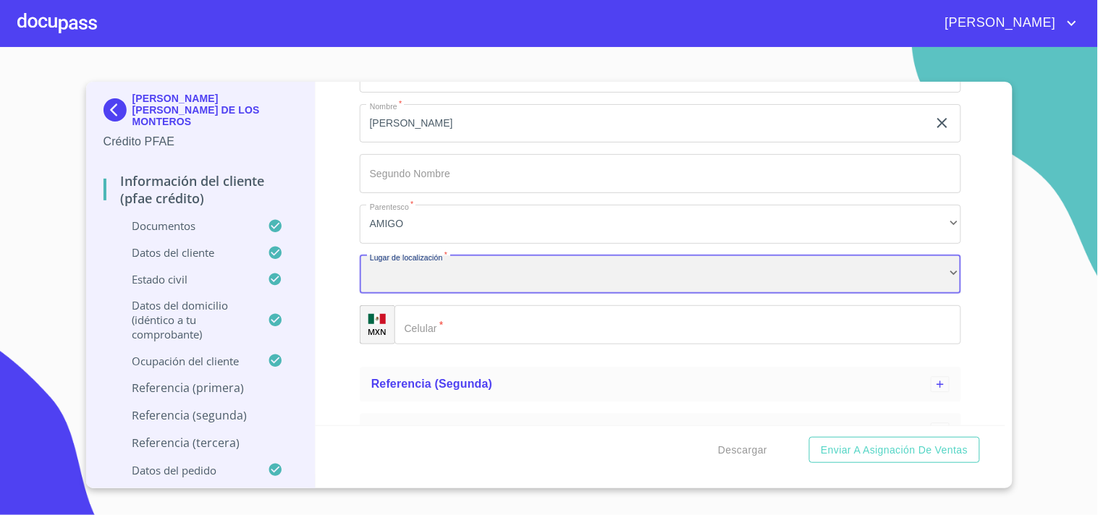
click at [473, 268] on div "​" at bounding box center [660, 274] width 601 height 39
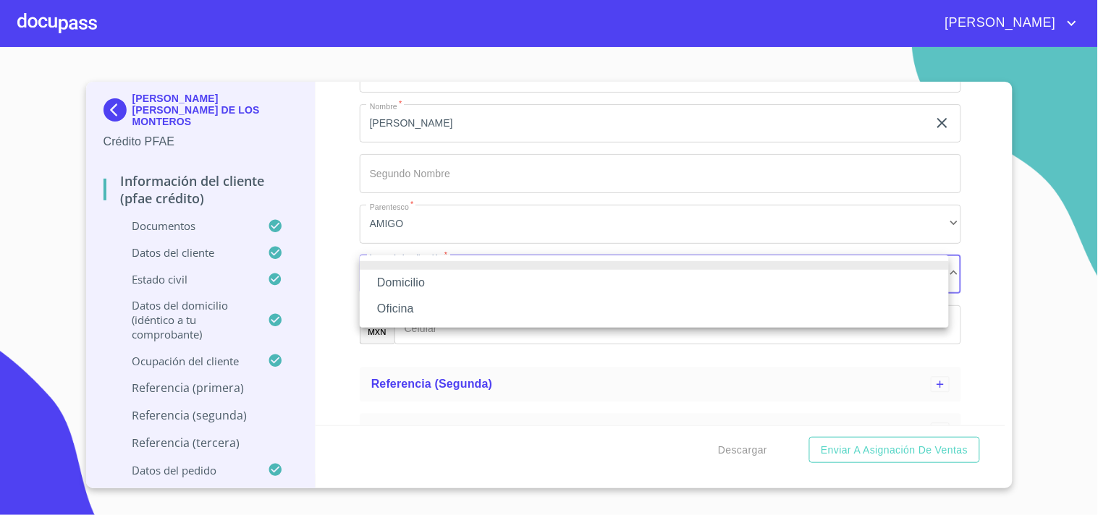
click at [473, 272] on li "Domicilio" at bounding box center [654, 283] width 589 height 26
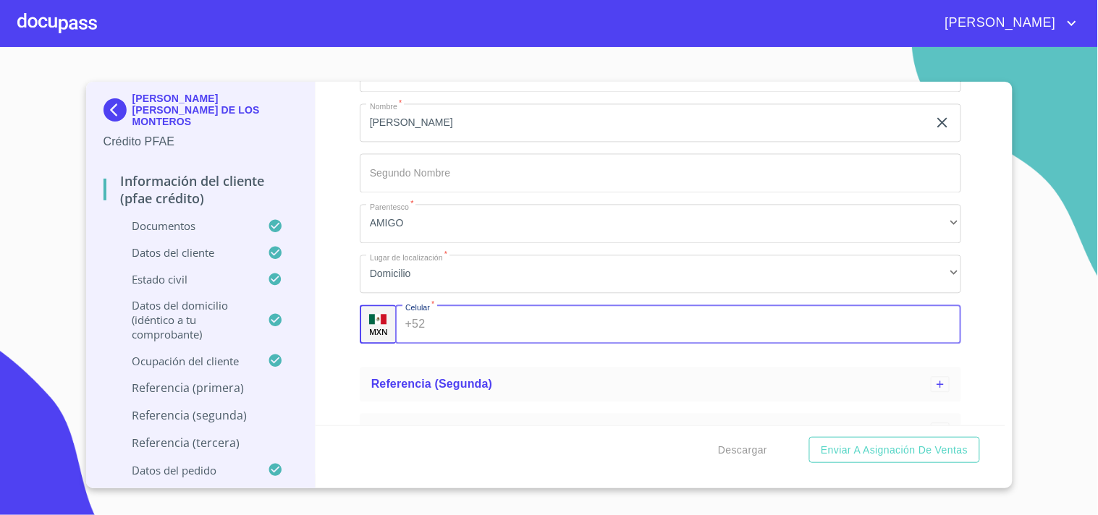
click at [438, 328] on input "Apellido Paterno   *" at bounding box center [696, 324] width 531 height 39
paste input "[PHONE_NUMBER]"
type input "[PHONE_NUMBER]"
click at [340, 255] on div "Información del cliente (PFAE crédito) Documentos Datos del cliente Apellido [P…" at bounding box center [661, 254] width 690 height 344
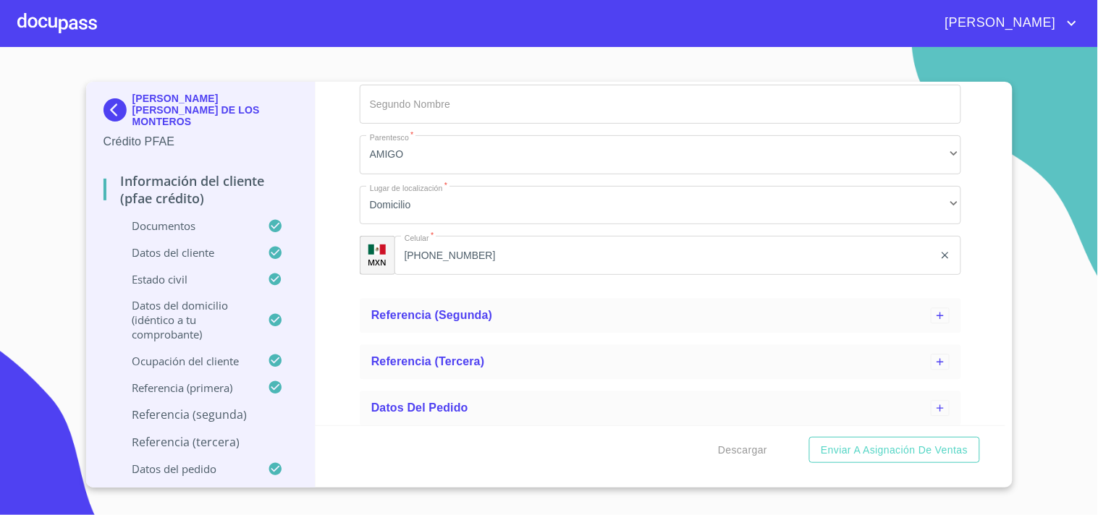
scroll to position [2244, 0]
click at [471, 306] on span "Referencia (segunda)" at bounding box center [432, 311] width 122 height 12
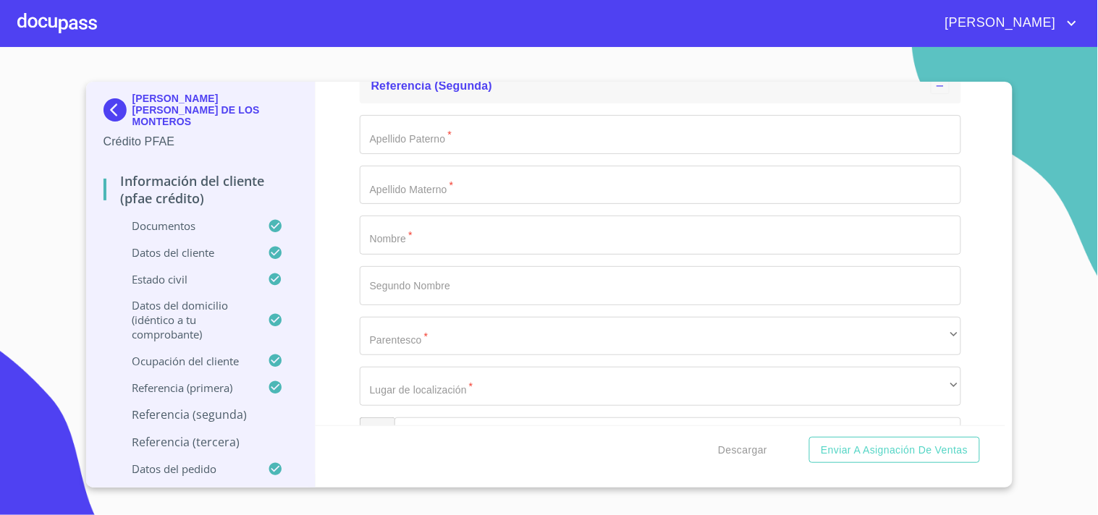
scroll to position [2470, 0]
click at [442, 126] on input "Apellido Paterno   *" at bounding box center [660, 133] width 601 height 39
paste input "[PERSON_NAME]"
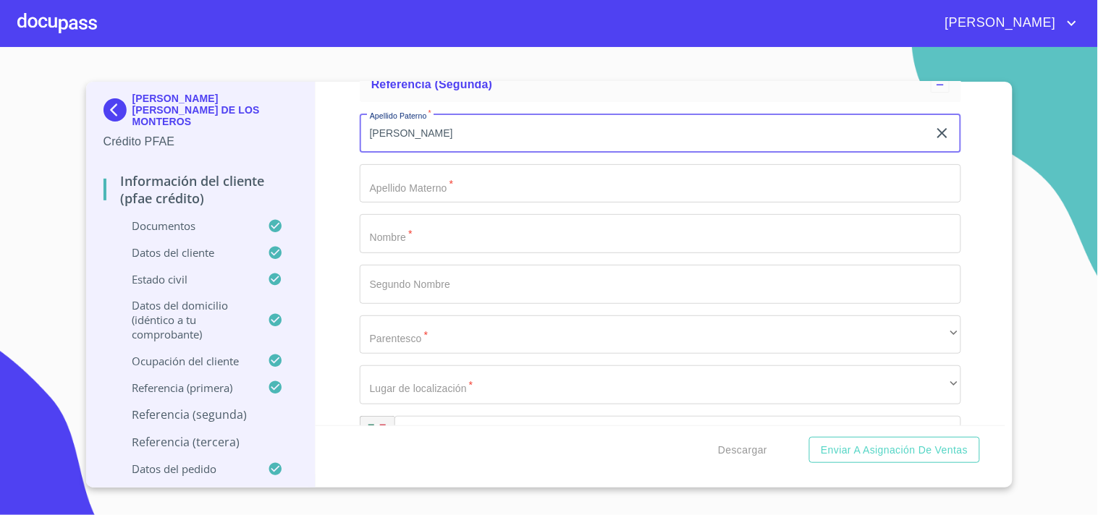
type input "[PERSON_NAME]"
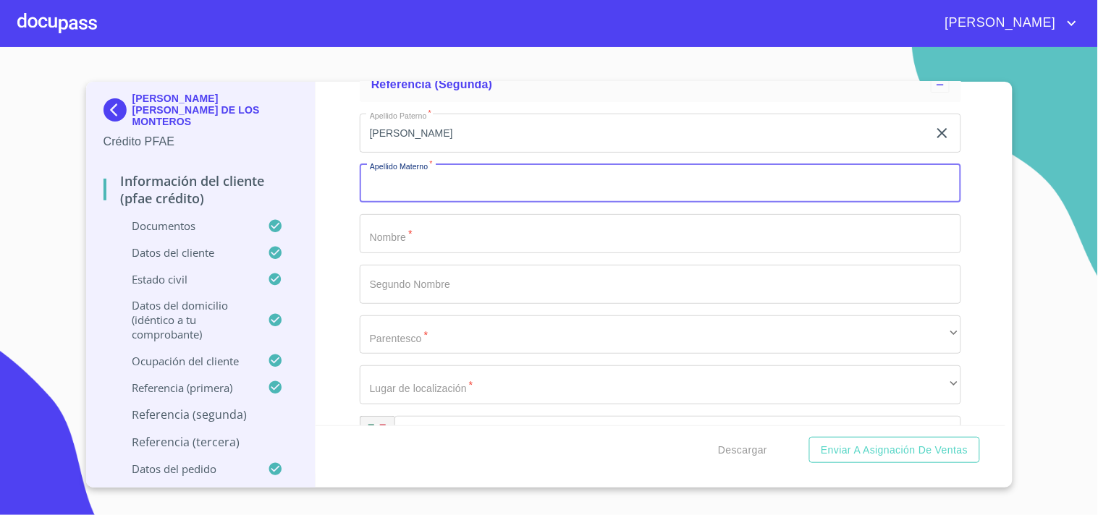
click at [431, 186] on input "Apellido Paterno   *" at bounding box center [660, 183] width 601 height 39
paste input "[PERSON_NAME]"
type input "[PERSON_NAME]"
click at [396, 236] on input "Apellido Paterno   *" at bounding box center [660, 233] width 601 height 39
paste input "[PERSON_NAME]"
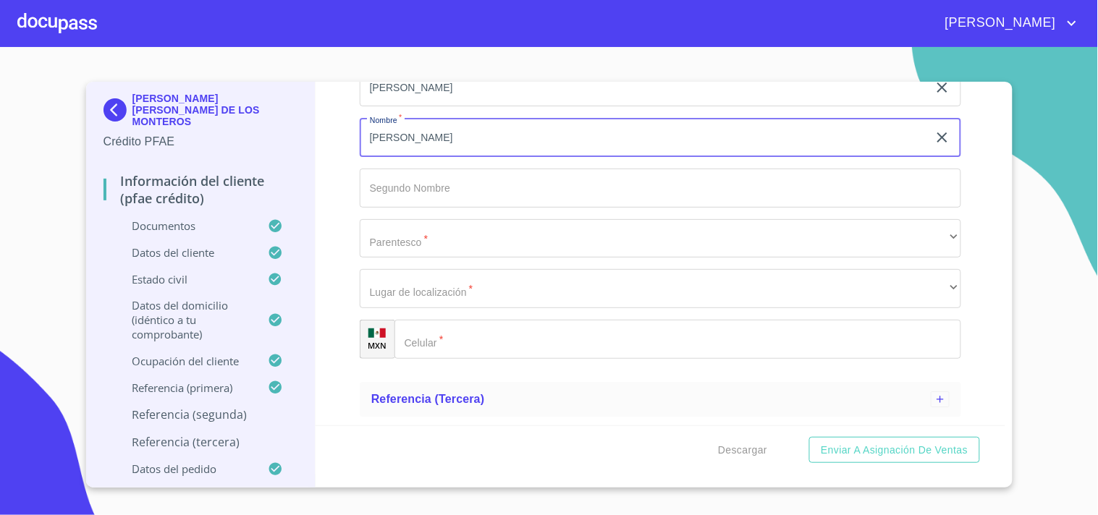
scroll to position [2591, 0]
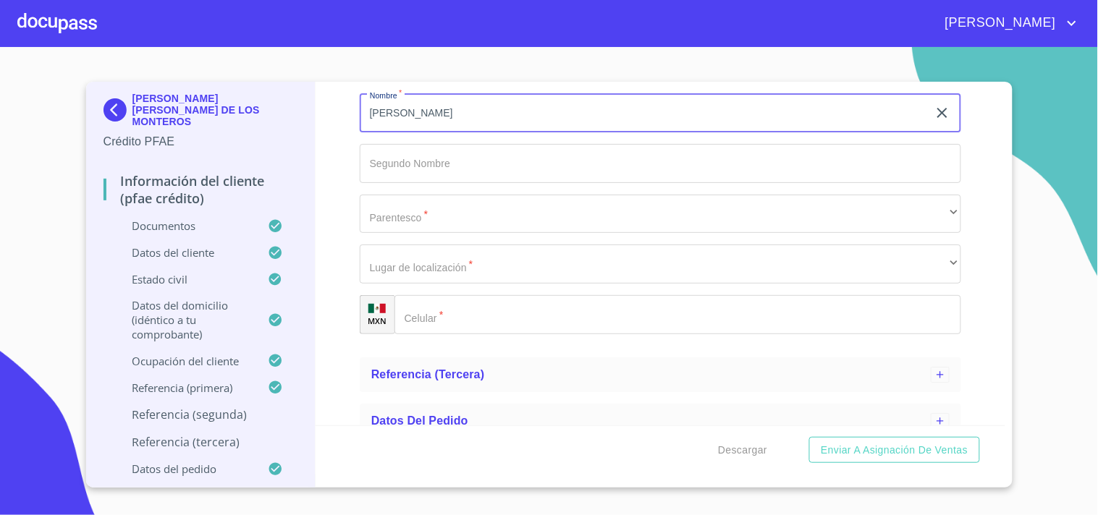
type input "[PERSON_NAME]"
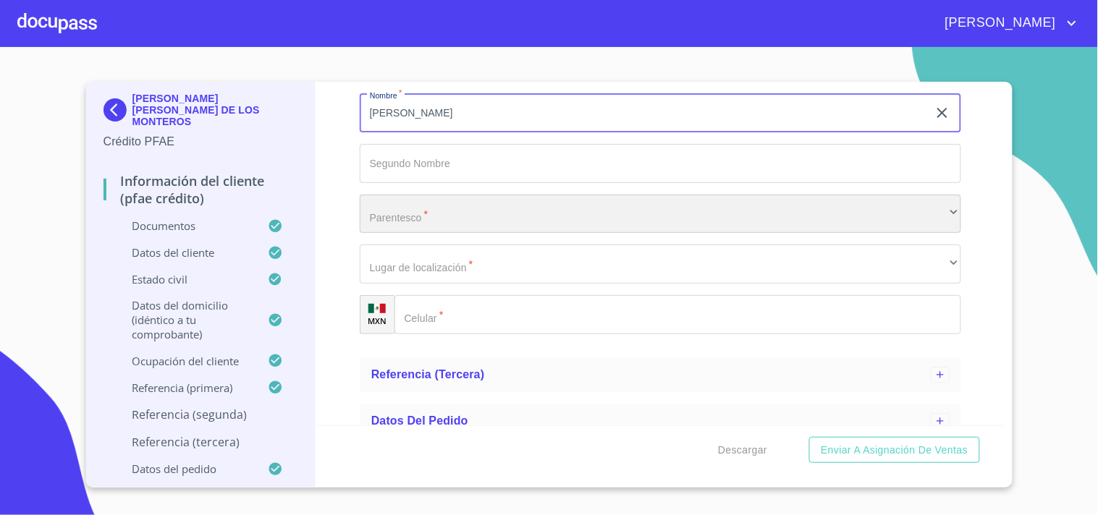
click at [478, 221] on div "​" at bounding box center [660, 214] width 601 height 39
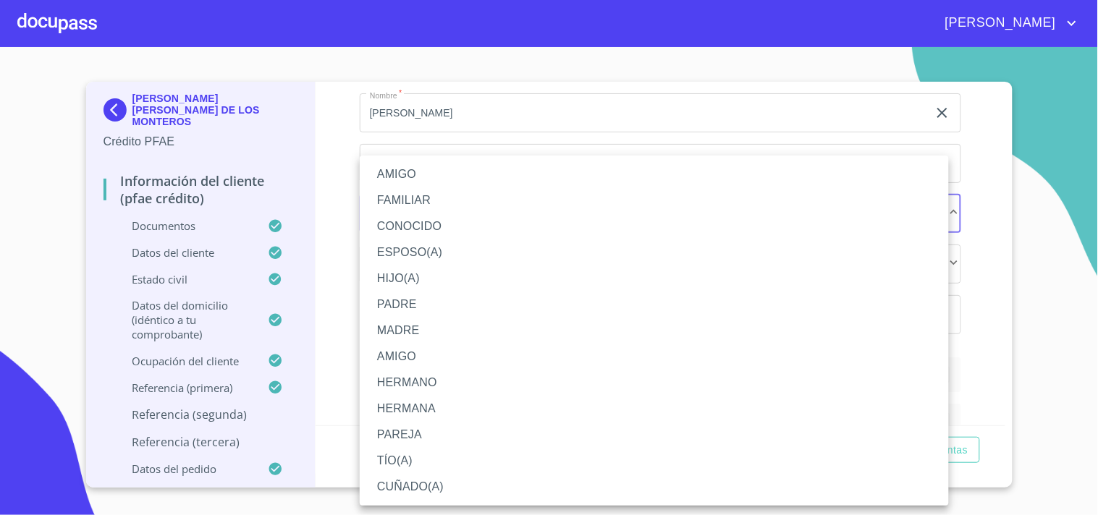
click at [348, 206] on div at bounding box center [549, 257] width 1098 height 515
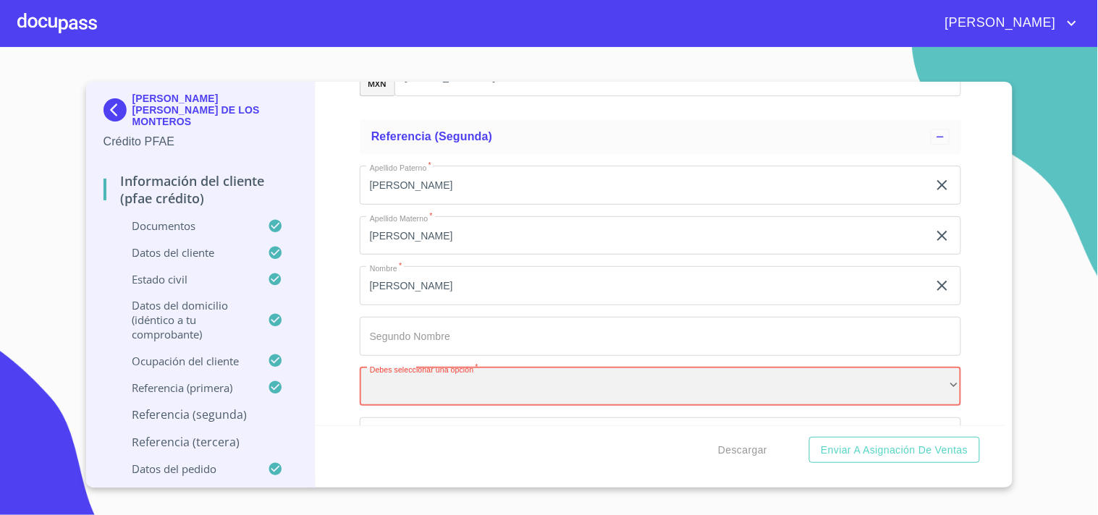
scroll to position [2417, 0]
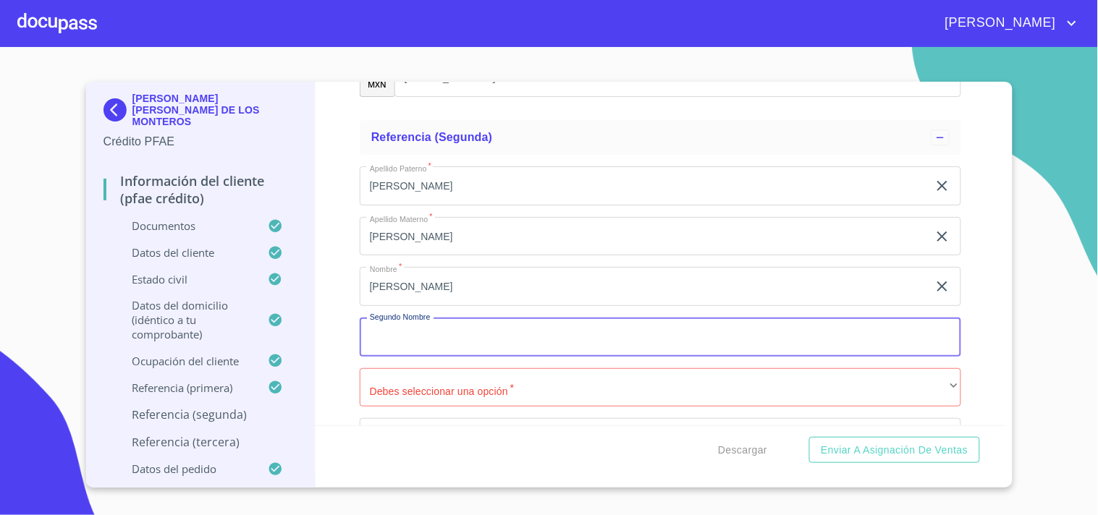
click at [446, 324] on input "Apellido Paterno   *" at bounding box center [660, 337] width 601 height 39
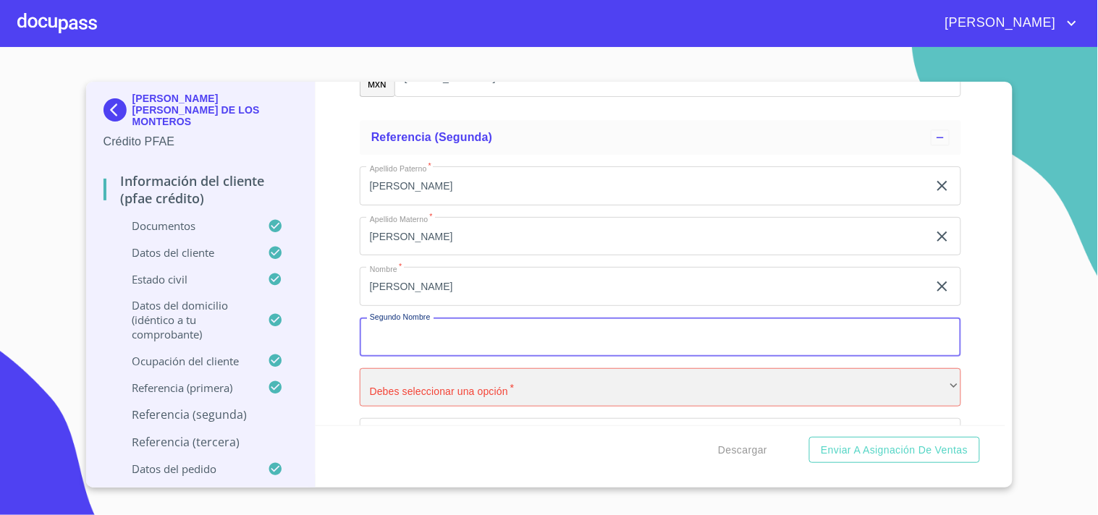
click at [415, 395] on div "​" at bounding box center [660, 387] width 601 height 39
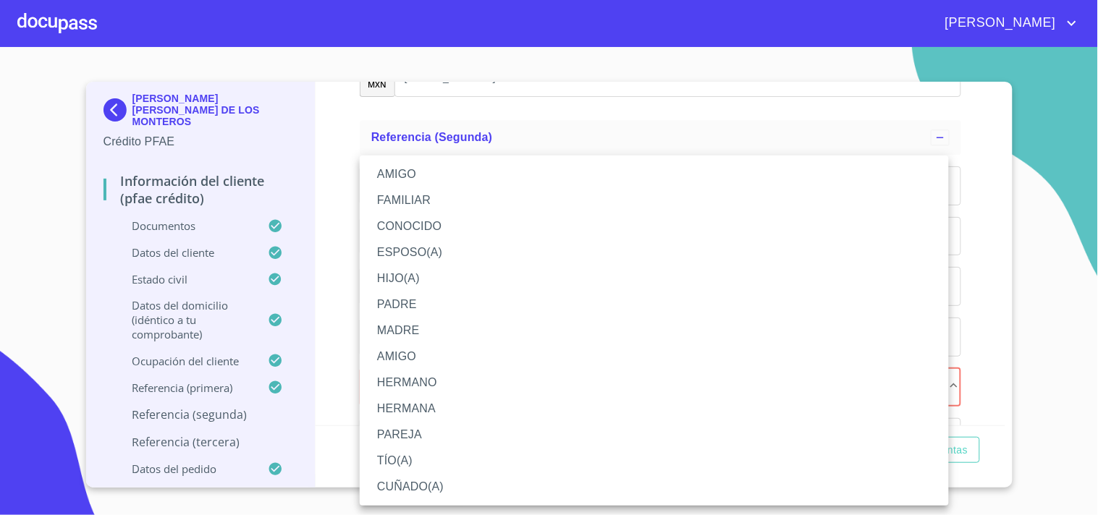
click at [424, 196] on li "FAMILIAR" at bounding box center [654, 200] width 589 height 26
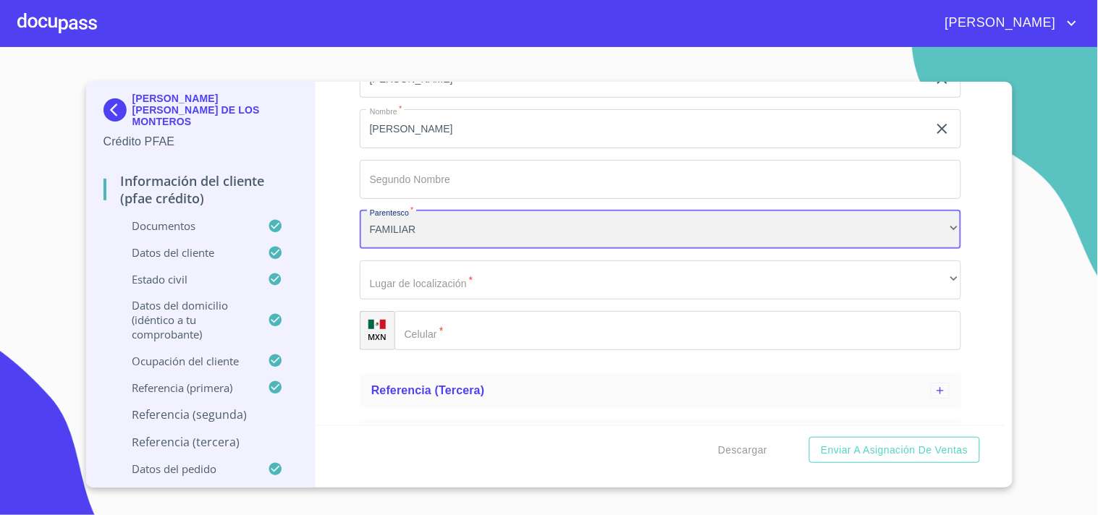
scroll to position [2608, 0]
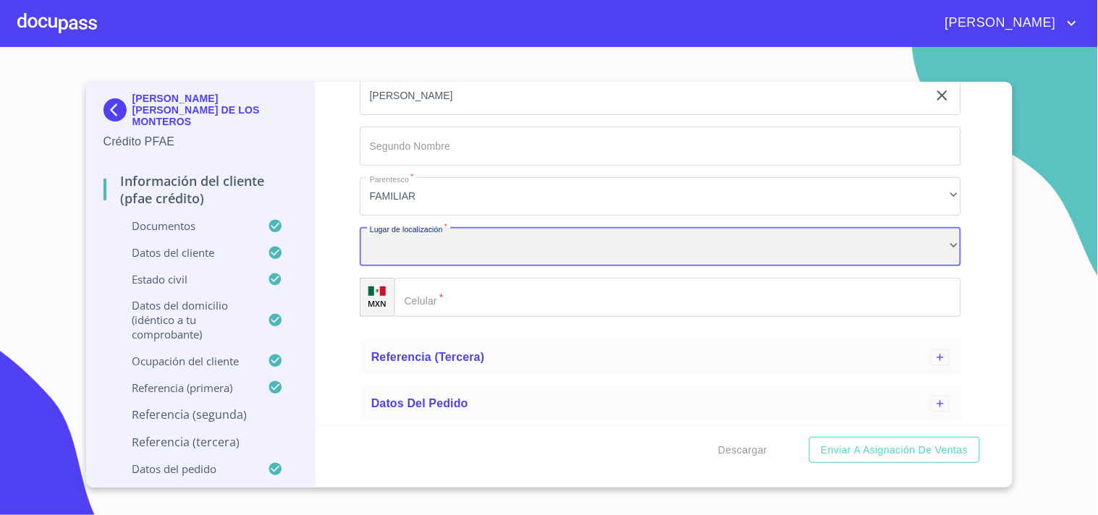
click at [467, 237] on div "​" at bounding box center [660, 246] width 601 height 39
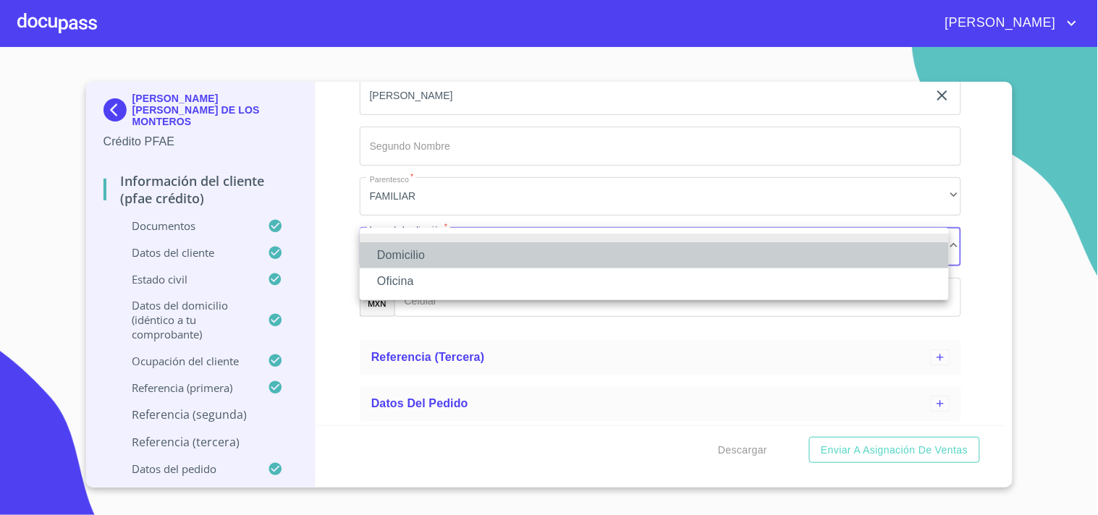
click at [449, 251] on li "Domicilio" at bounding box center [654, 255] width 589 height 26
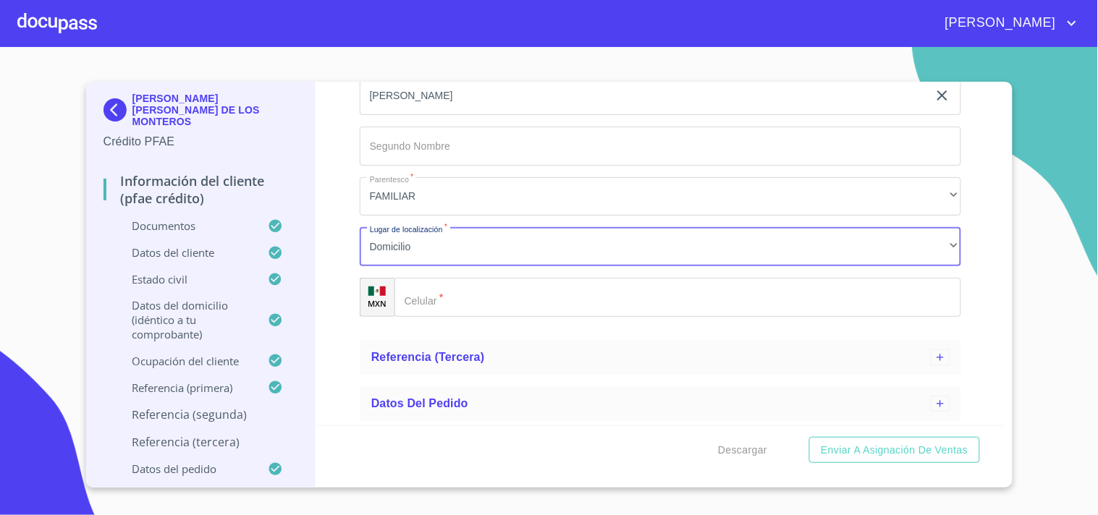
click at [437, 306] on input "Apellido Paterno   *" at bounding box center [677, 297] width 567 height 39
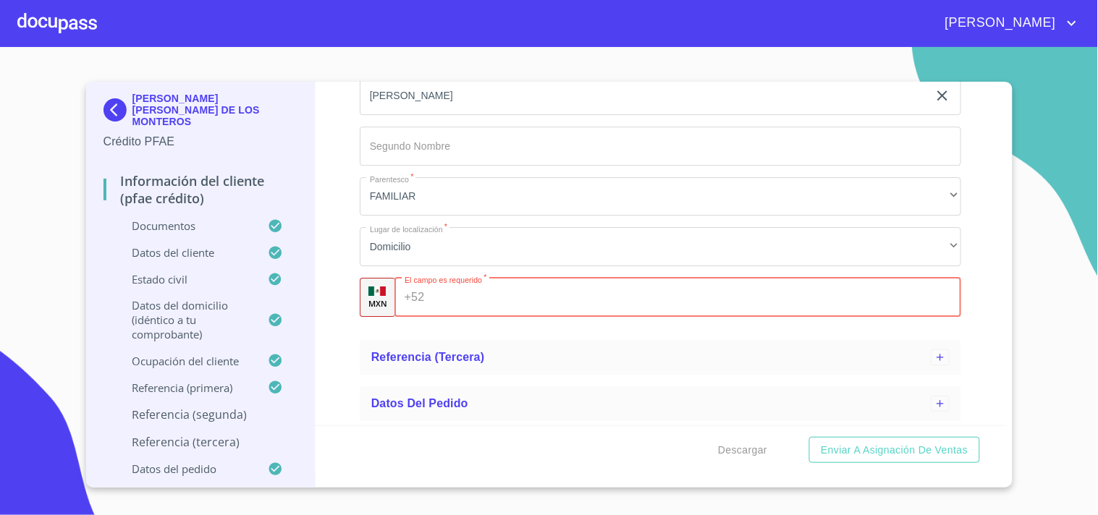
paste input "[PHONE_NUMBER]"
click at [312, 200] on div "[PERSON_NAME] [PERSON_NAME] DE LOS MONTEROS Crédito PFAE Información del client…" at bounding box center [201, 285] width 230 height 406
click at [452, 294] on input "[PHONE_NUMBER]" at bounding box center [682, 297] width 504 height 39
click at [486, 330] on ul "Referencia (segunda) Apellido [PERSON_NAME]   * [PERSON_NAME] ​ Apellido Matern…" at bounding box center [660, 128] width 601 height 411
click at [327, 283] on div "Información del cliente (PFAE crédito) Documentos Datos del cliente Apellido [P…" at bounding box center [661, 254] width 690 height 344
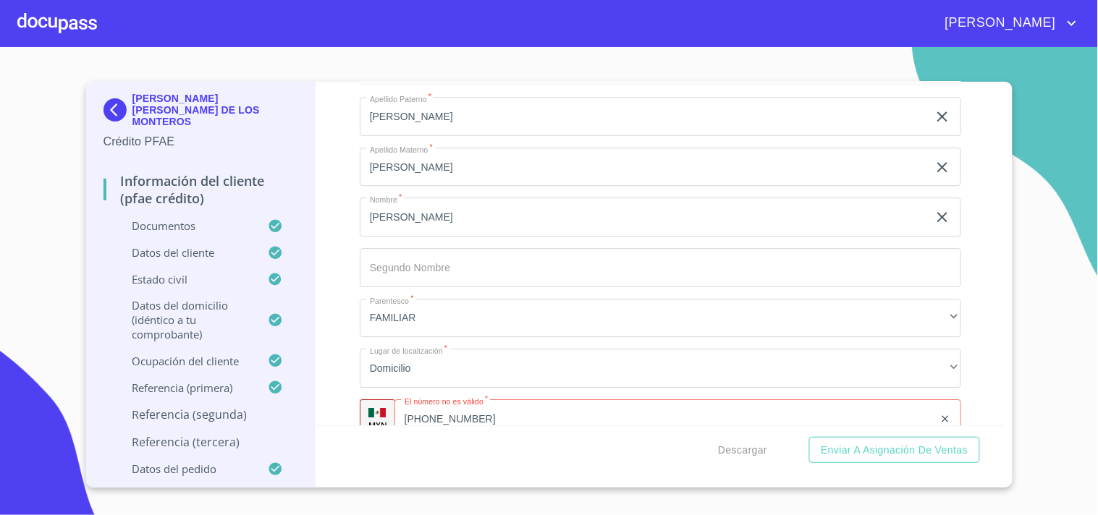
scroll to position [2564, 0]
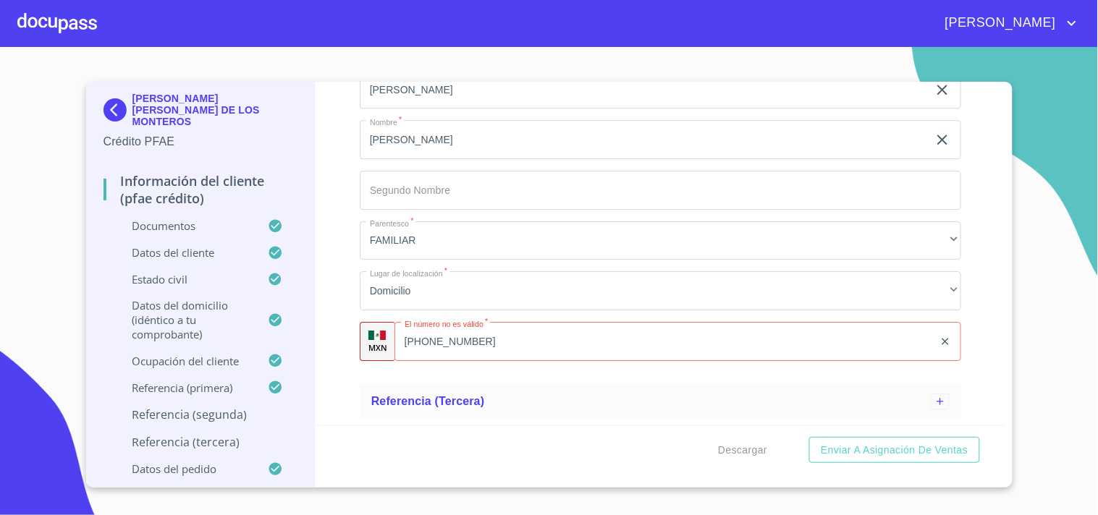
click at [487, 345] on input "[PHONE_NUMBER]" at bounding box center [663, 341] width 539 height 39
type input "3"
type input "[PHONE_NUMBER]"
click at [336, 275] on div "Información del cliente (PFAE crédito) Documentos Datos del cliente Apellido [P…" at bounding box center [661, 254] width 690 height 344
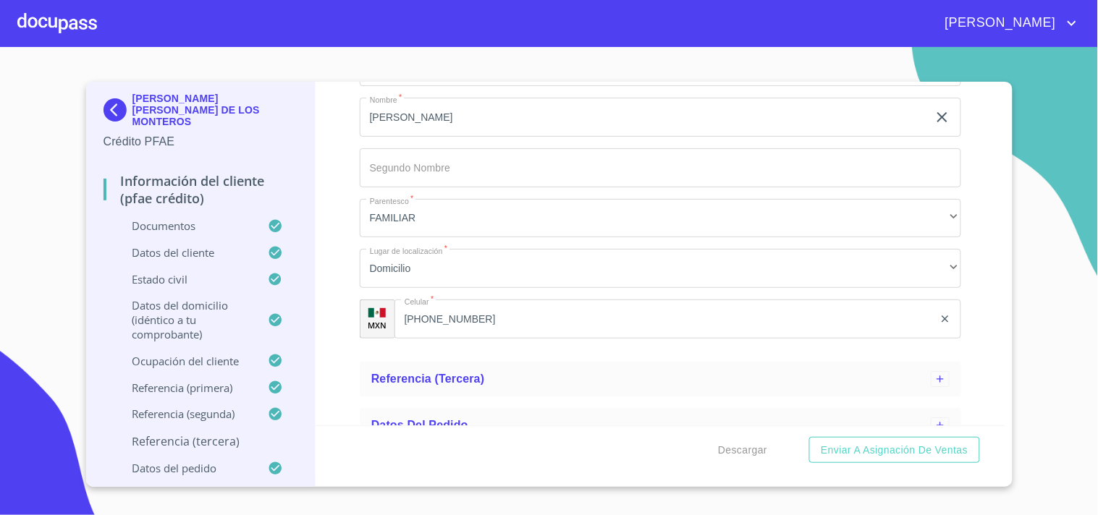
scroll to position [2608, 0]
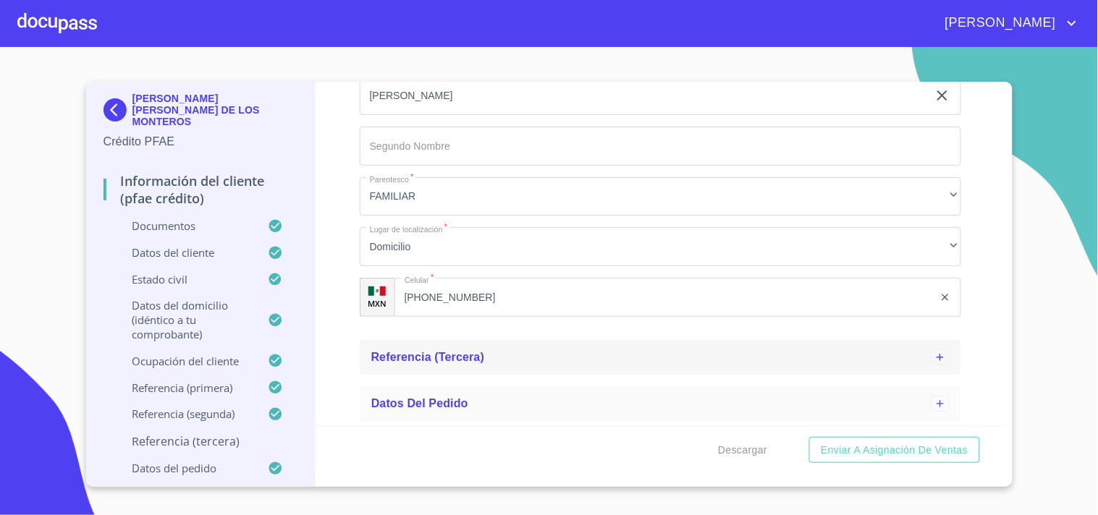
click at [424, 356] on span "Referencia (tercera)" at bounding box center [428, 357] width 114 height 12
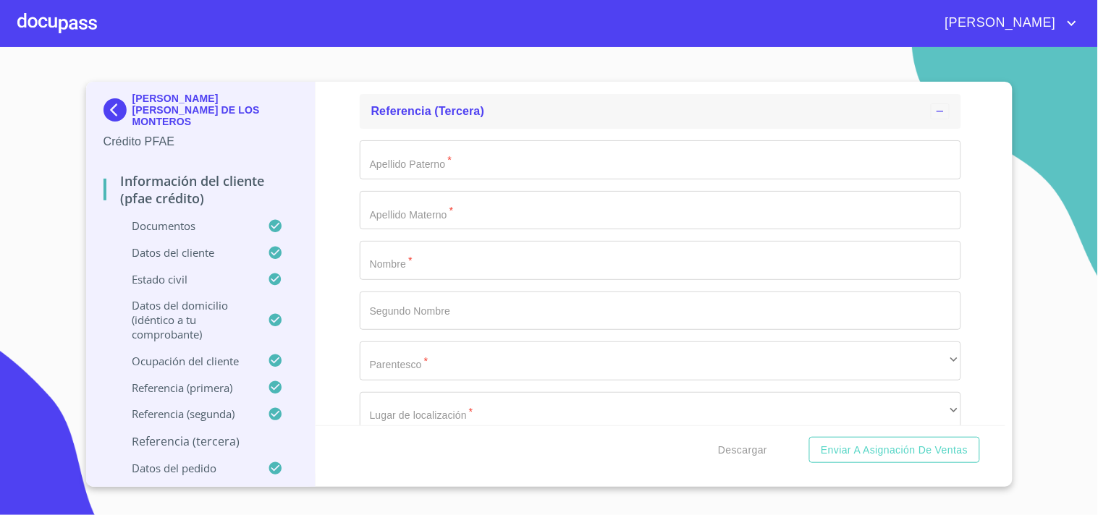
scroll to position [2855, 0]
click at [449, 160] on input "Apellido Paterno   *" at bounding box center [660, 159] width 601 height 39
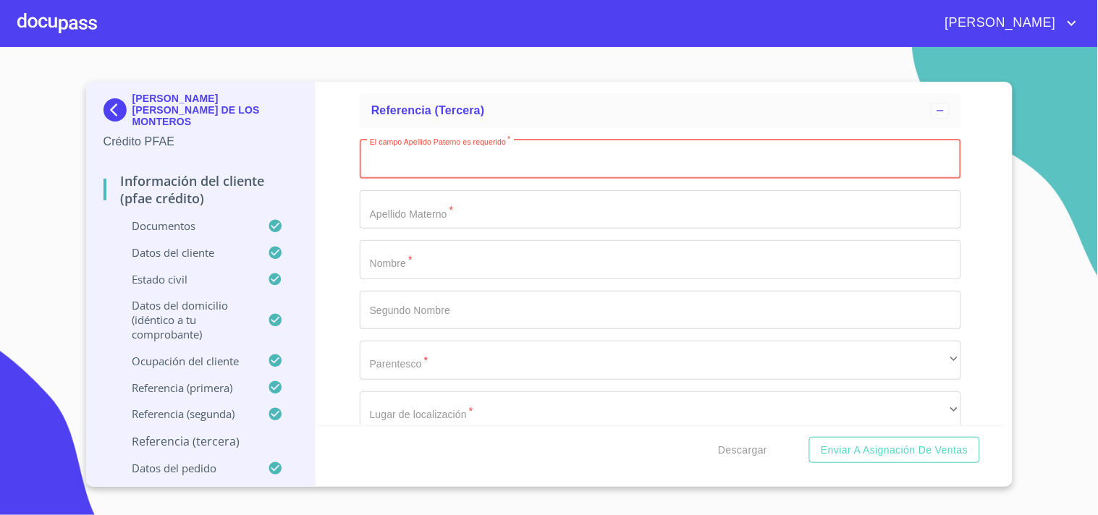
paste input "SILVA"
type input "SILVA"
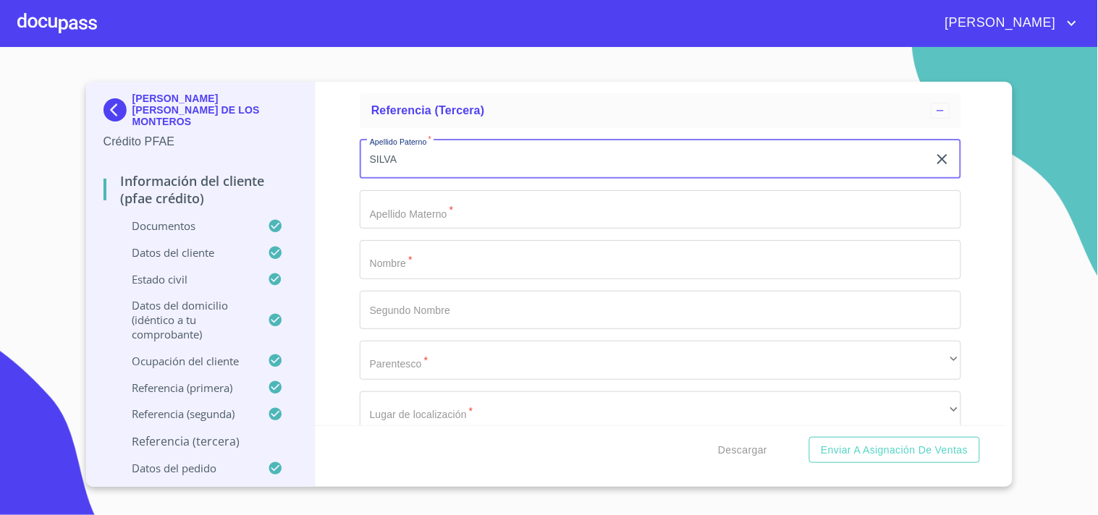
click at [446, 201] on input "Apellido Paterno   *" at bounding box center [660, 209] width 601 height 39
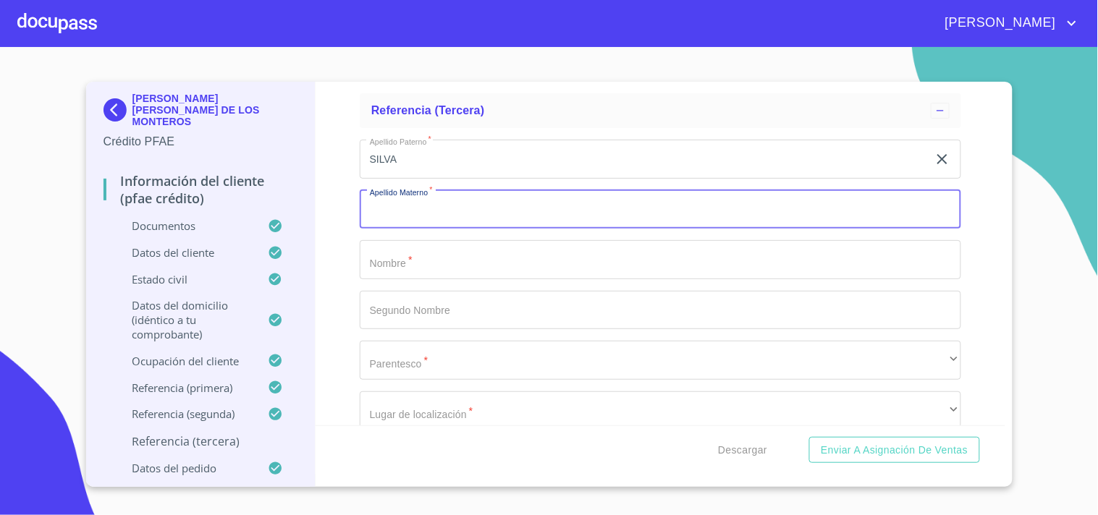
paste input "[PERSON_NAME]"
type input "[PERSON_NAME]"
click at [461, 266] on input "Apellido Paterno   *" at bounding box center [660, 259] width 601 height 39
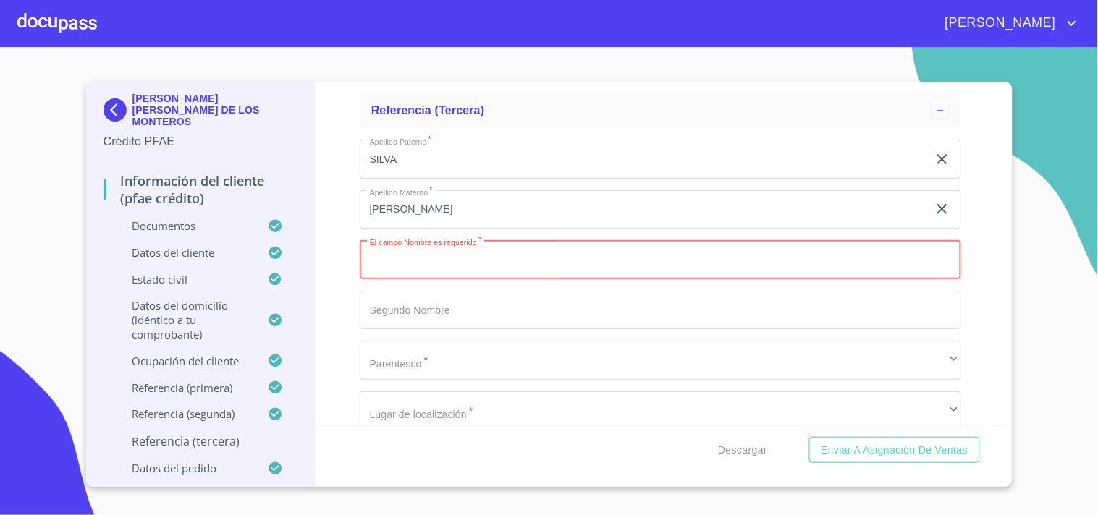
paste input "[PERSON_NAME]"
type input "[PERSON_NAME]"
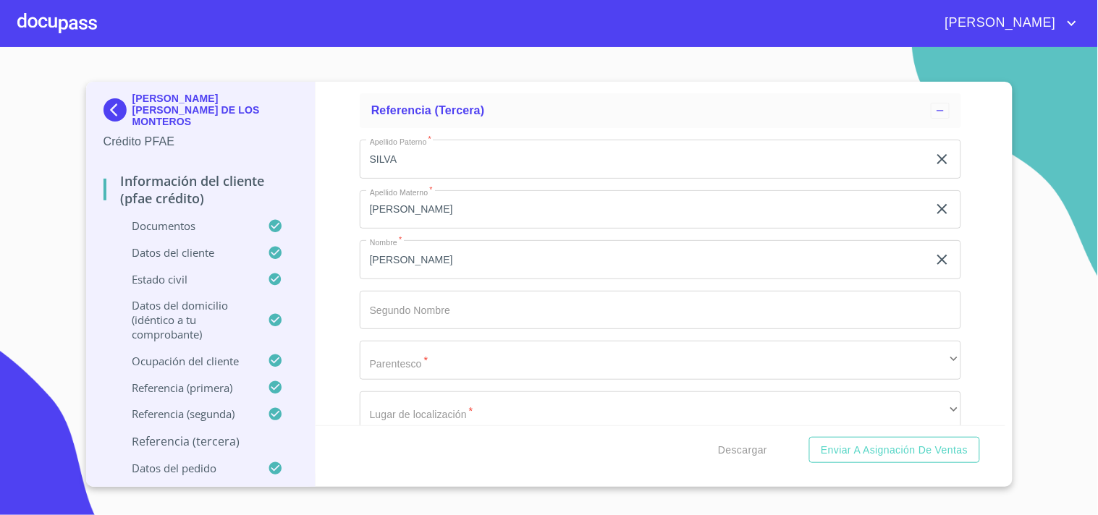
click at [348, 276] on div "Información del cliente (PFAE crédito) Documentos Datos del cliente Apellido [P…" at bounding box center [661, 254] width 690 height 344
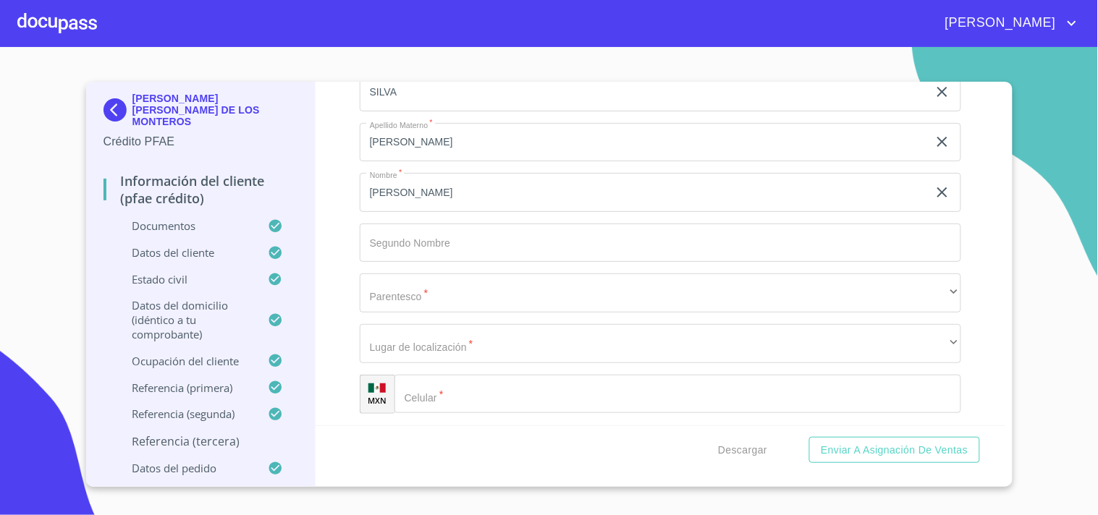
scroll to position [2972, 0]
click at [447, 140] on input "[PERSON_NAME]" at bounding box center [644, 142] width 568 height 39
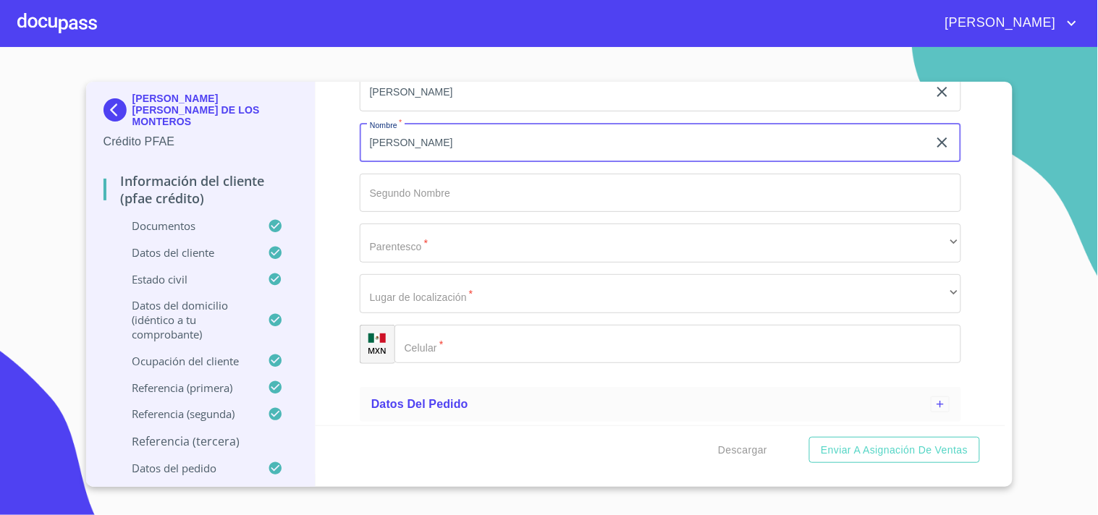
click at [447, 140] on input "[PERSON_NAME]" at bounding box center [644, 142] width 568 height 39
click at [411, 200] on input "Apellido Paterno   *" at bounding box center [660, 193] width 601 height 39
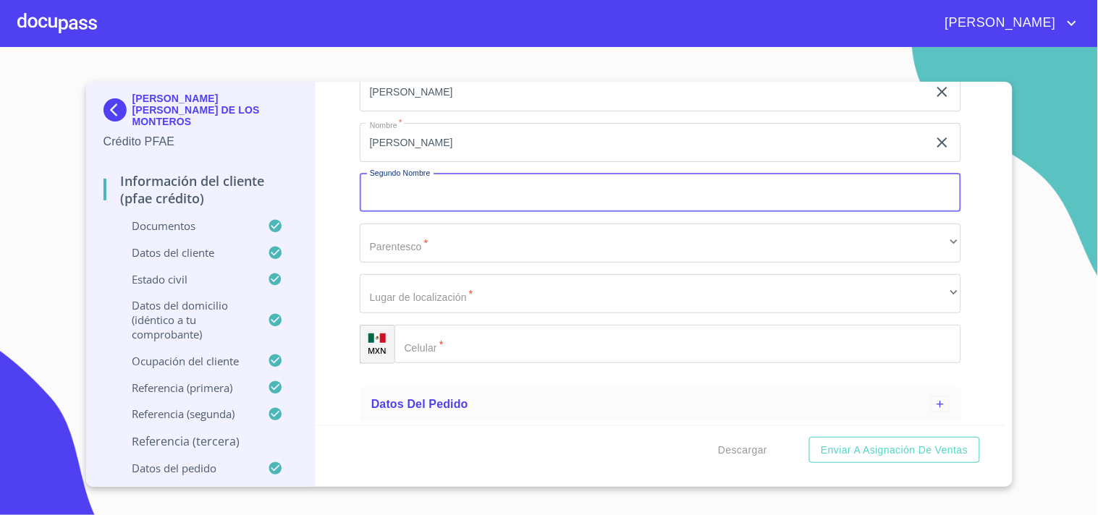
paste input "[PERSON_NAME]"
type input "[PERSON_NAME]"
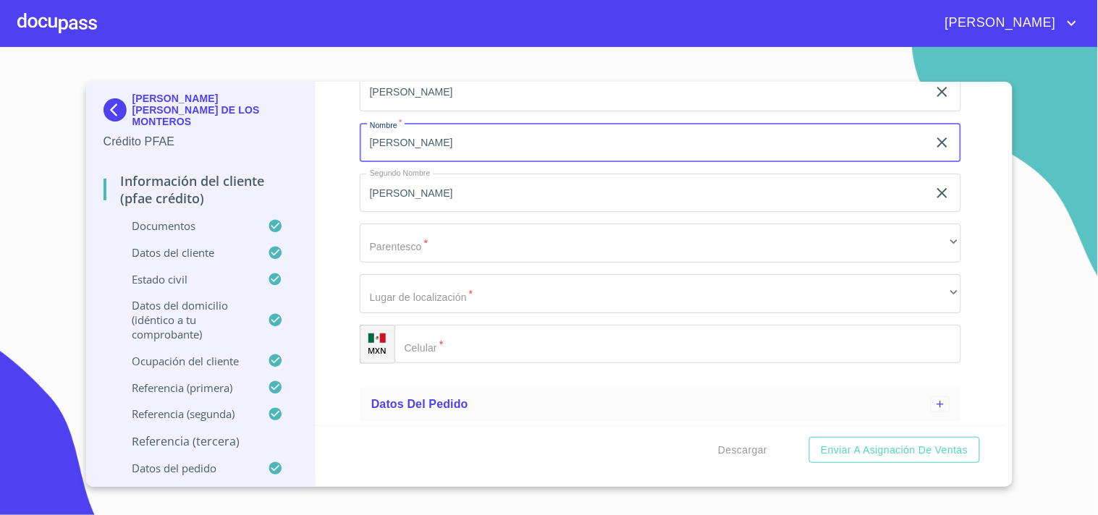
click at [453, 138] on input "[PERSON_NAME]" at bounding box center [644, 142] width 568 height 39
type input "[PERSON_NAME]"
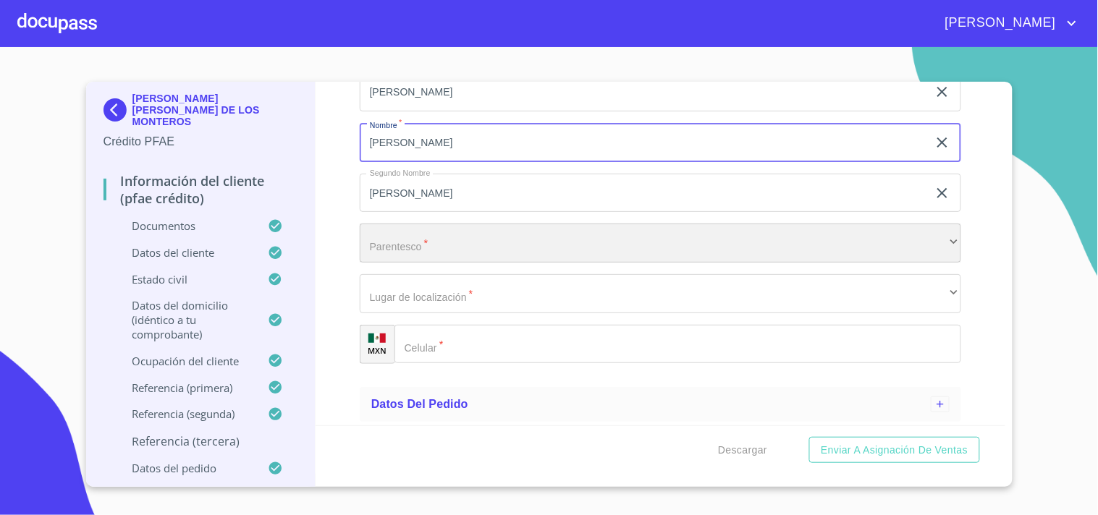
click at [410, 245] on div "​" at bounding box center [660, 243] width 601 height 39
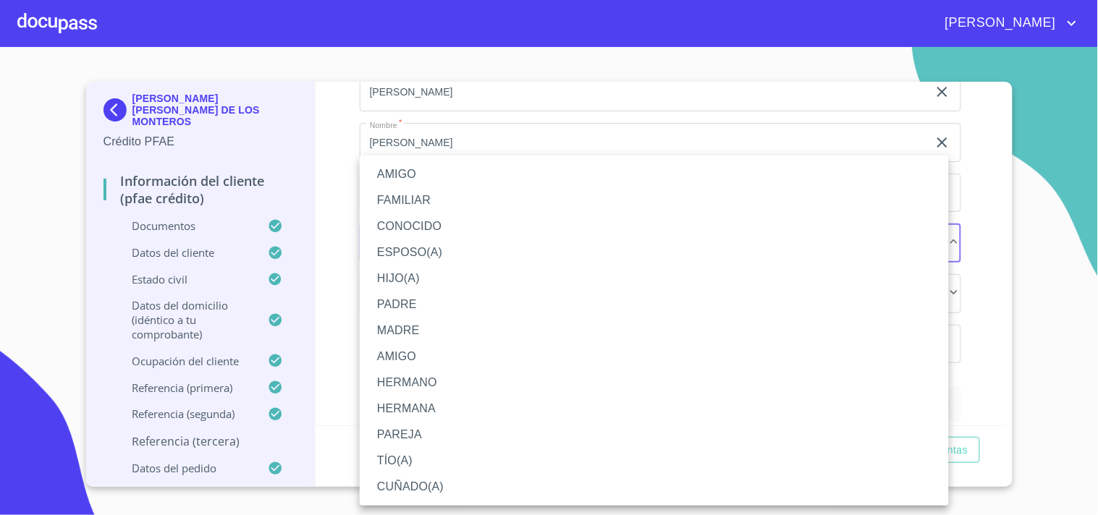
click at [407, 179] on li "AMIGO" at bounding box center [654, 174] width 589 height 26
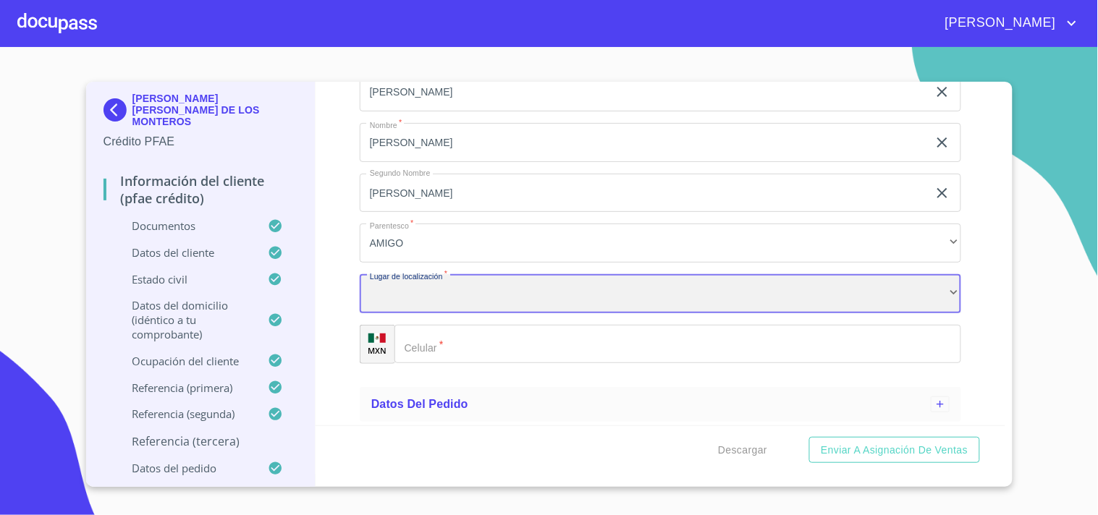
click at [521, 305] on div "​" at bounding box center [660, 293] width 601 height 39
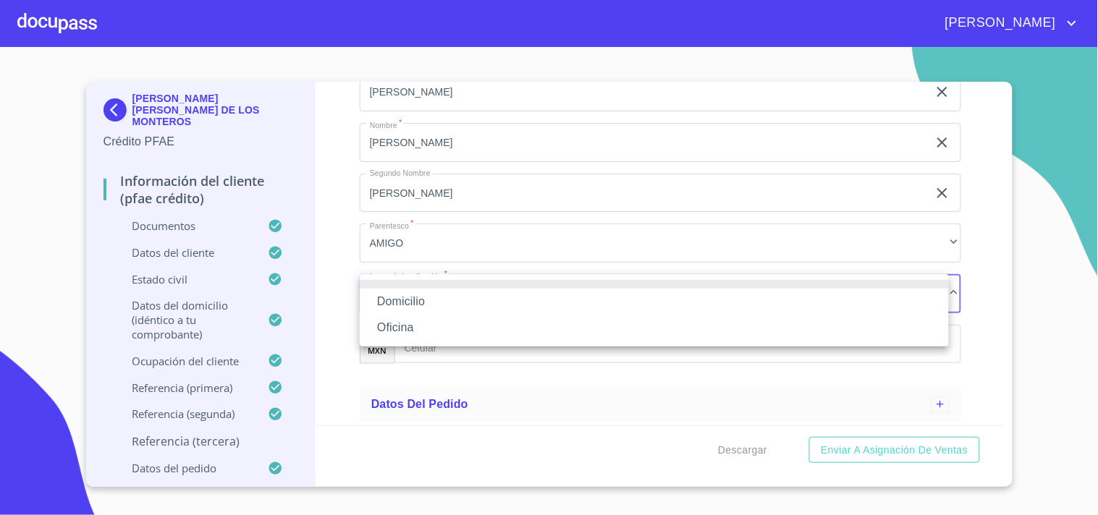
click at [417, 328] on li "Oficina" at bounding box center [654, 328] width 589 height 26
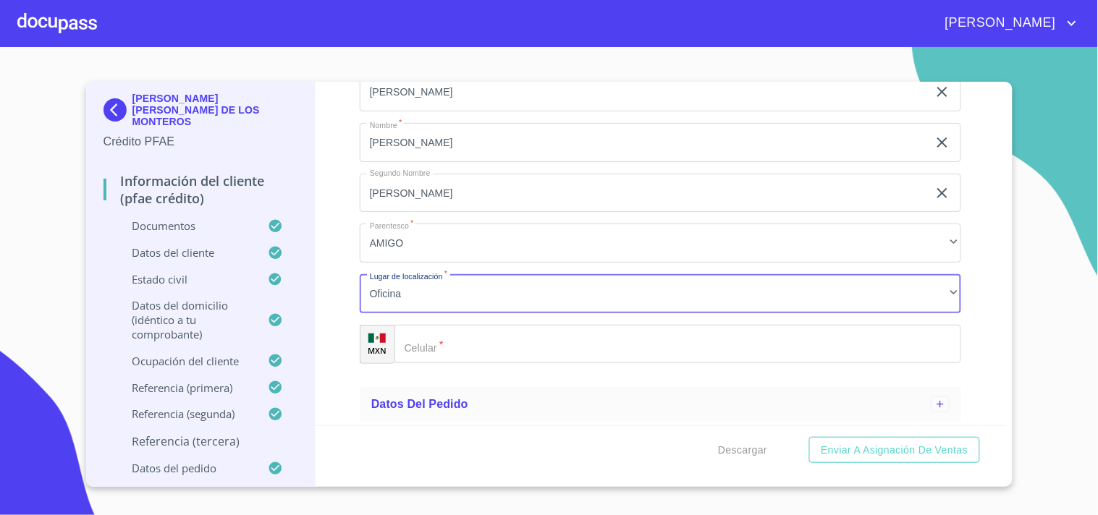
click at [502, 352] on input "Apellido Paterno   *" at bounding box center [677, 344] width 567 height 39
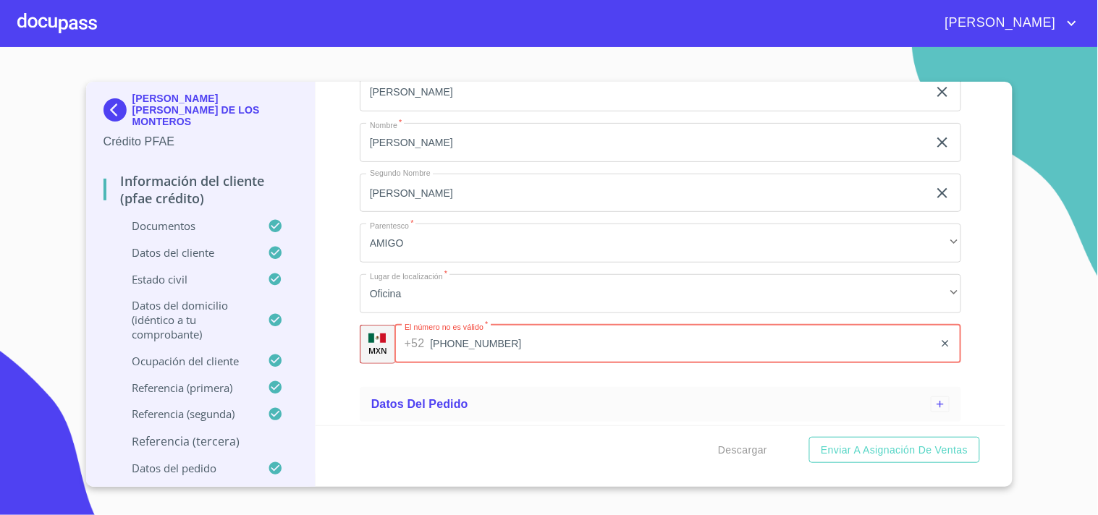
type input "[PHONE_NUMBER]"
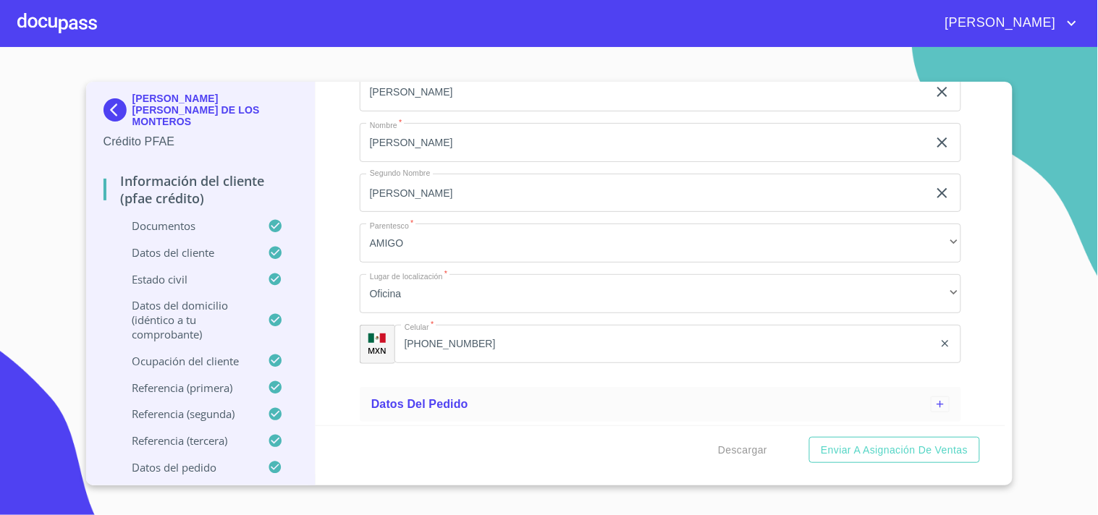
click at [350, 153] on div "Información del cliente (PFAE crédito) Documentos Datos del cliente Apellido [P…" at bounding box center [661, 254] width 690 height 344
click at [837, 447] on span "Enviar a Asignación de Ventas" at bounding box center [894, 450] width 147 height 18
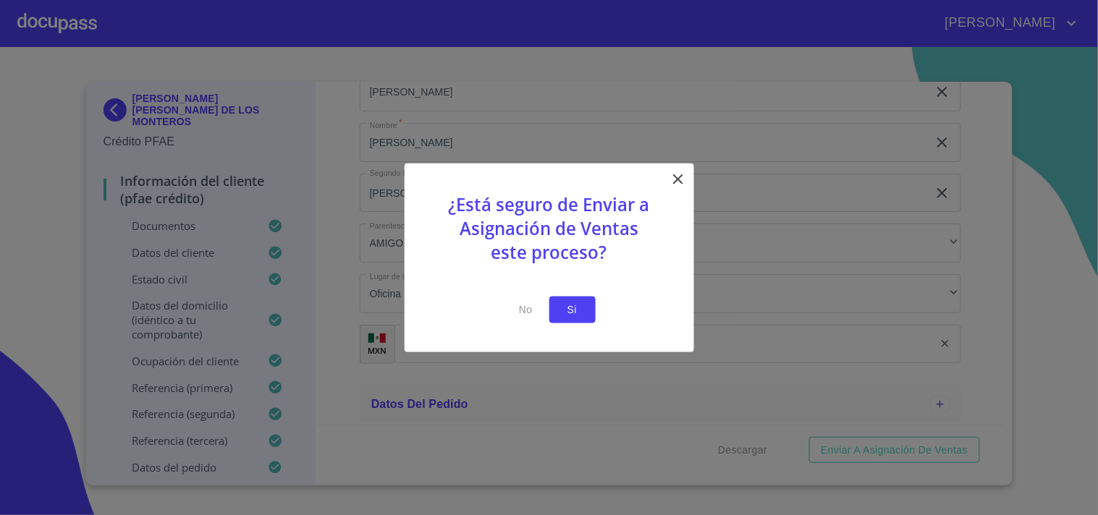
click at [575, 310] on span "Si" at bounding box center [572, 310] width 23 height 18
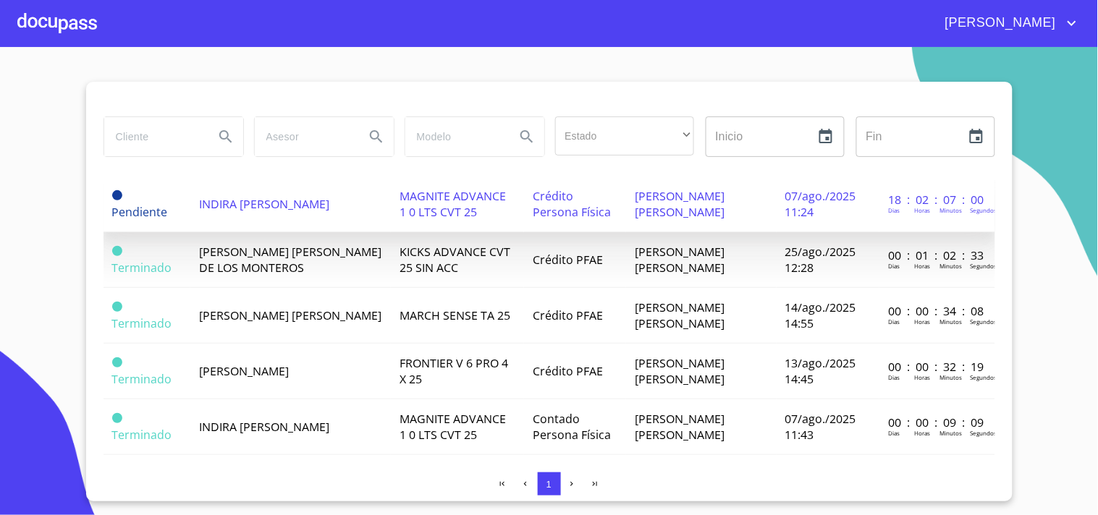
scroll to position [222, 0]
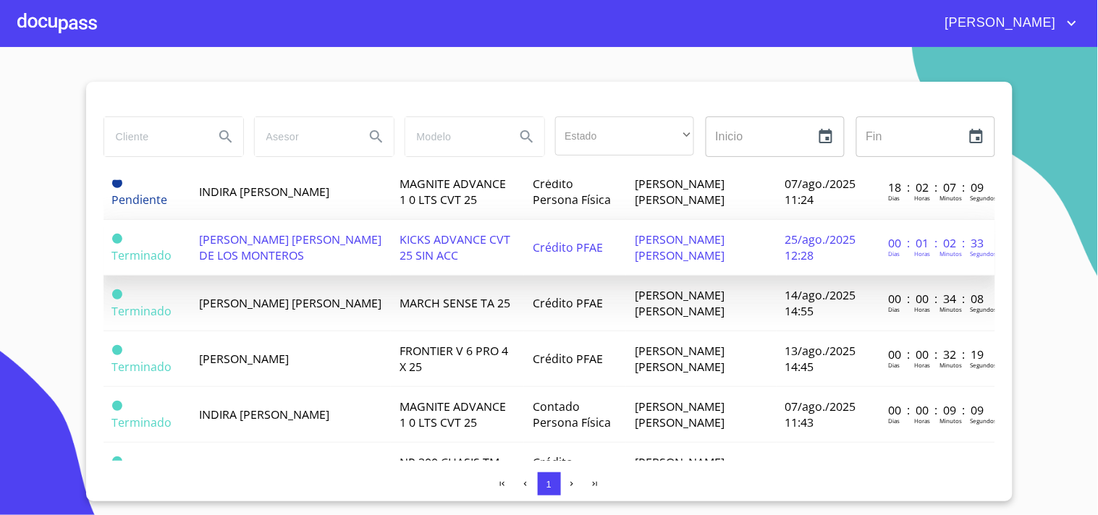
click at [703, 247] on span "[PERSON_NAME] [PERSON_NAME]" at bounding box center [680, 248] width 90 height 32
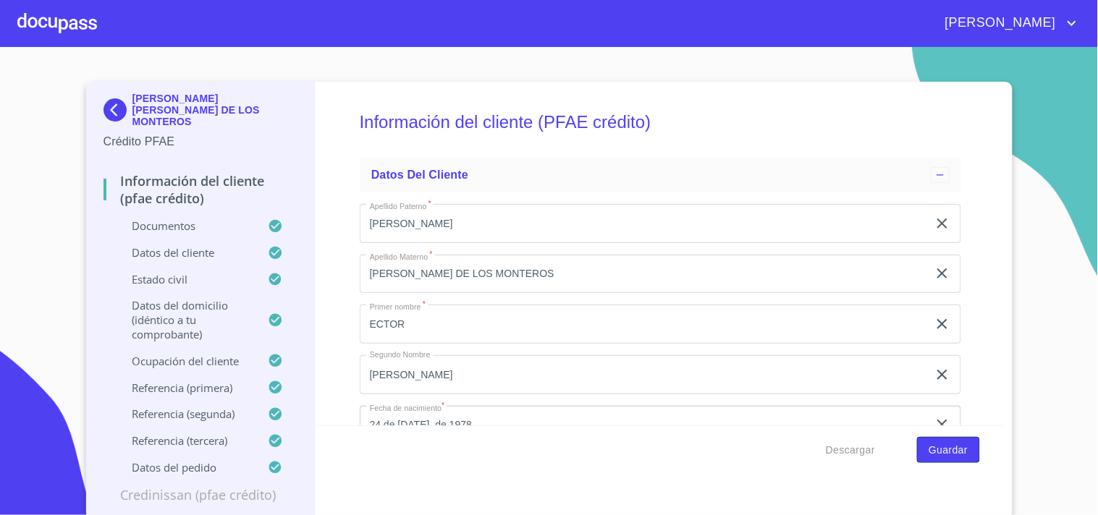
click at [943, 452] on span "Guardar" at bounding box center [948, 450] width 39 height 18
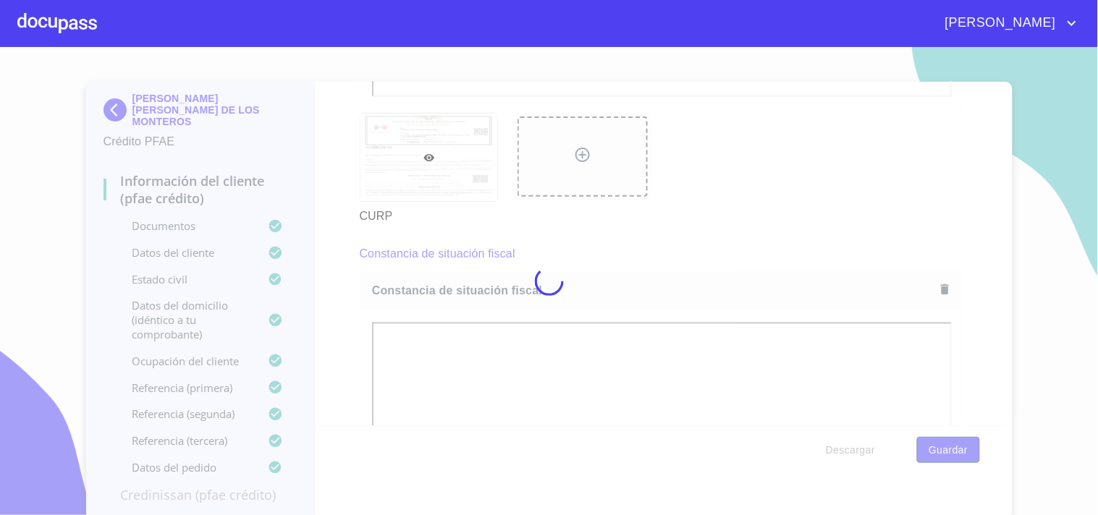
scroll to position [5118, 0]
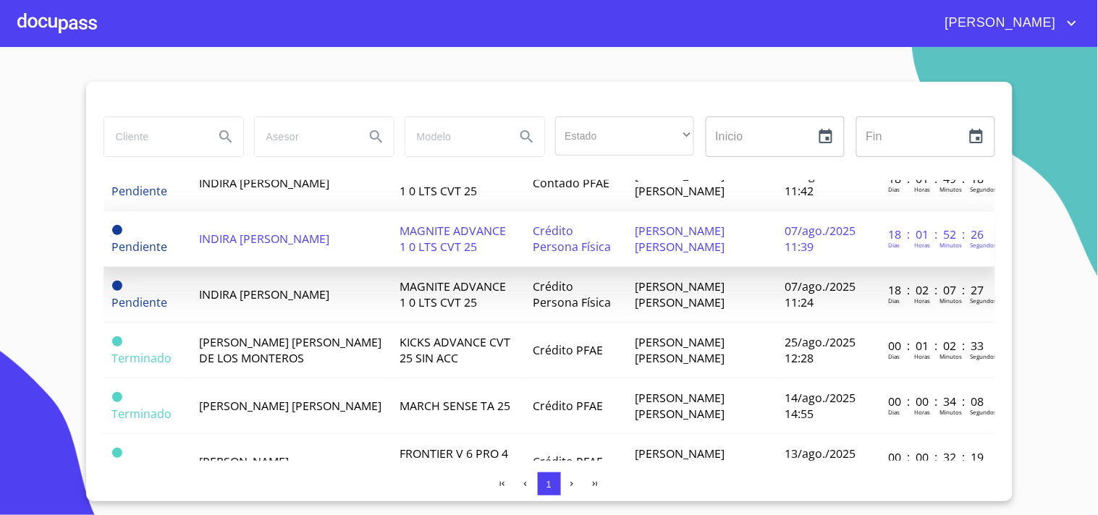
scroll to position [119, 0]
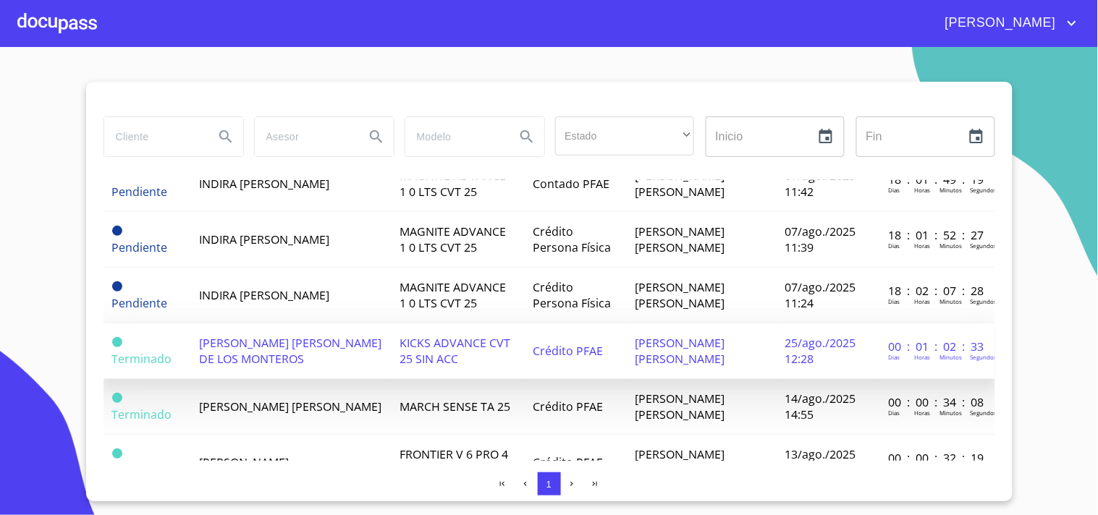
click at [368, 345] on td "[PERSON_NAME] [PERSON_NAME] DE LOS MONTEROS" at bounding box center [290, 352] width 200 height 56
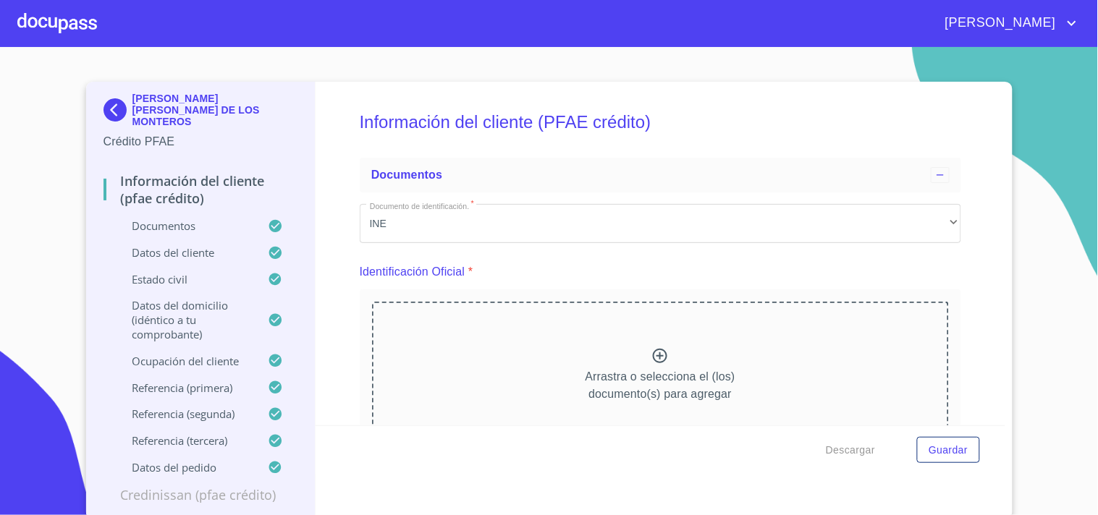
scroll to position [2223, 0]
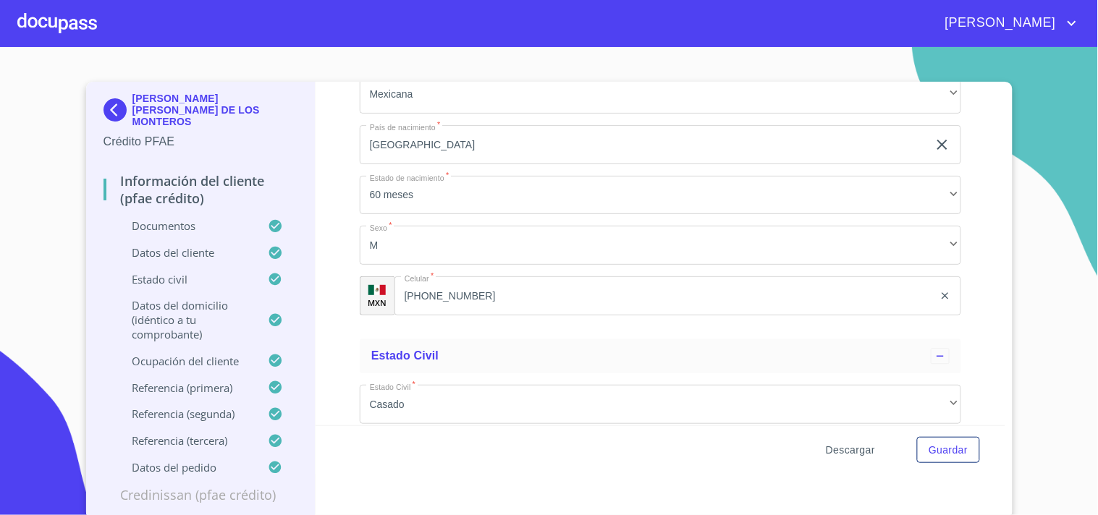
click at [843, 447] on span "Descargar" at bounding box center [850, 450] width 49 height 18
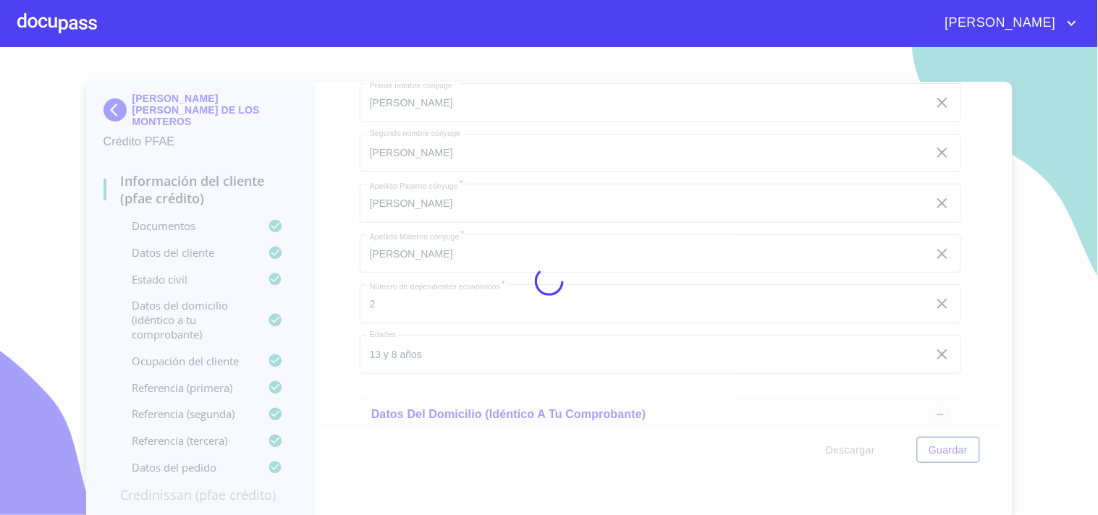
scroll to position [0, 0]
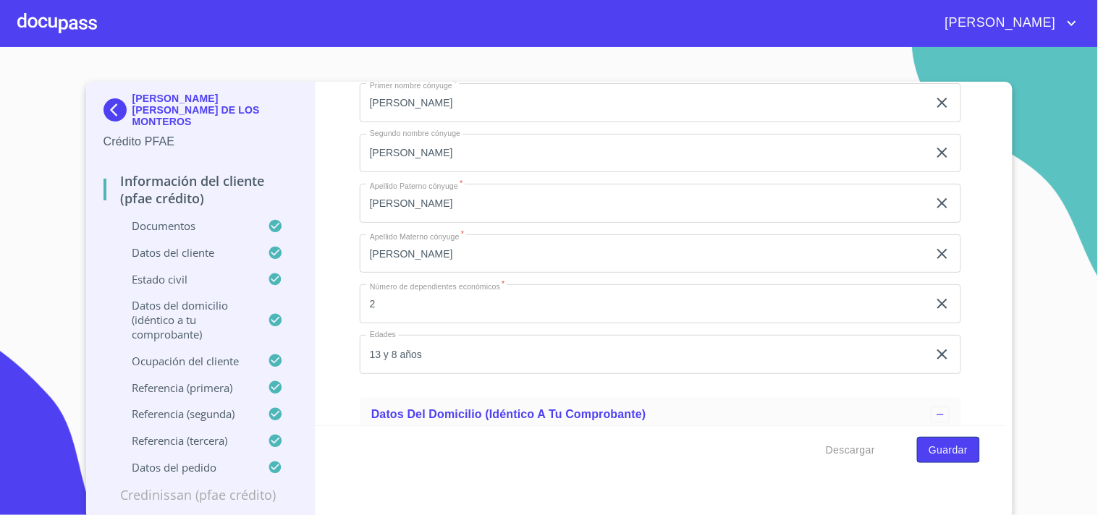
click at [939, 445] on span "Guardar" at bounding box center [948, 450] width 39 height 18
